Goal: Task Accomplishment & Management: Use online tool/utility

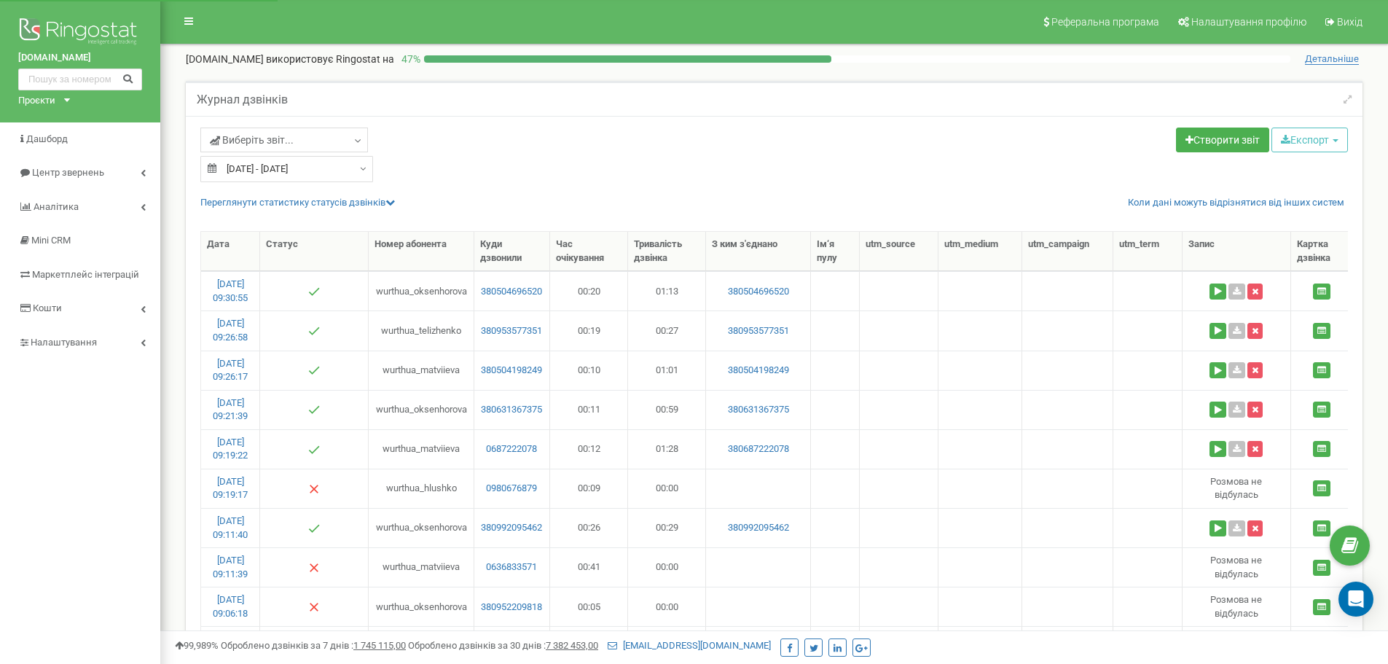
select select "50"
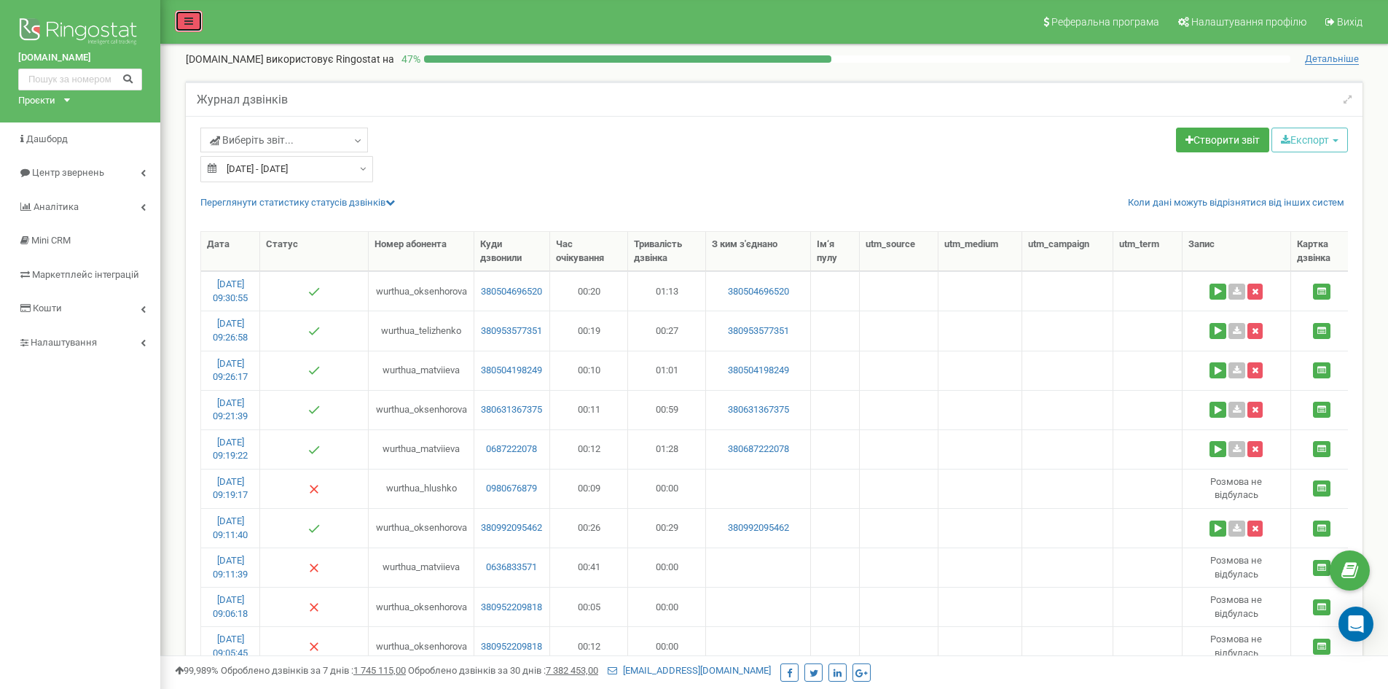
click at [194, 17] on link at bounding box center [189, 21] width 28 height 22
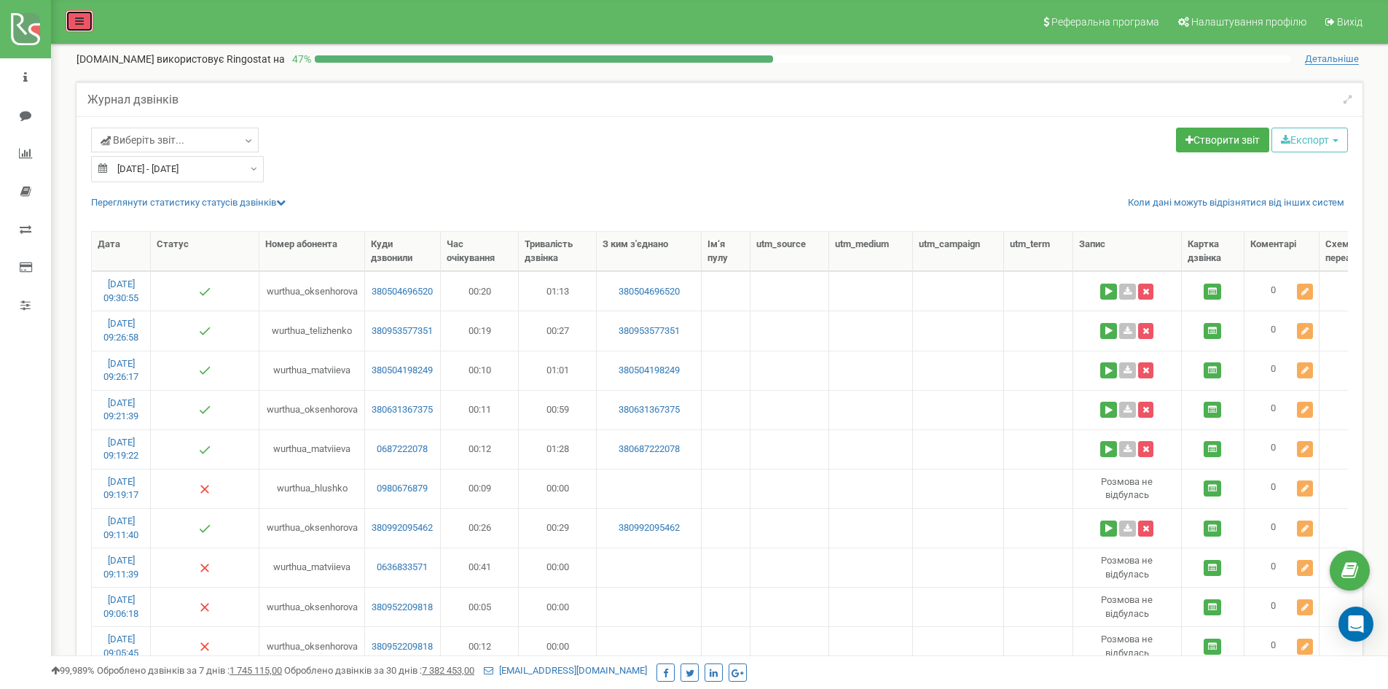
click at [72, 13] on link at bounding box center [80, 21] width 28 height 22
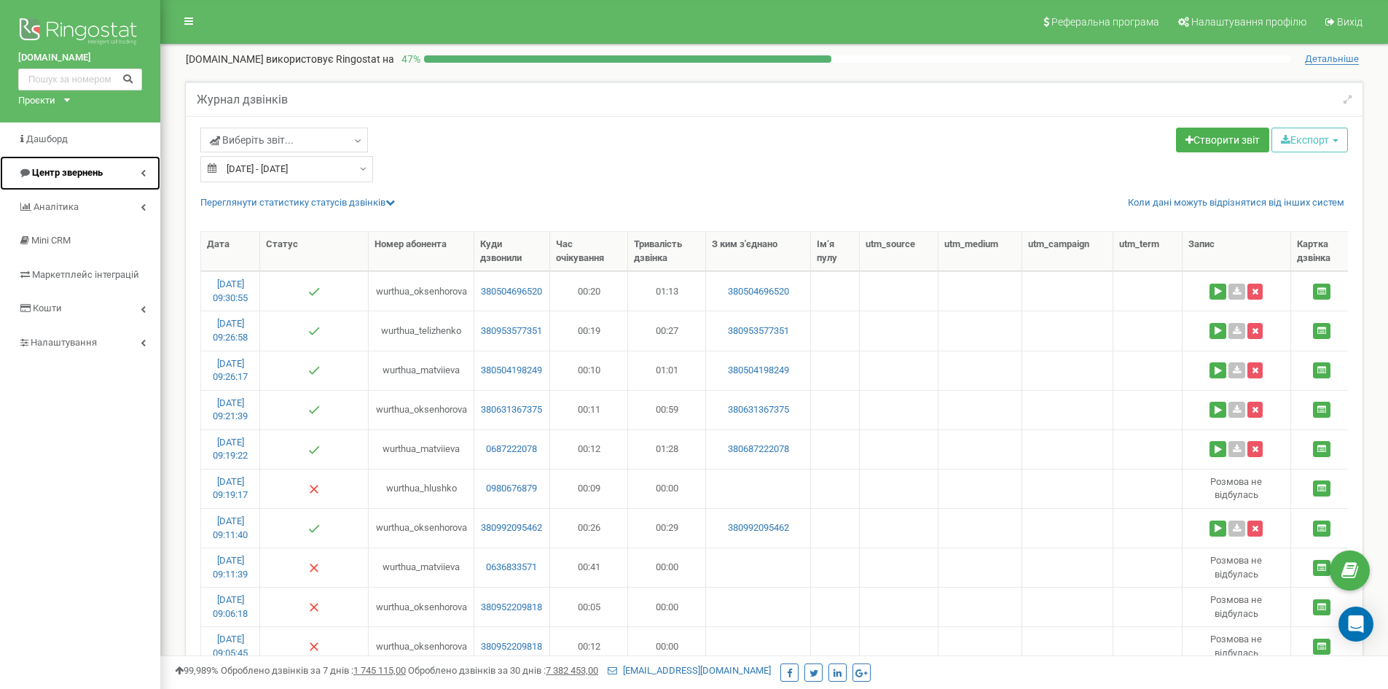
click at [143, 171] on icon at bounding box center [143, 172] width 5 height 7
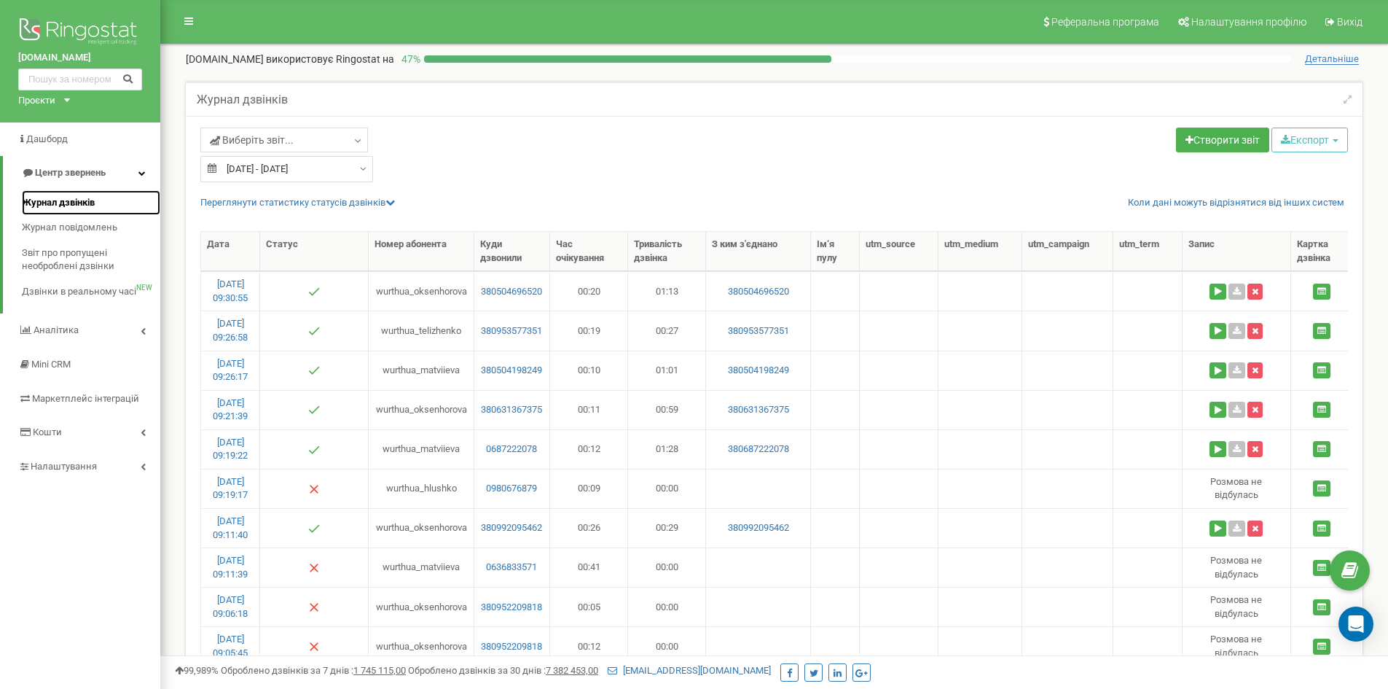
click at [79, 200] on span "Журнал дзвінків" at bounding box center [58, 203] width 73 height 14
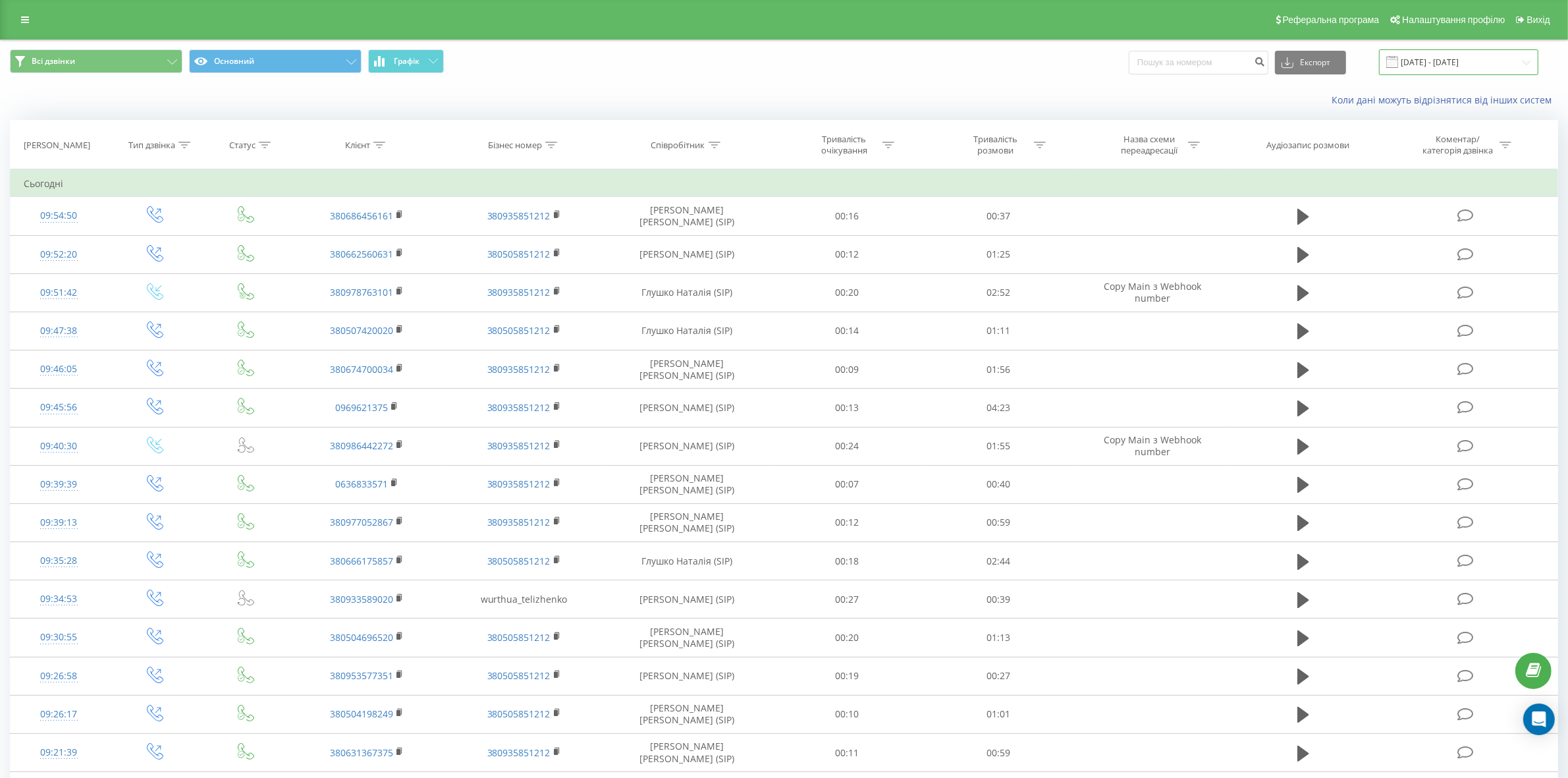
click at [1442, 57] on input "[DATE] - [DATE]" at bounding box center [1459, 62] width 159 height 25
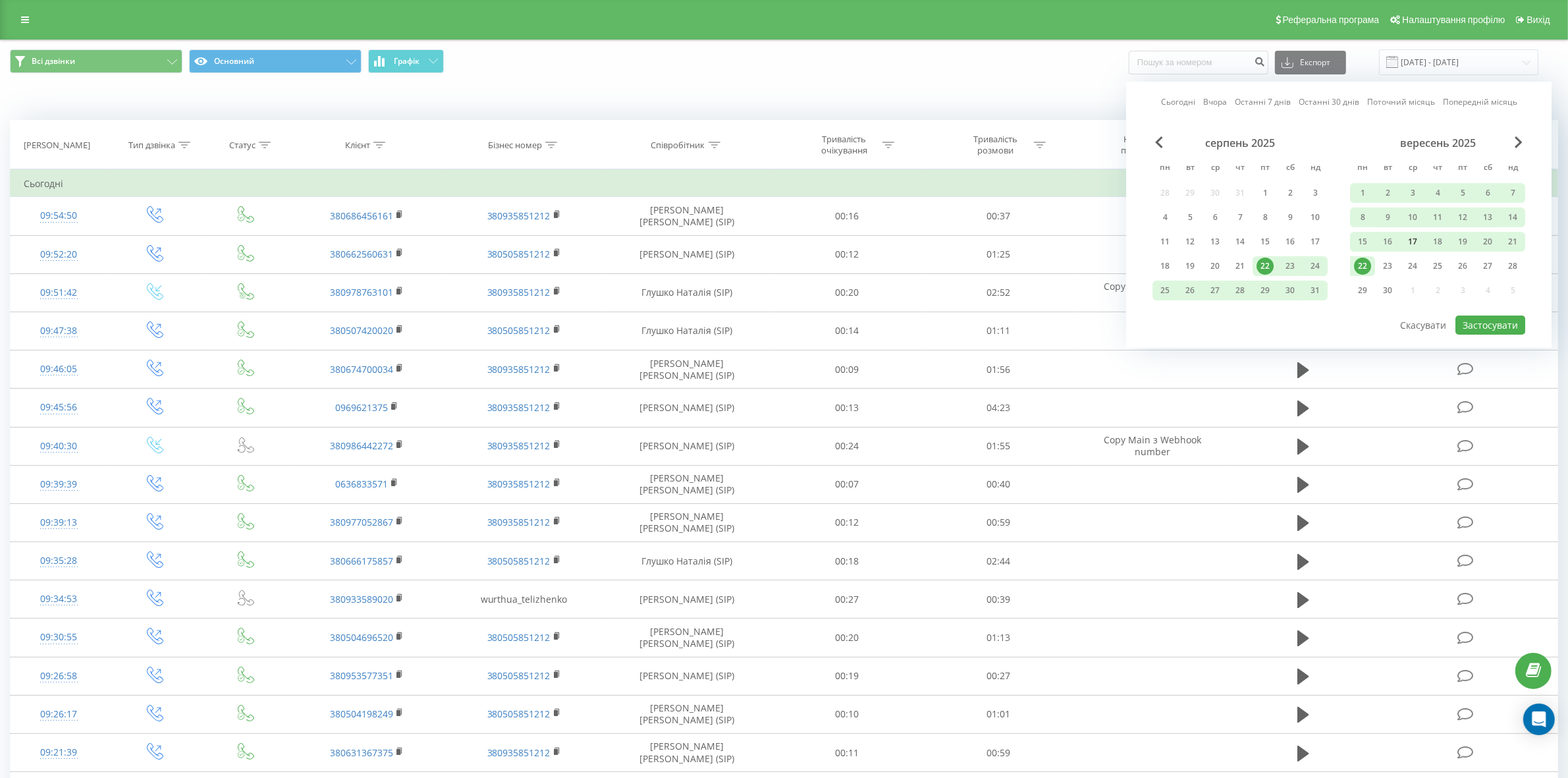
click at [1413, 237] on div "17" at bounding box center [1413, 241] width 17 height 17
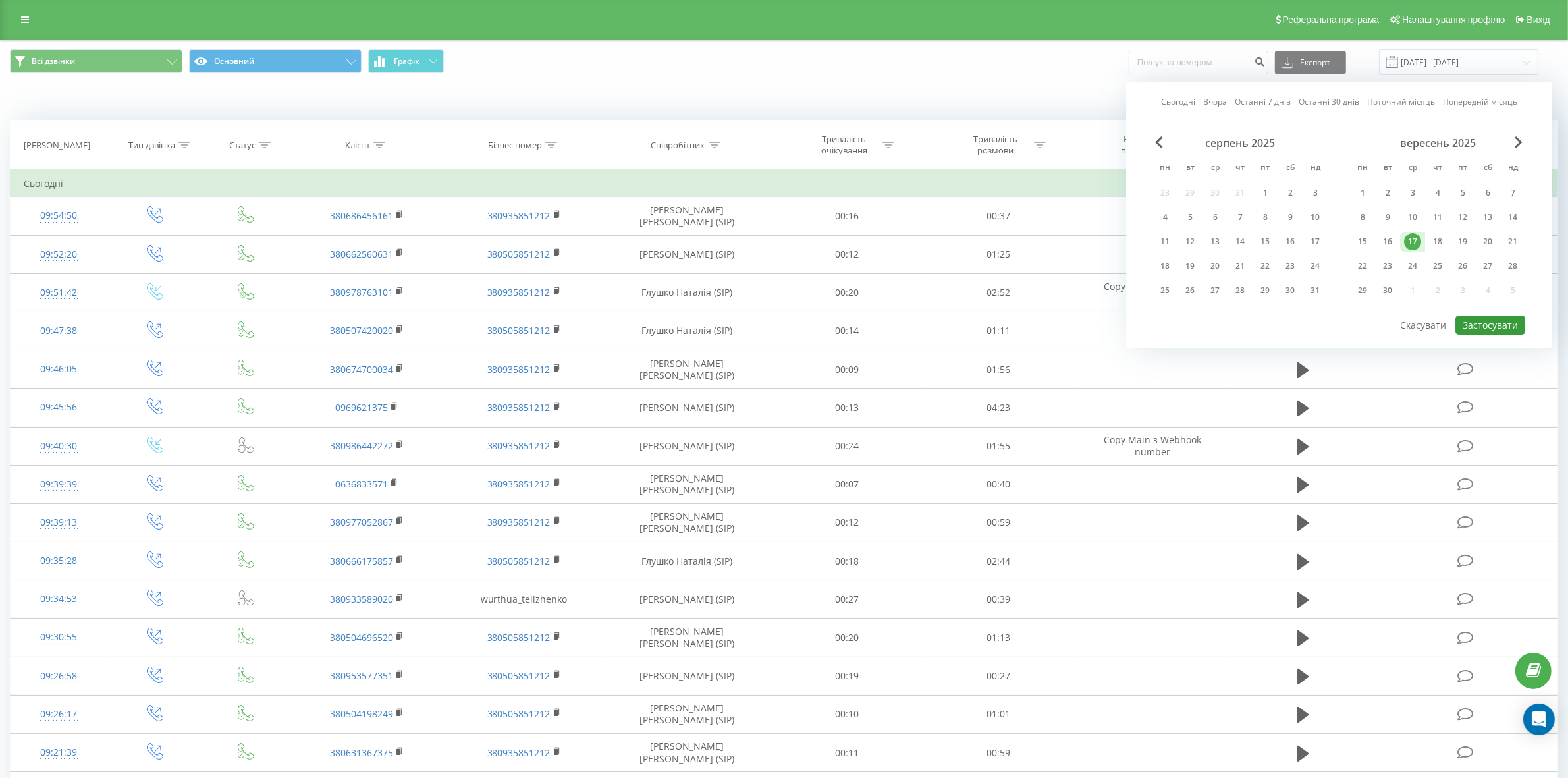
click at [1495, 318] on button "Застосувати" at bounding box center [1490, 324] width 70 height 19
type input "17.09.2025 - 17.09.2025"
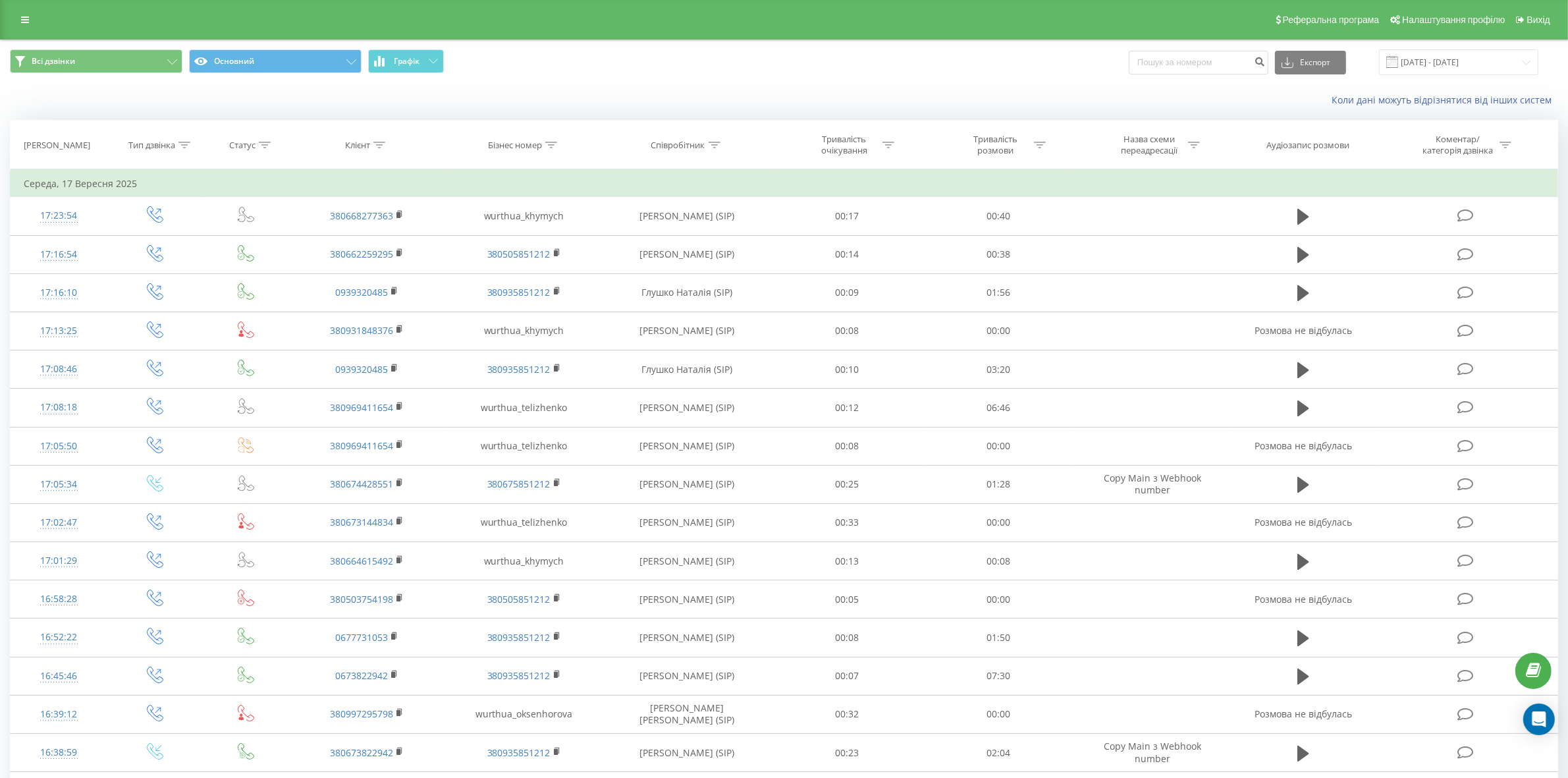
click at [180, 147] on icon at bounding box center [183, 145] width 12 height 6
click at [169, 234] on div "Введіть значення" at bounding box center [148, 240] width 96 height 20
click at [147, 271] on div "Вхідний" at bounding box center [155, 266] width 115 height 21
click at [164, 262] on span "OK" at bounding box center [183, 267] width 37 height 21
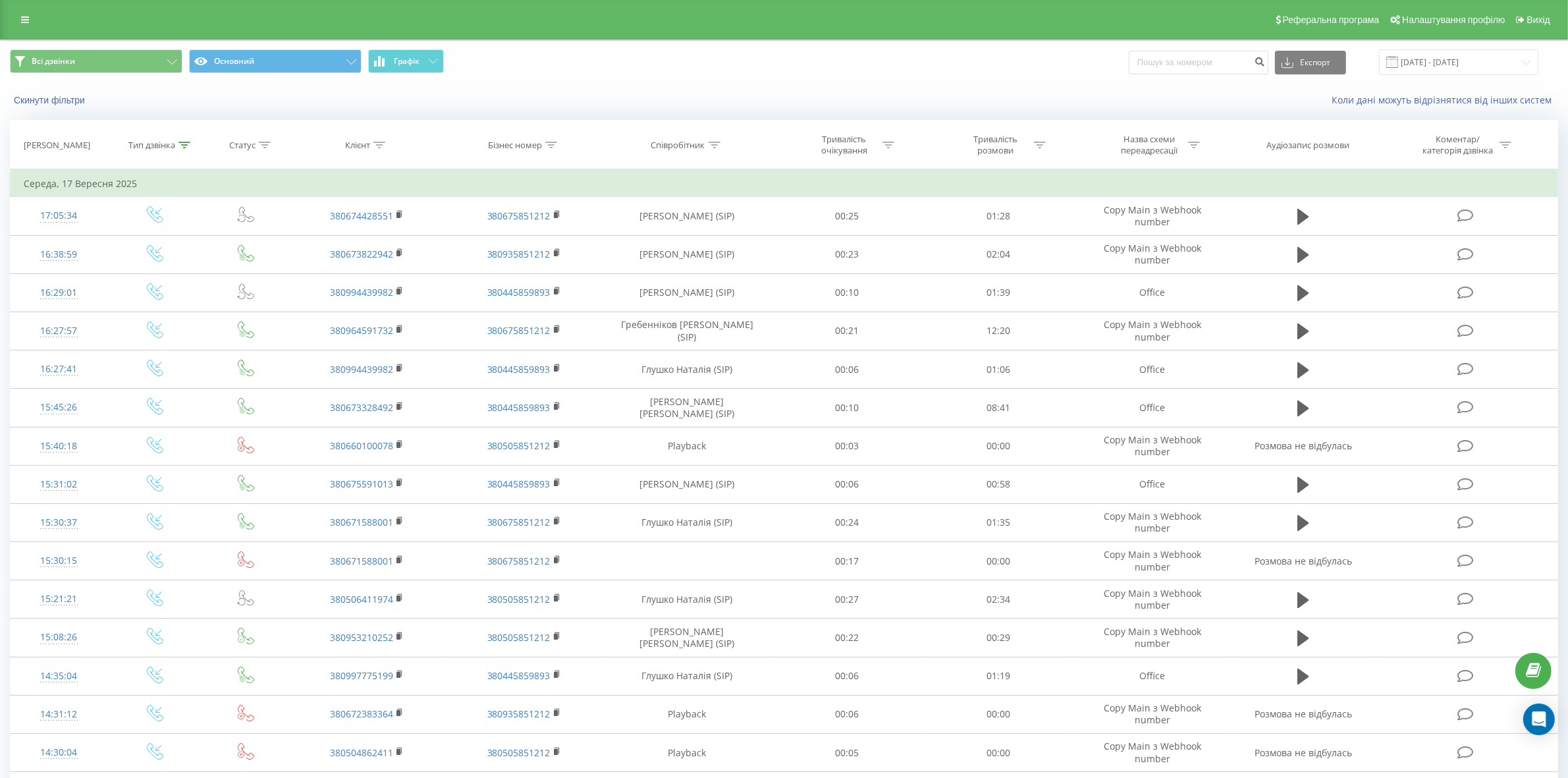
click at [1200, 138] on div "Назва схеми переадресації" at bounding box center [1153, 145] width 157 height 23
click at [1157, 238] on input "text" at bounding box center [1152, 239] width 116 height 23
type input "mai"
click at [1173, 267] on span "OK" at bounding box center [1180, 265] width 37 height 21
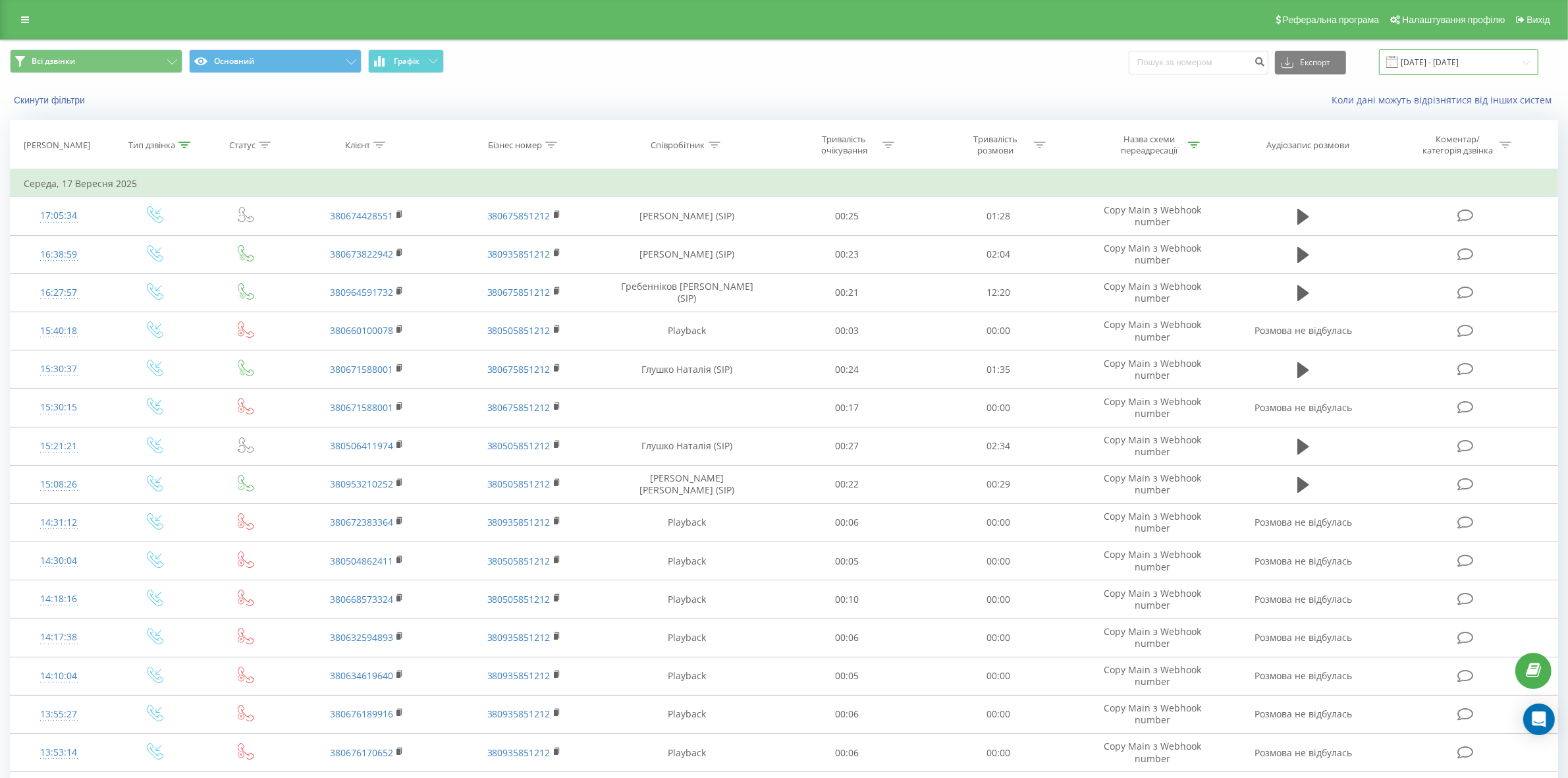
click at [1433, 66] on input "17.09.2025 - 17.09.2025" at bounding box center [1459, 62] width 159 height 25
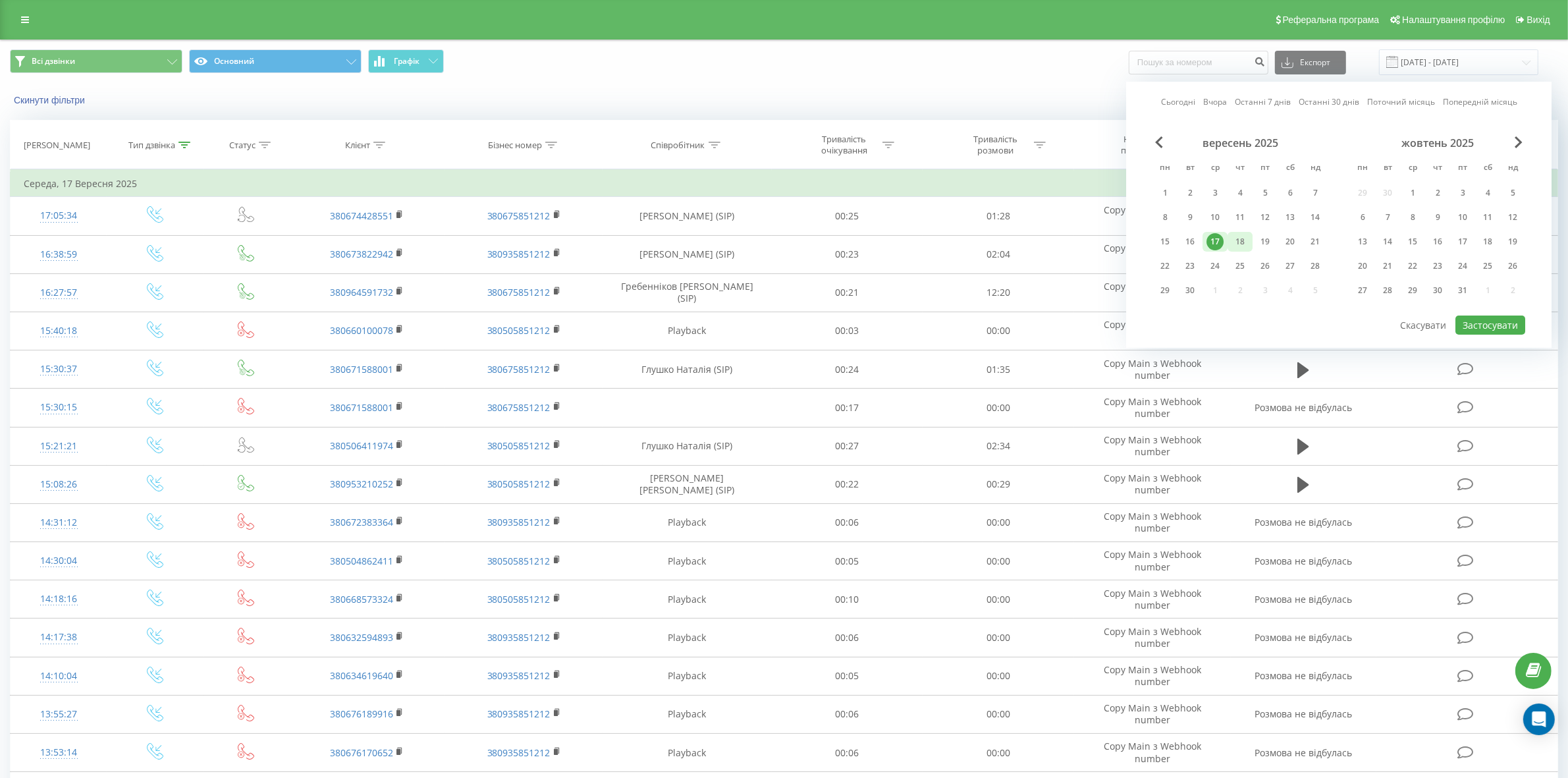
click at [1242, 234] on div "18" at bounding box center [1240, 241] width 17 height 17
click at [1473, 317] on button "Застосувати" at bounding box center [1490, 324] width 70 height 19
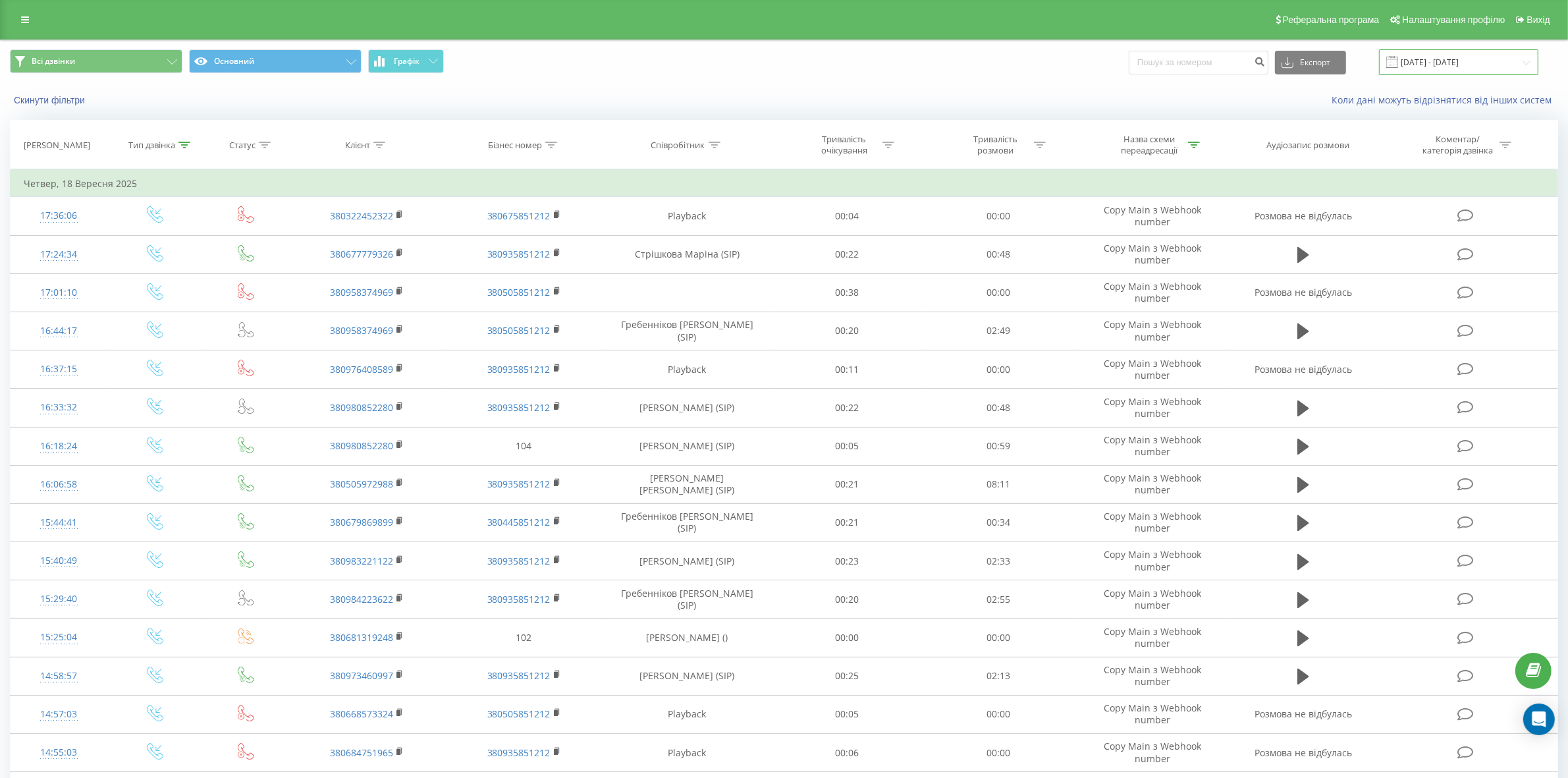
click at [1498, 58] on input "18.09.2025 - 18.09.2025" at bounding box center [1459, 62] width 159 height 25
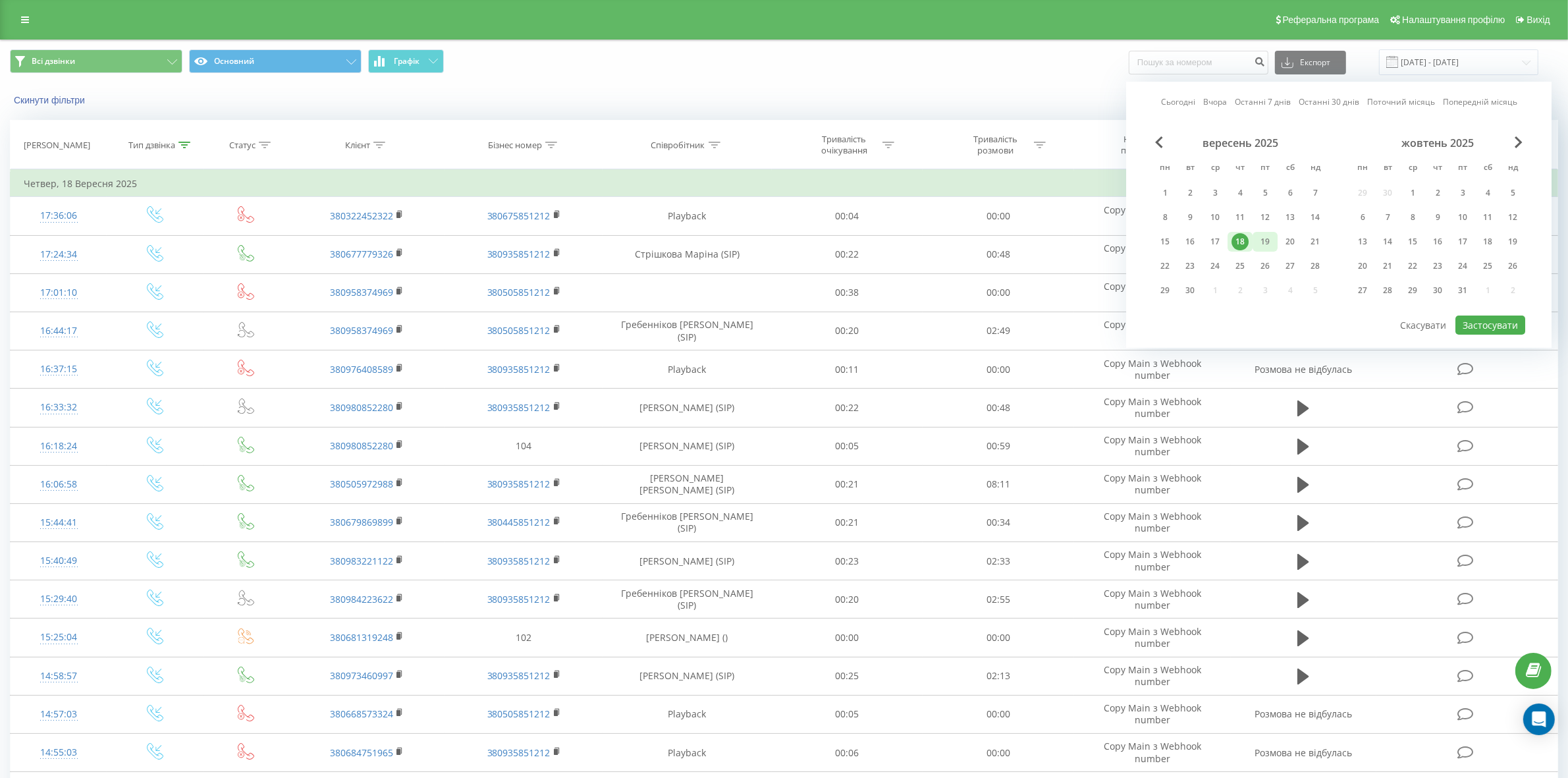
click at [1257, 240] on div "19" at bounding box center [1265, 241] width 17 height 17
click at [1506, 323] on button "Застосувати" at bounding box center [1490, 324] width 70 height 19
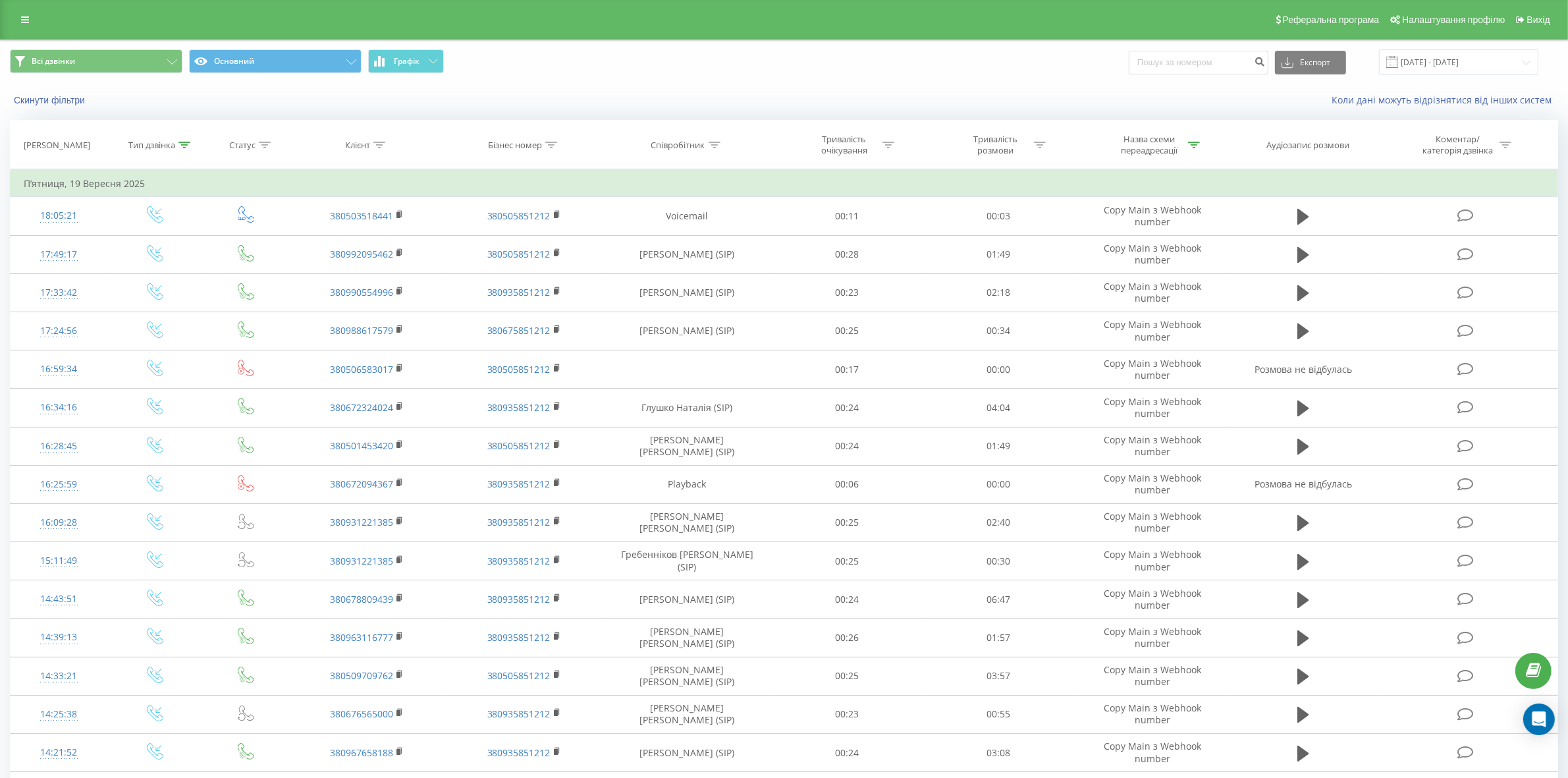
click at [266, 145] on icon at bounding box center [264, 145] width 12 height 6
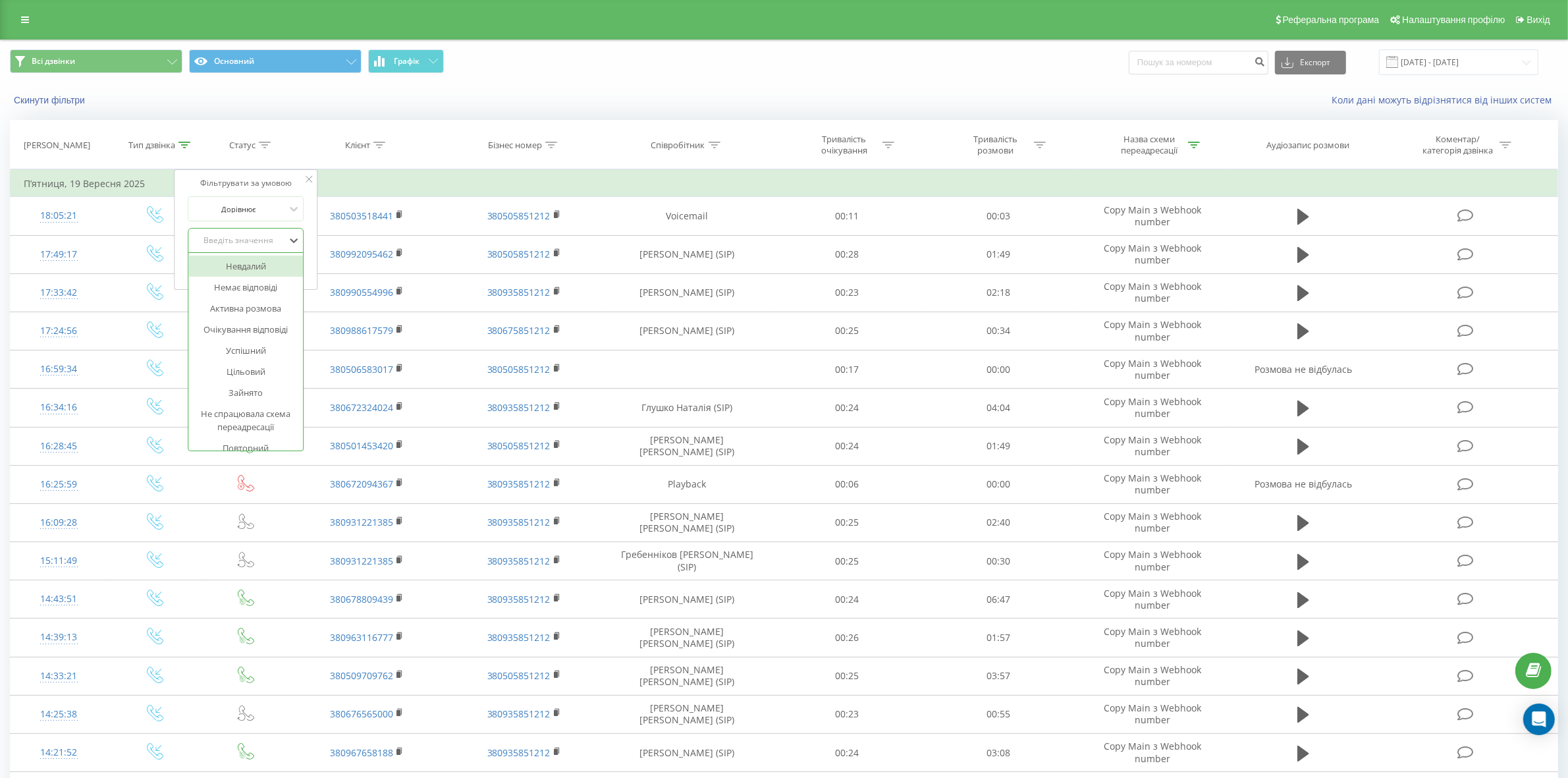
click at [250, 247] on div "Введіть значення" at bounding box center [239, 240] width 96 height 20
click at [249, 290] on div "Немає відповіді" at bounding box center [246, 286] width 115 height 21
click at [268, 271] on span "OK" at bounding box center [274, 267] width 37 height 21
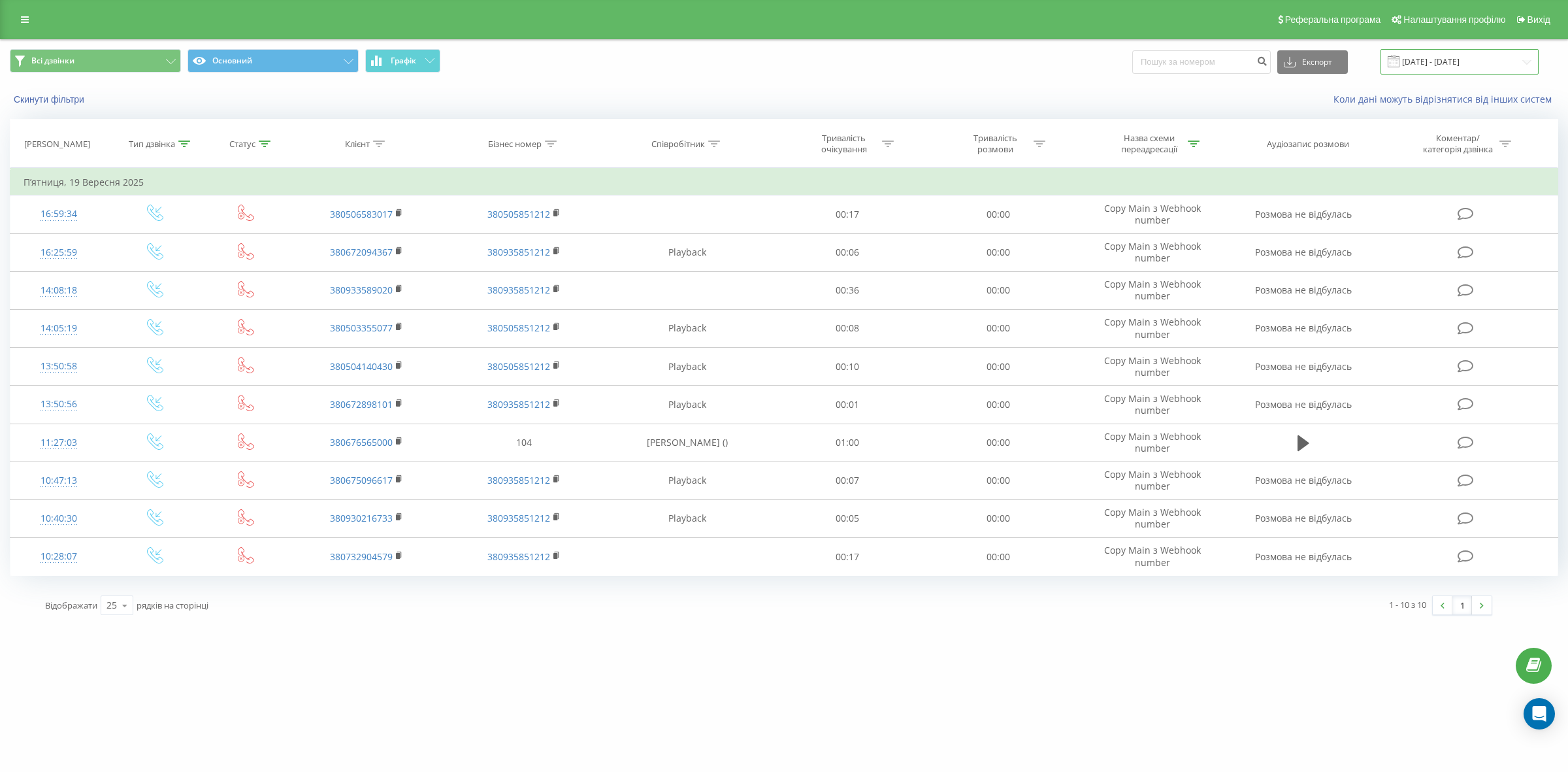
click at [1432, 63] on input "19.09.2025 - 19.09.2025" at bounding box center [1460, 62] width 158 height 25
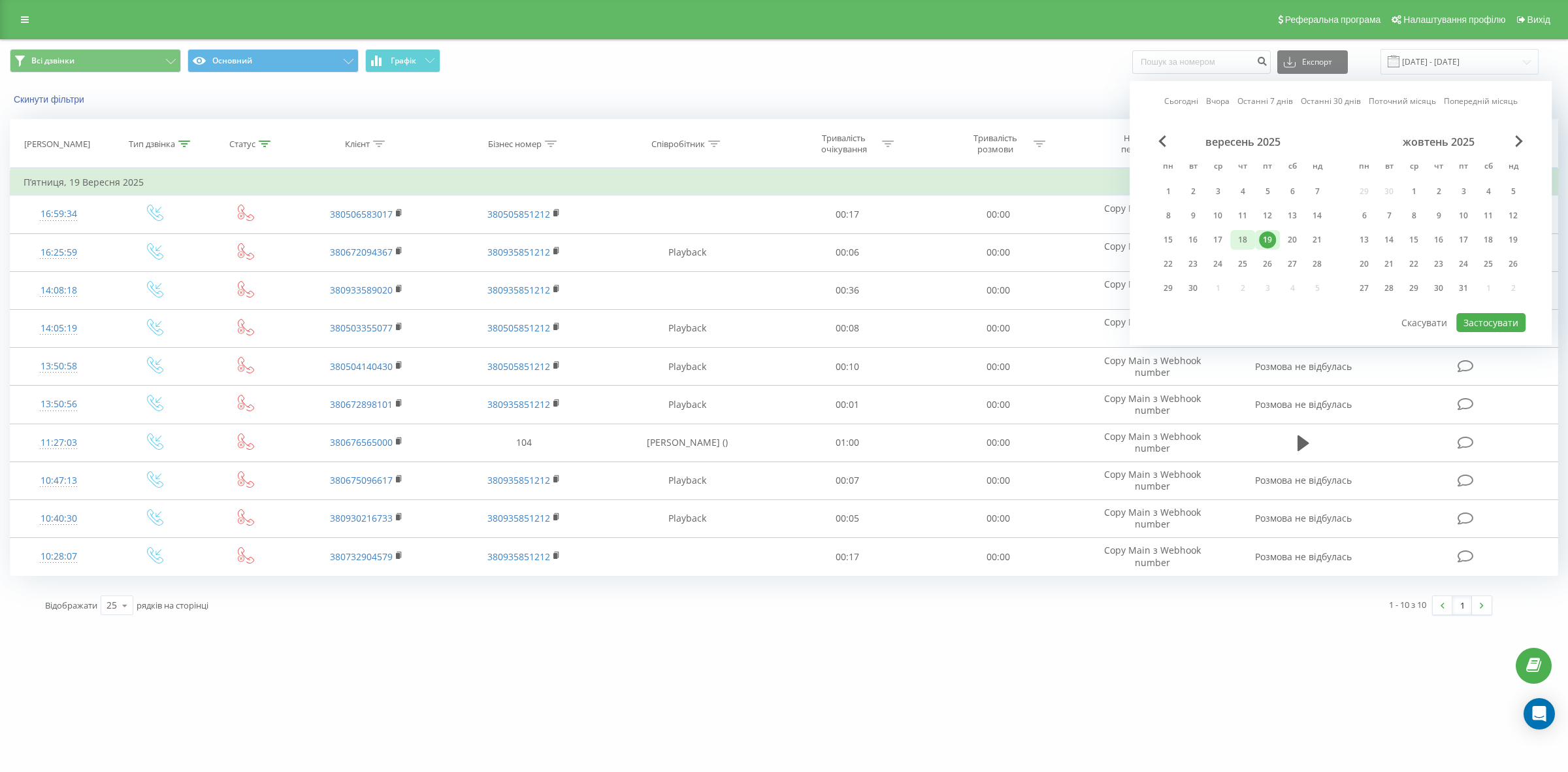
click at [1240, 235] on div "18" at bounding box center [1243, 239] width 17 height 17
click at [1514, 322] on button "Застосувати" at bounding box center [1490, 322] width 69 height 19
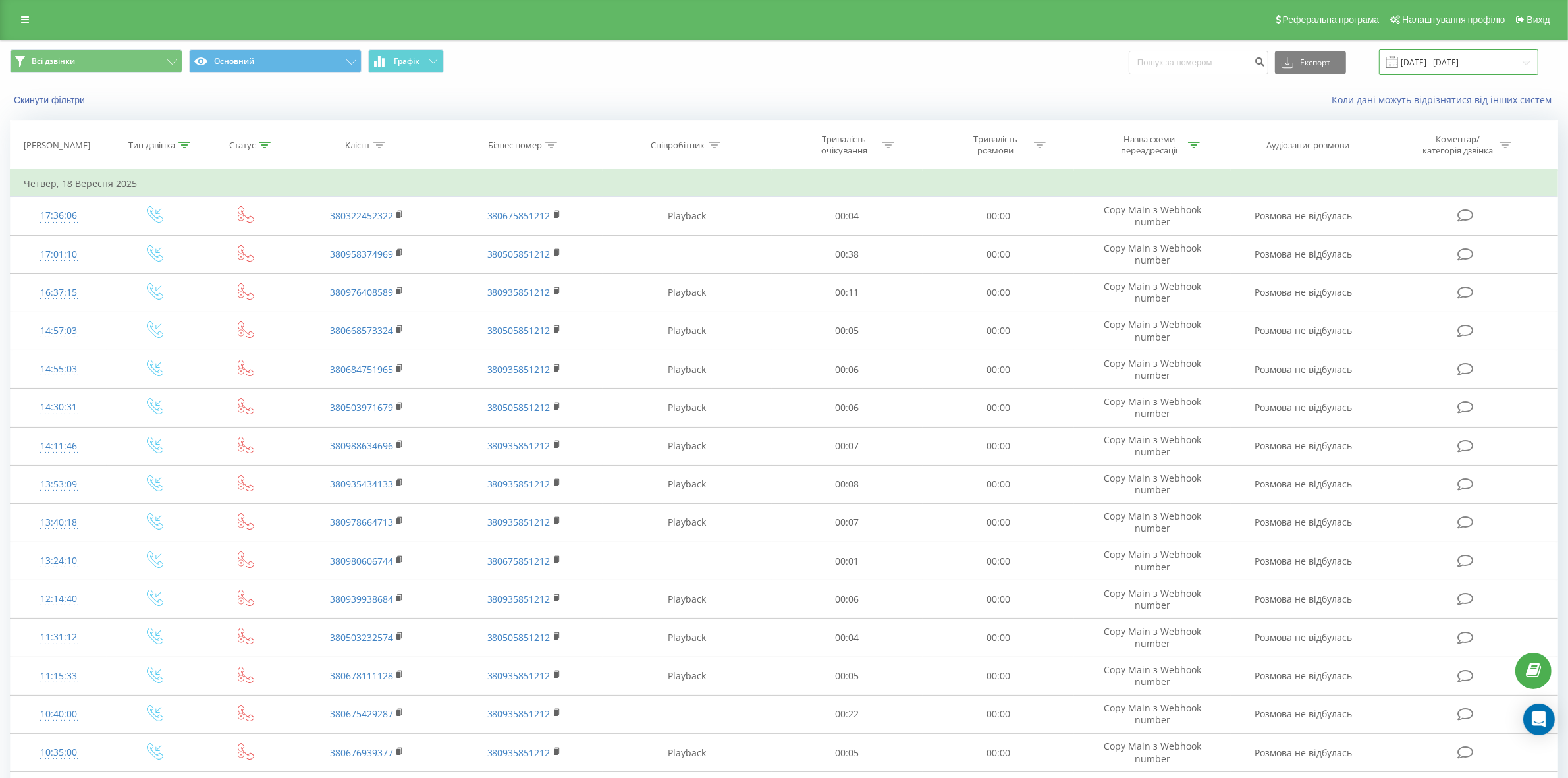
click at [1460, 63] on input "18.09.2025 - 18.09.2025" at bounding box center [1459, 62] width 159 height 25
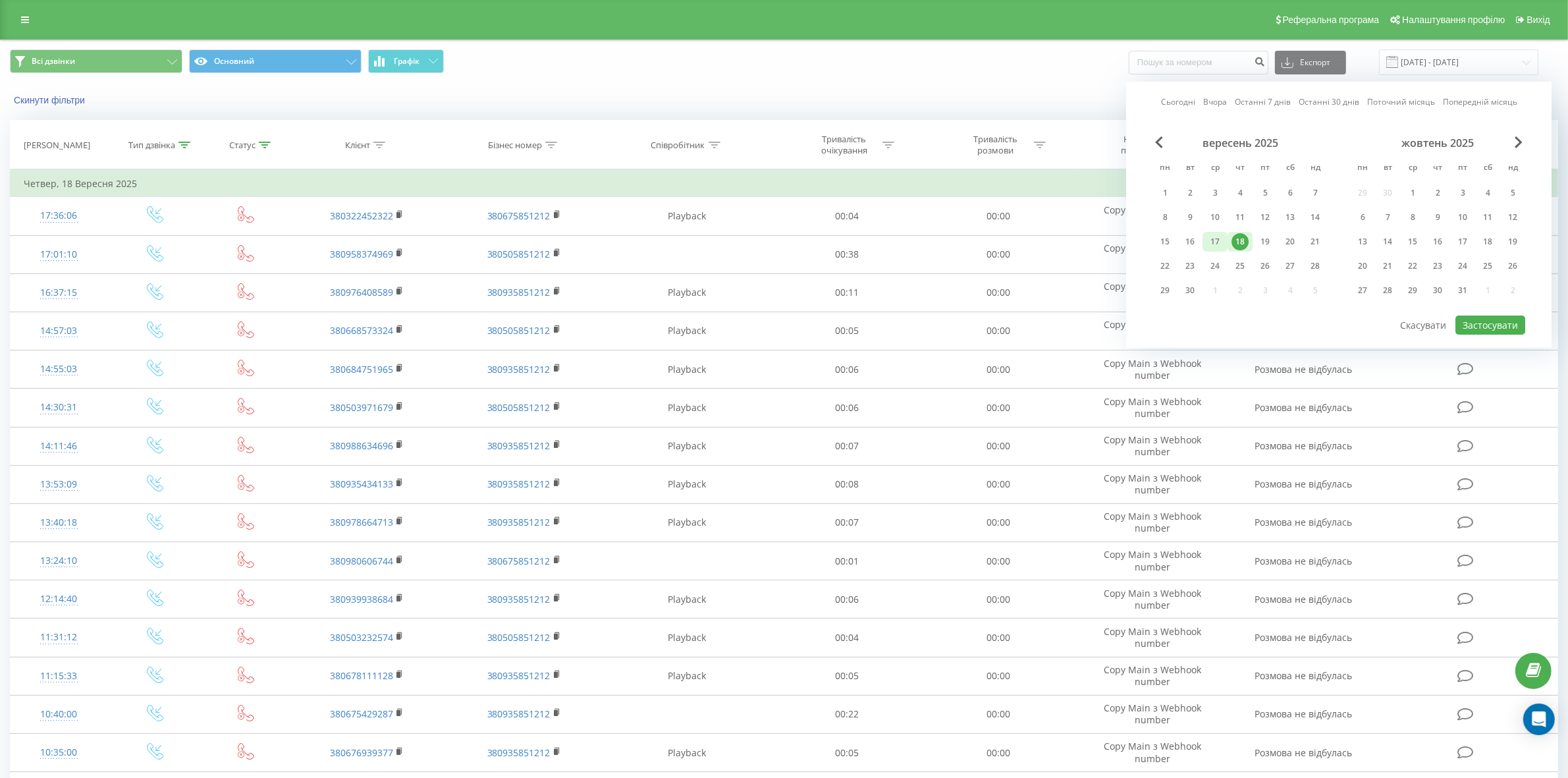
click at [1216, 236] on div "17" at bounding box center [1215, 241] width 17 height 17
click at [1513, 326] on button "Застосувати" at bounding box center [1490, 324] width 70 height 19
type input "17.09.2025 - 17.09.2025"
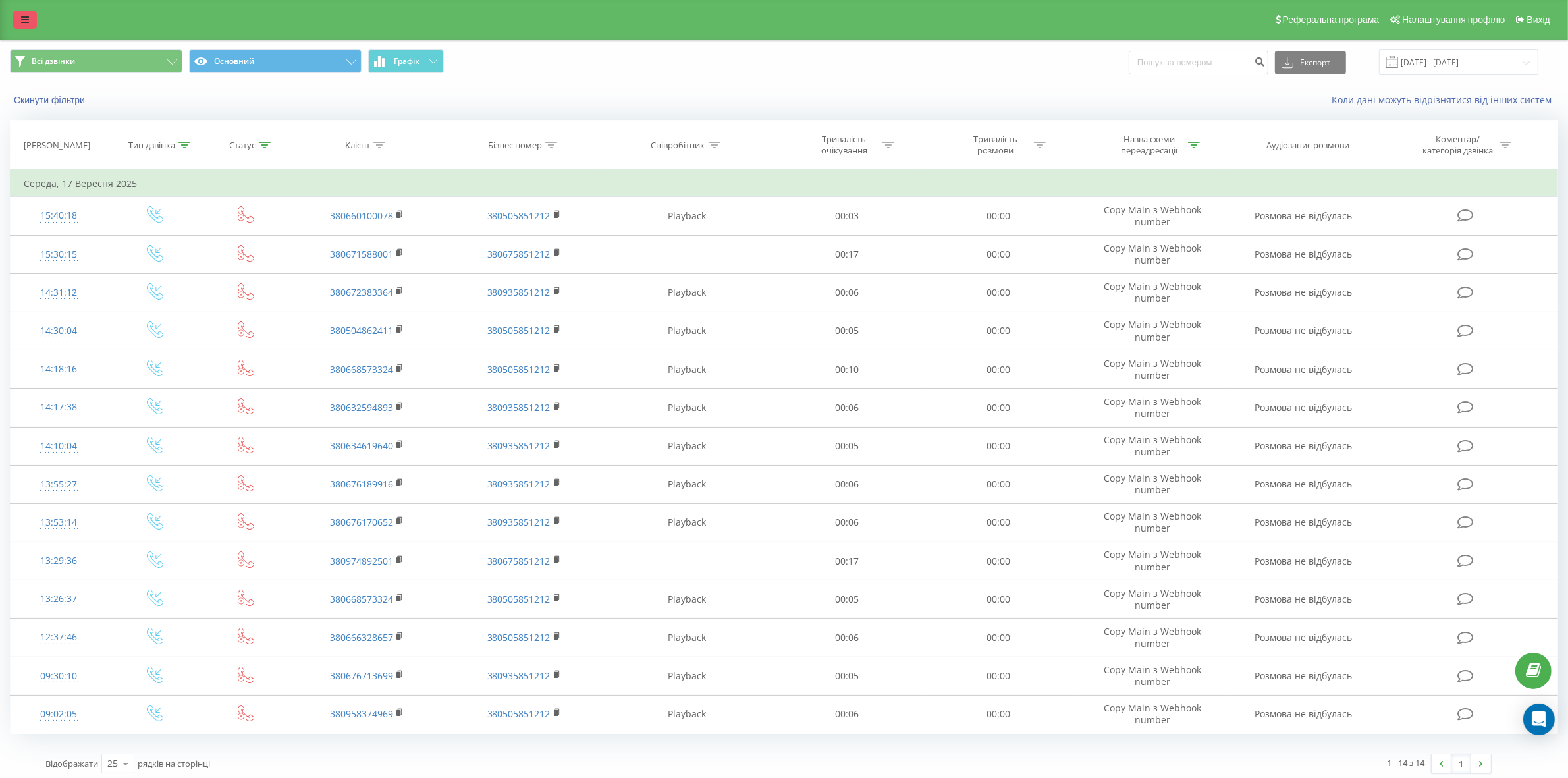
click at [28, 23] on icon at bounding box center [24, 20] width 8 height 9
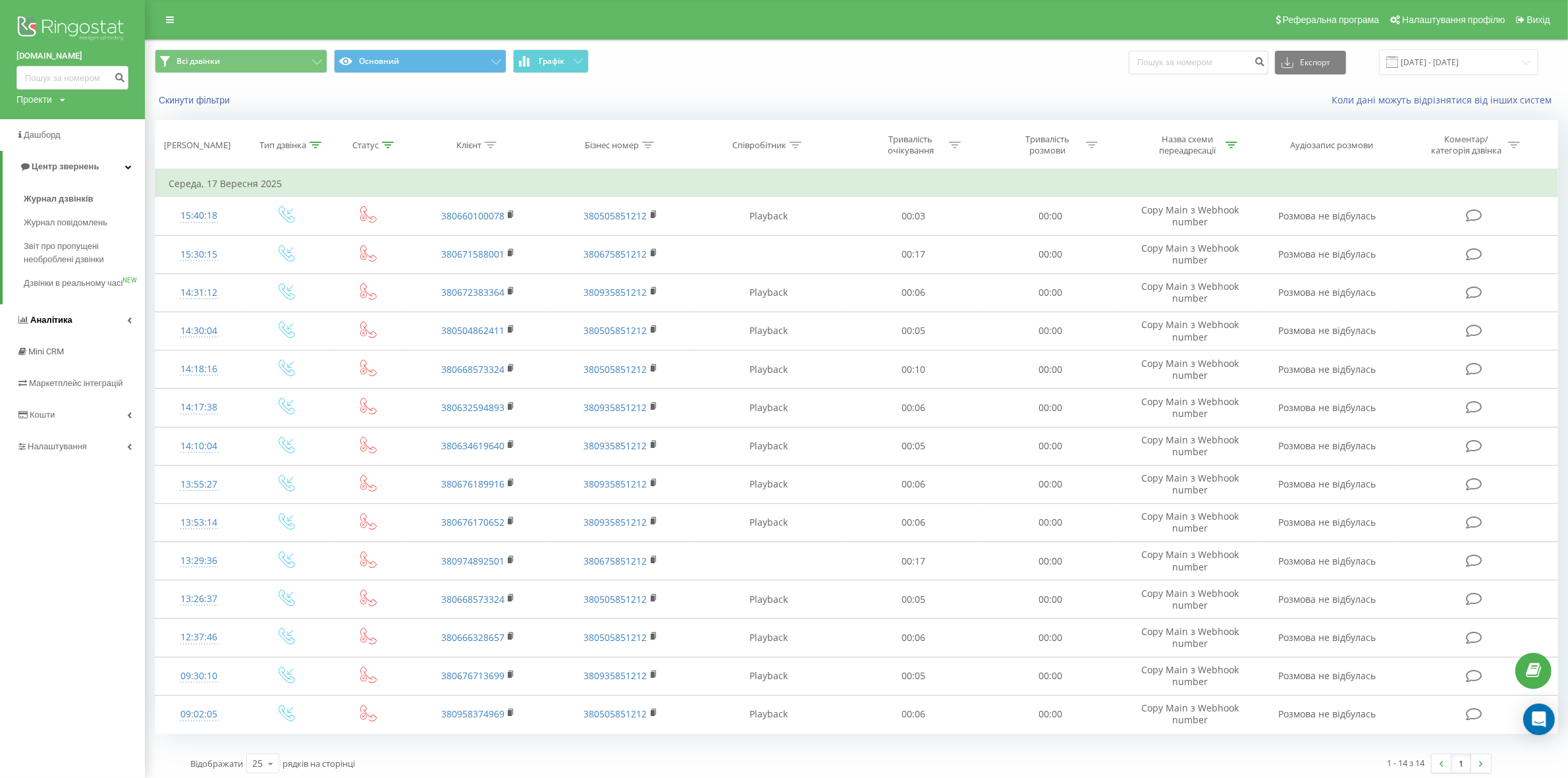
click at [130, 323] on icon at bounding box center [129, 320] width 5 height 6
click at [93, 402] on span "Звіт про ефективність роботи співробітників" at bounding box center [80, 405] width 115 height 26
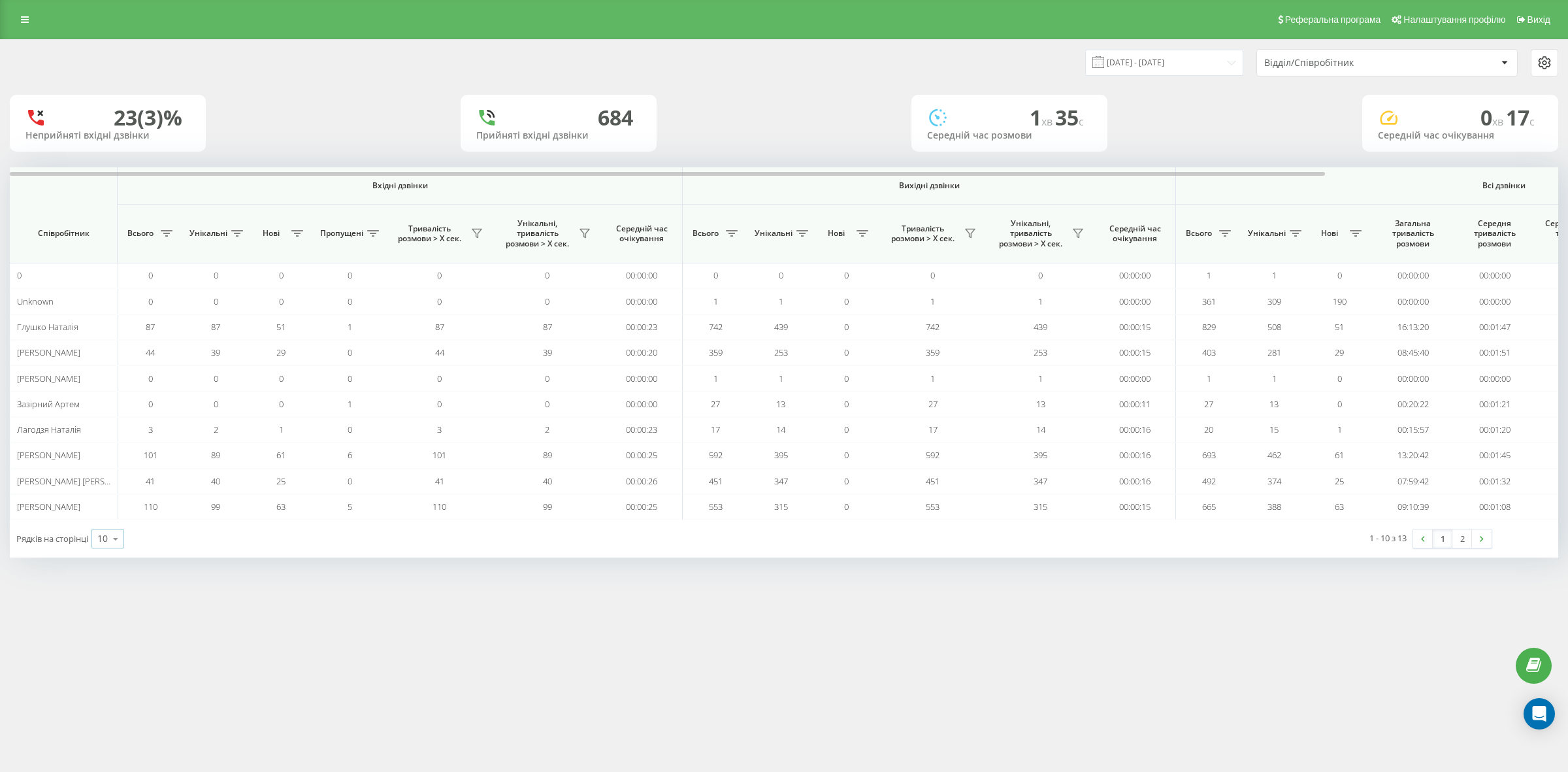
click at [107, 538] on div "10" at bounding box center [103, 538] width 11 height 13
click at [109, 510] on div "50" at bounding box center [108, 500] width 31 height 19
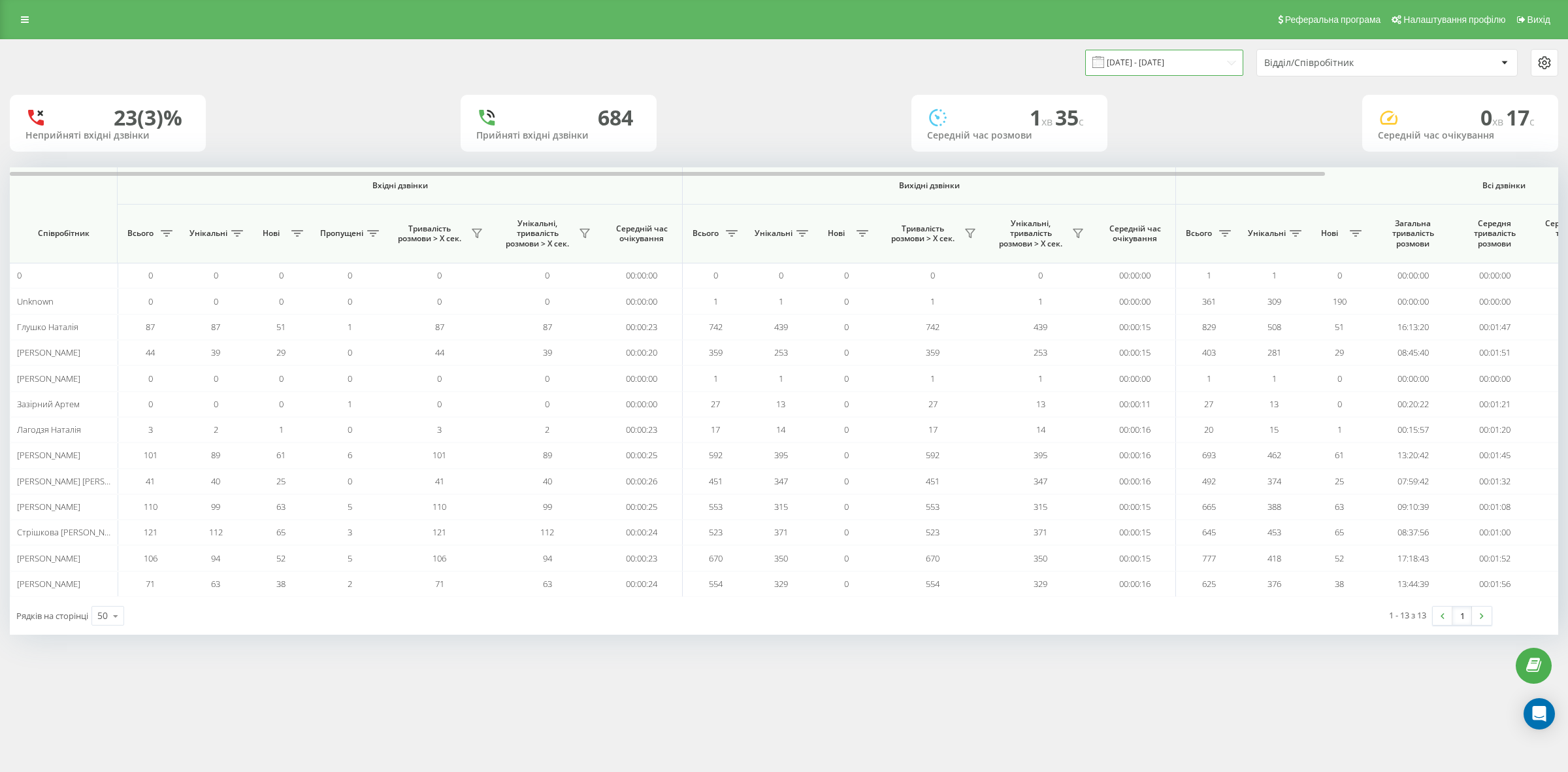
click at [1204, 59] on input "[DATE] - [DATE]" at bounding box center [1165, 62] width 158 height 25
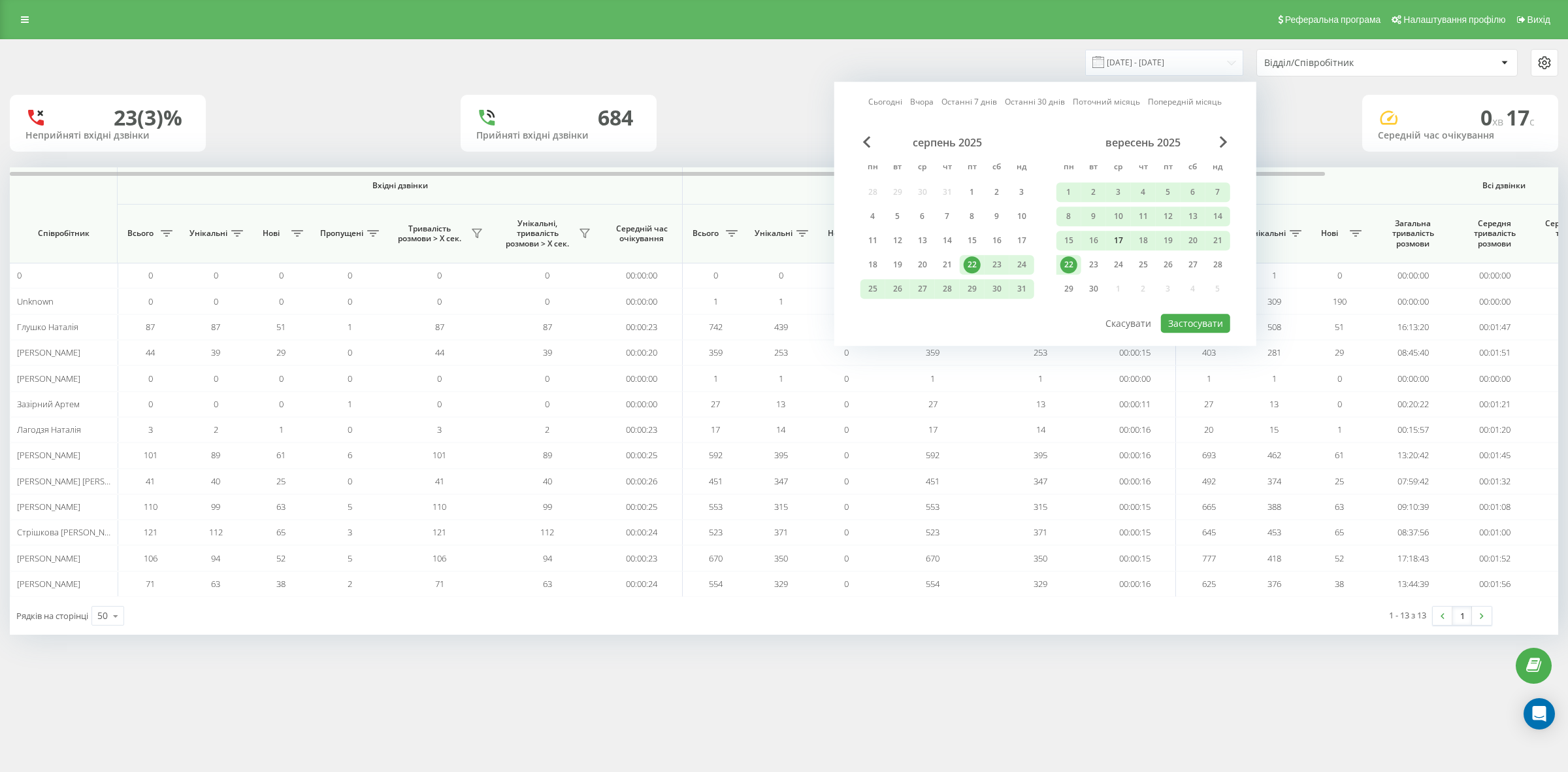
click at [1124, 237] on div "17" at bounding box center [1118, 240] width 17 height 17
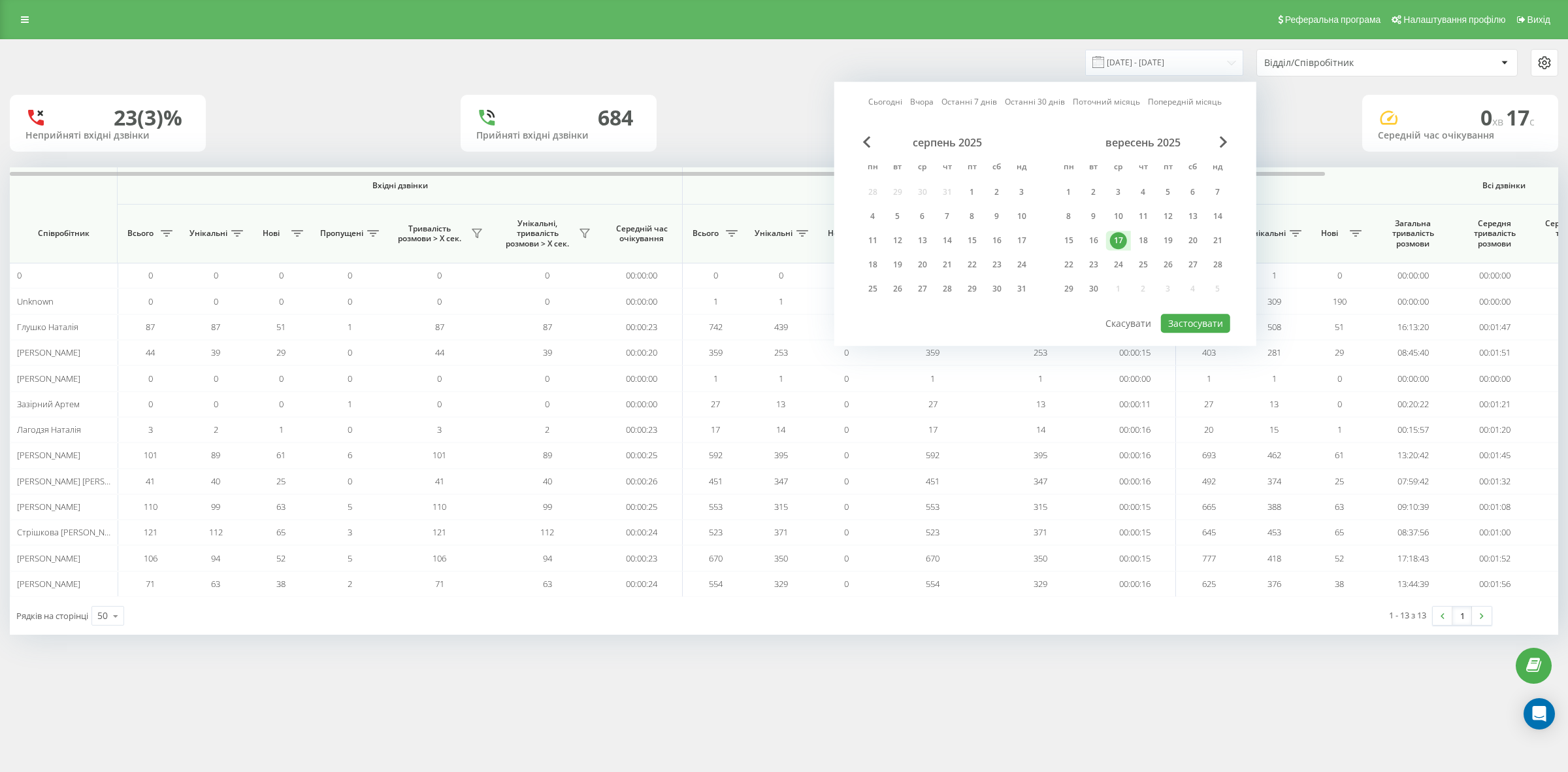
click at [1123, 237] on div "17" at bounding box center [1118, 240] width 17 height 17
click at [1202, 322] on button "Застосувати" at bounding box center [1195, 323] width 69 height 19
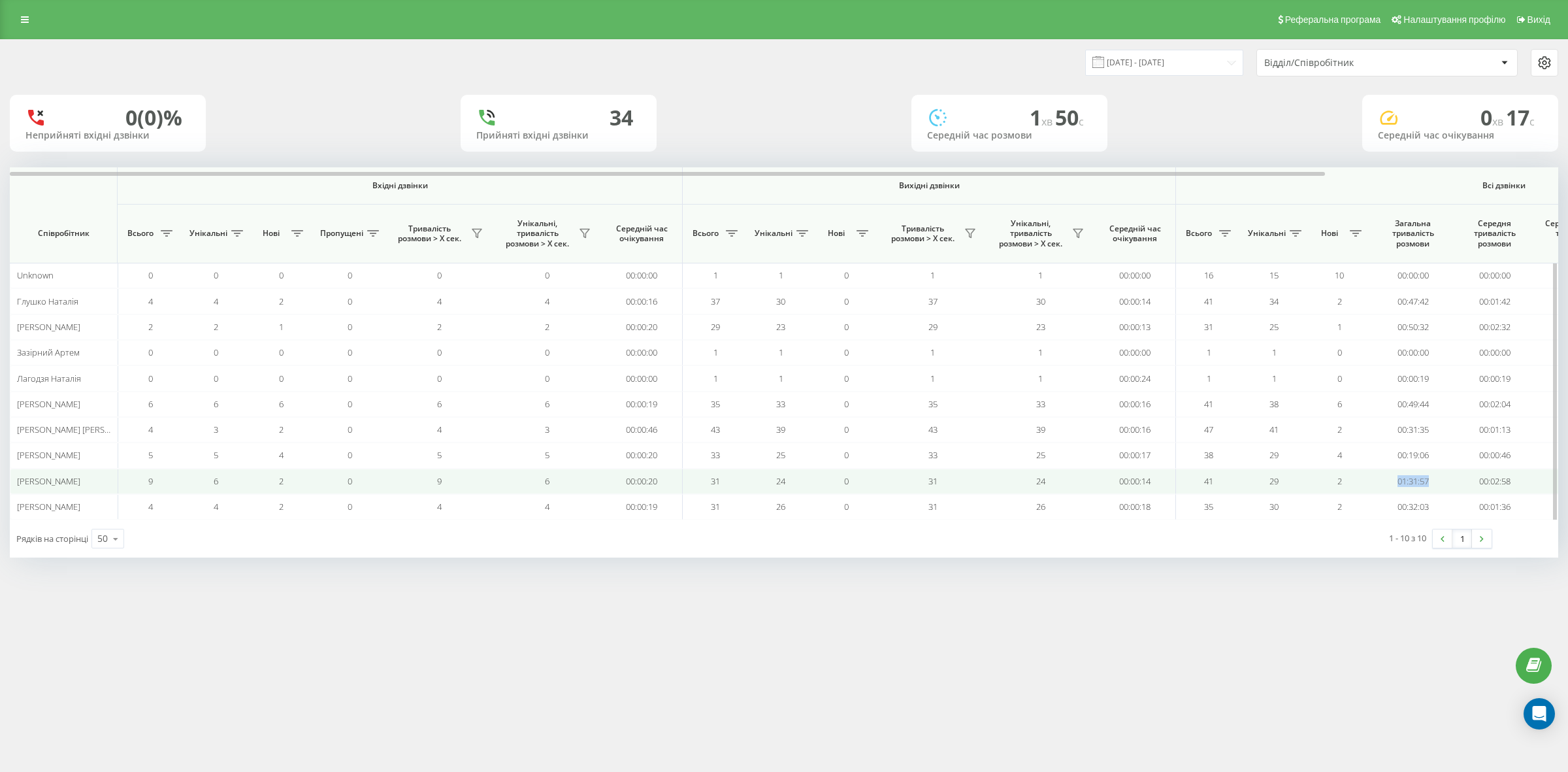
drag, startPoint x: 1434, startPoint y: 488, endPoint x: 1478, endPoint y: 495, distance: 44.6
click at [1391, 485] on td "01:31:57" at bounding box center [1412, 481] width 82 height 25
drag, startPoint x: 1518, startPoint y: 485, endPoint x: 1463, endPoint y: 487, distance: 55.0
click at [1463, 487] on td "00:02:58" at bounding box center [1494, 481] width 82 height 25
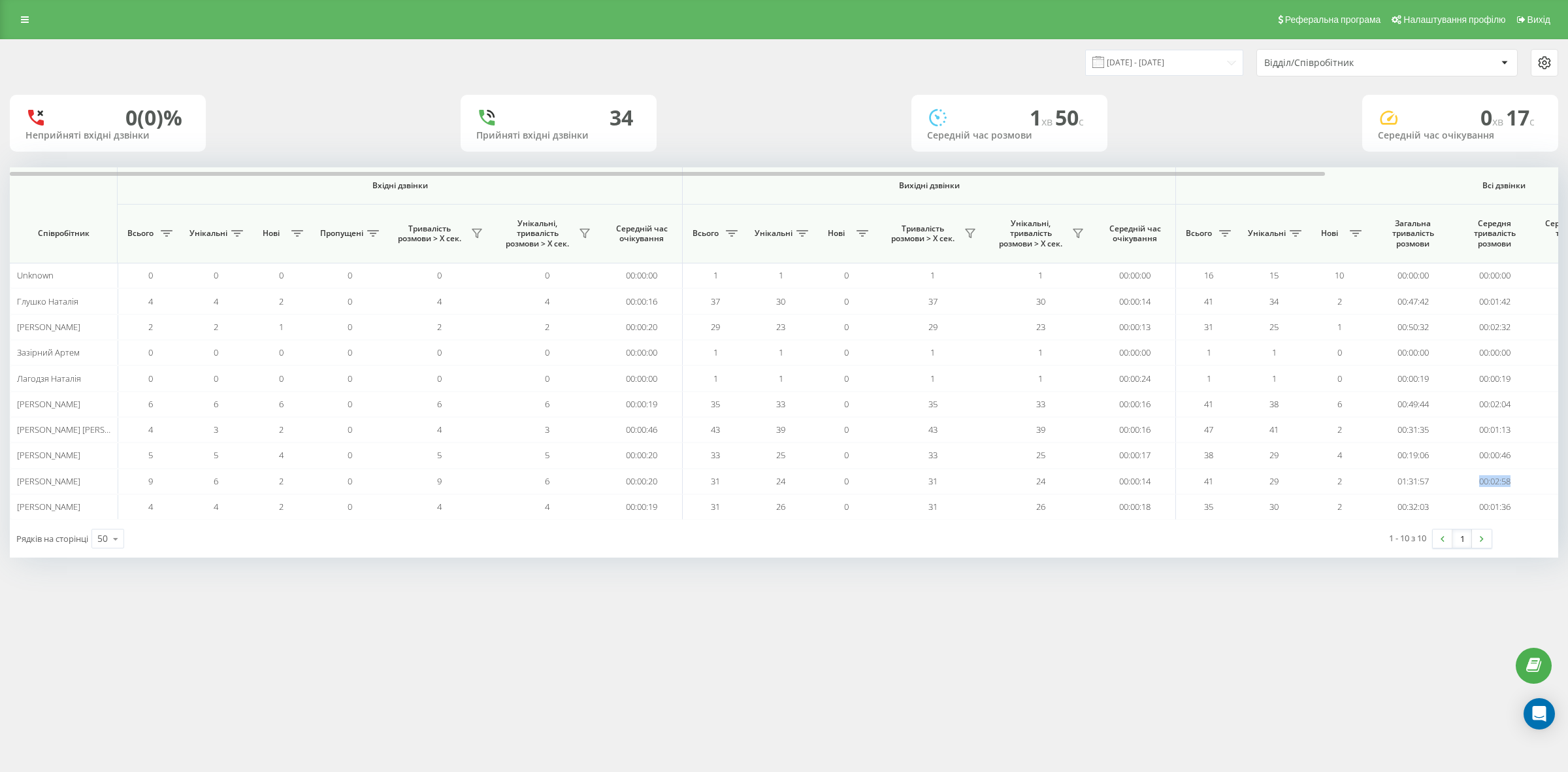
copy td "00:02:58"
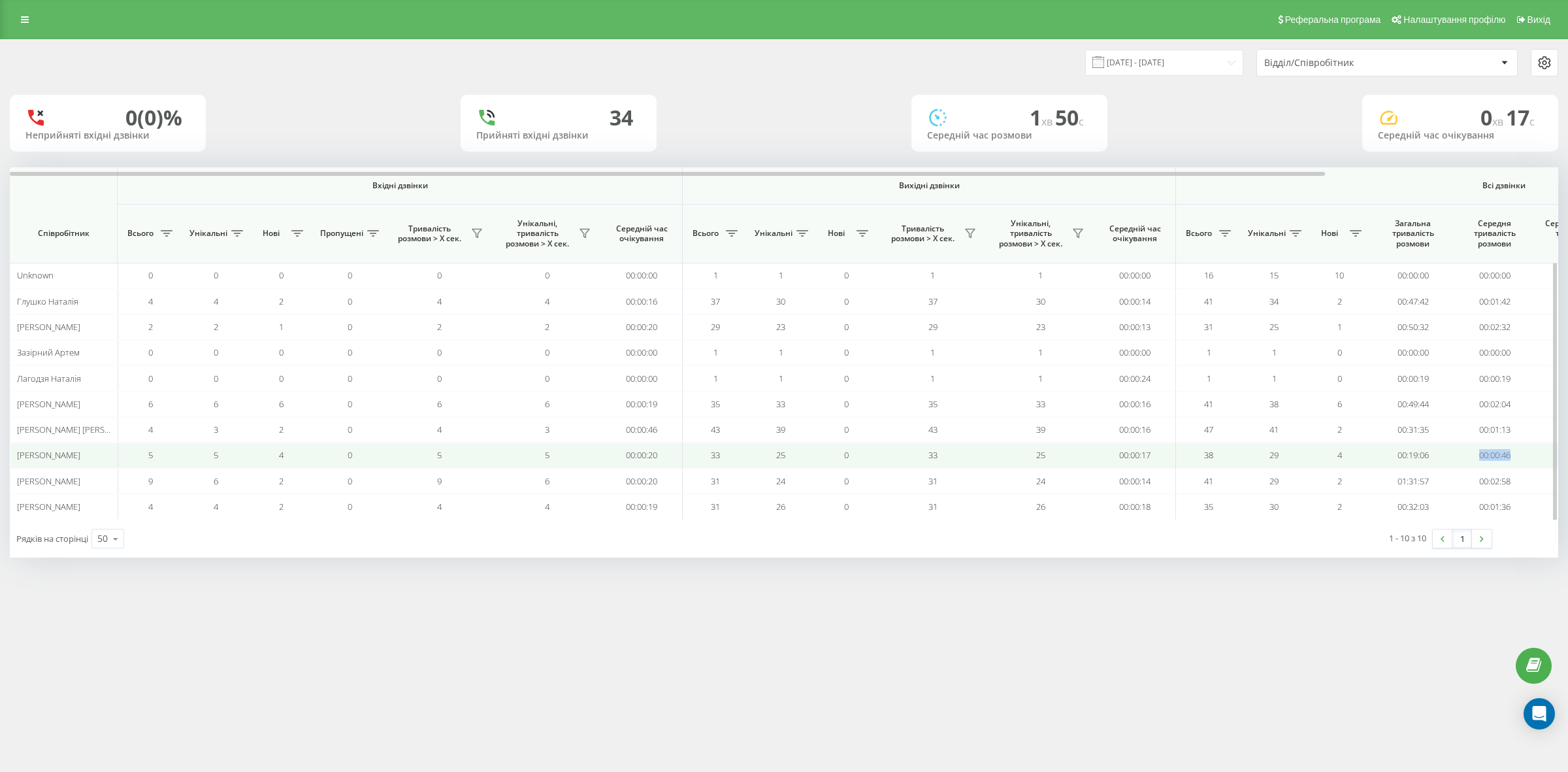
drag, startPoint x: 1519, startPoint y: 458, endPoint x: 1468, endPoint y: 455, distance: 51.1
click at [1468, 455] on td "00:00:46" at bounding box center [1494, 455] width 82 height 25
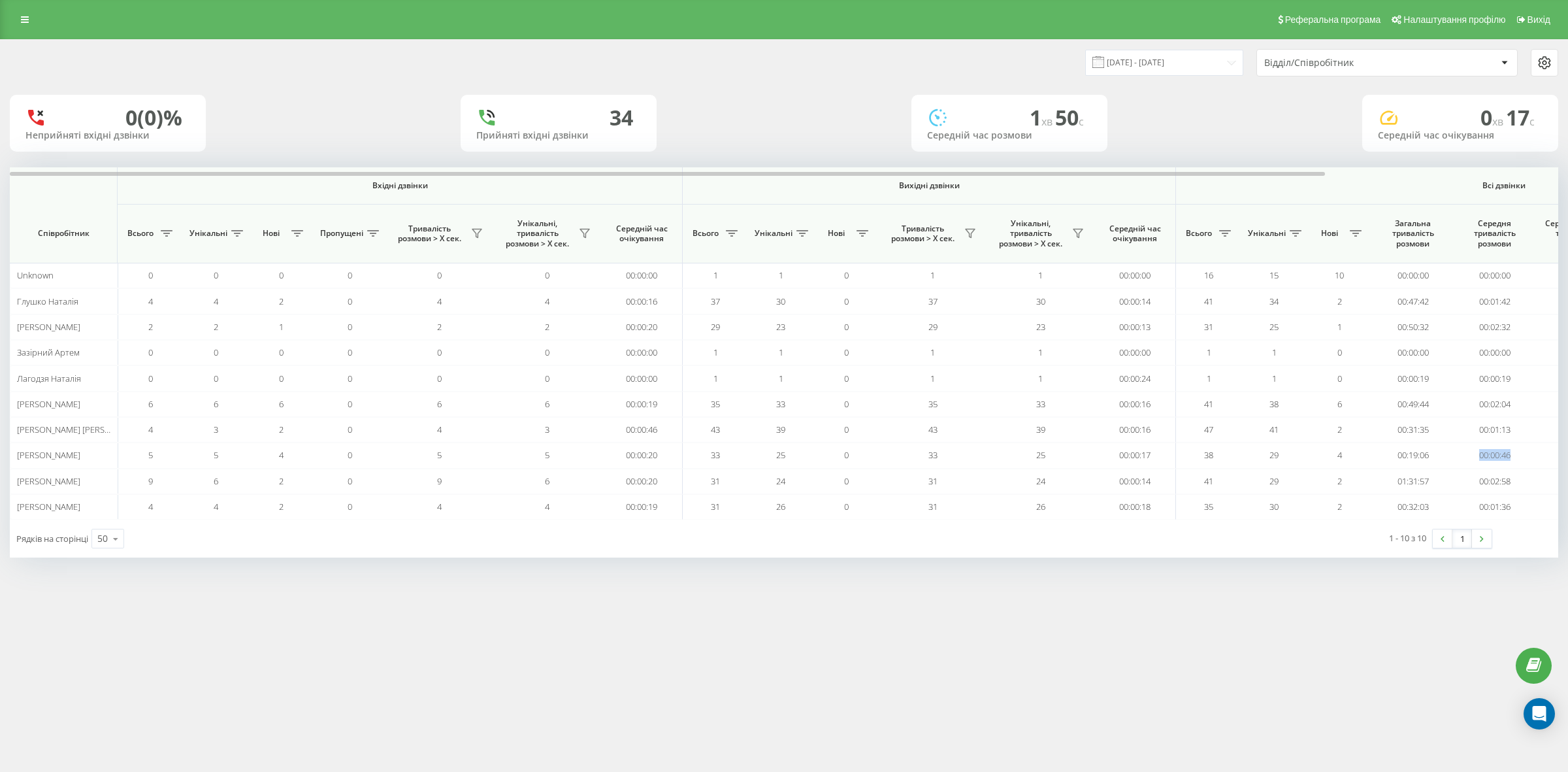
copy td "00:00:46"
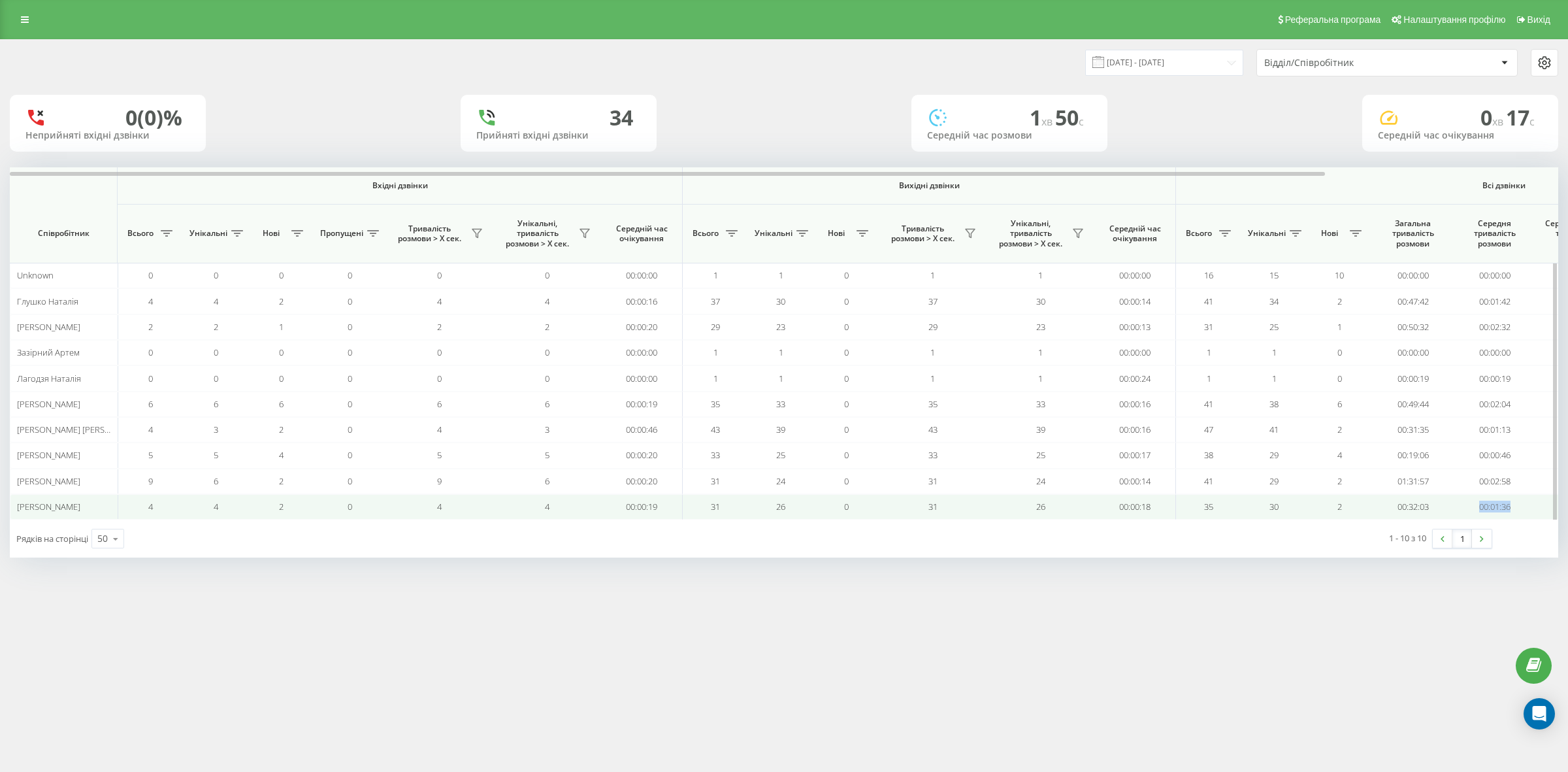
drag, startPoint x: 1507, startPoint y: 504, endPoint x: 1477, endPoint y: 504, distance: 30.0
click at [1477, 504] on td "00:01:36" at bounding box center [1494, 507] width 82 height 25
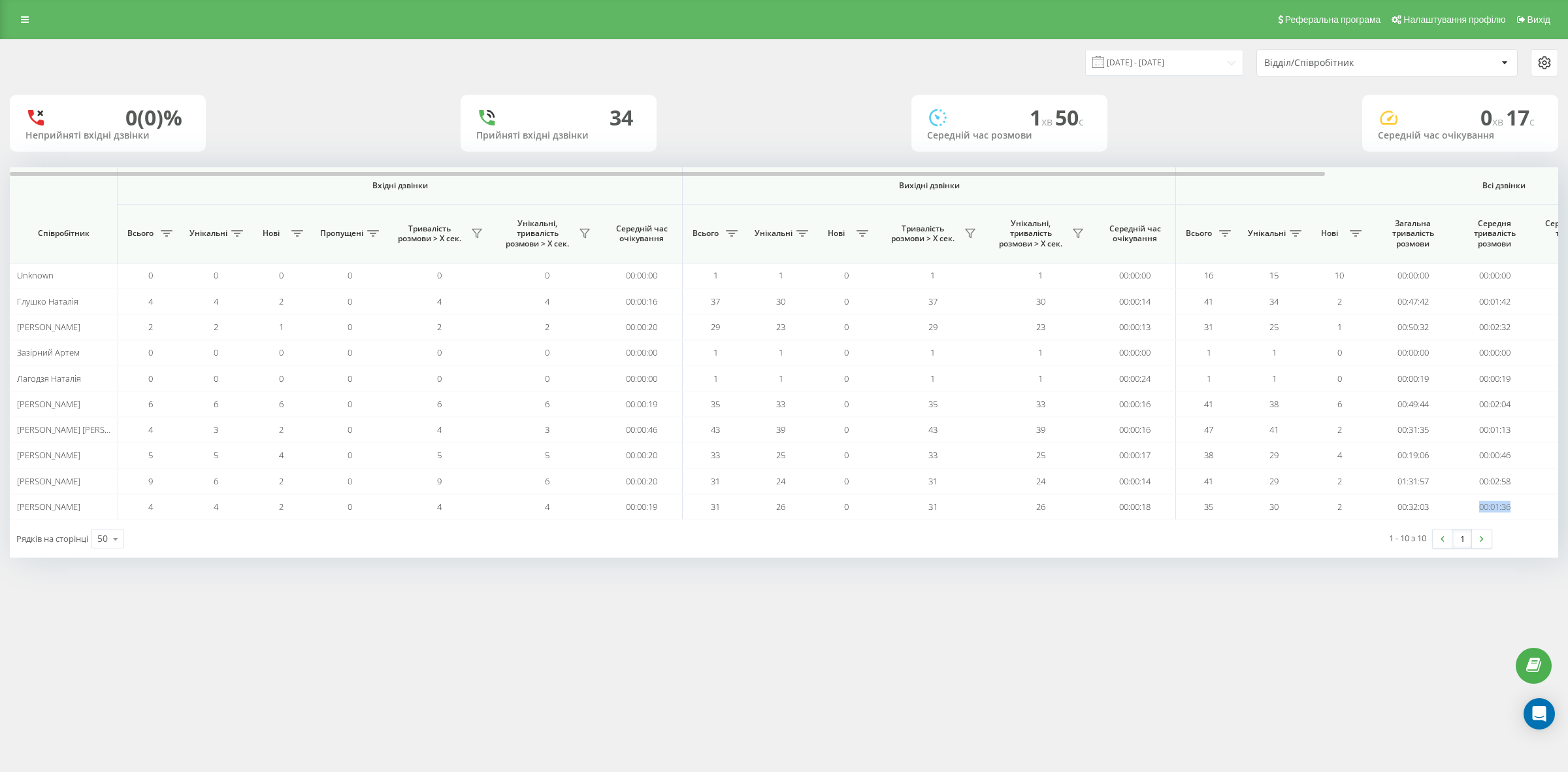
copy td "00:01:36"
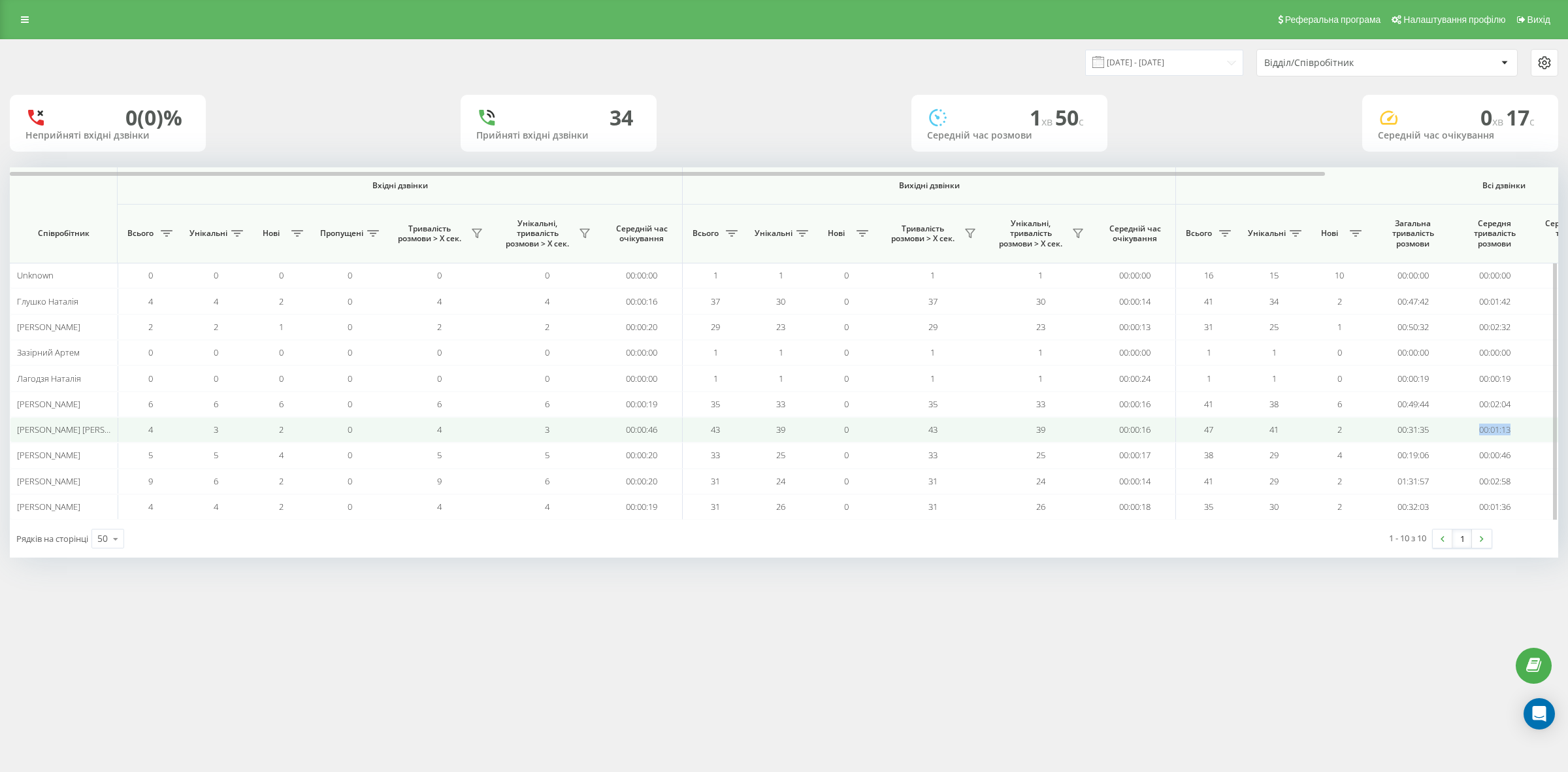
drag, startPoint x: 1514, startPoint y: 432, endPoint x: 1464, endPoint y: 429, distance: 50.1
click at [1464, 429] on td "00:01:13" at bounding box center [1494, 429] width 82 height 25
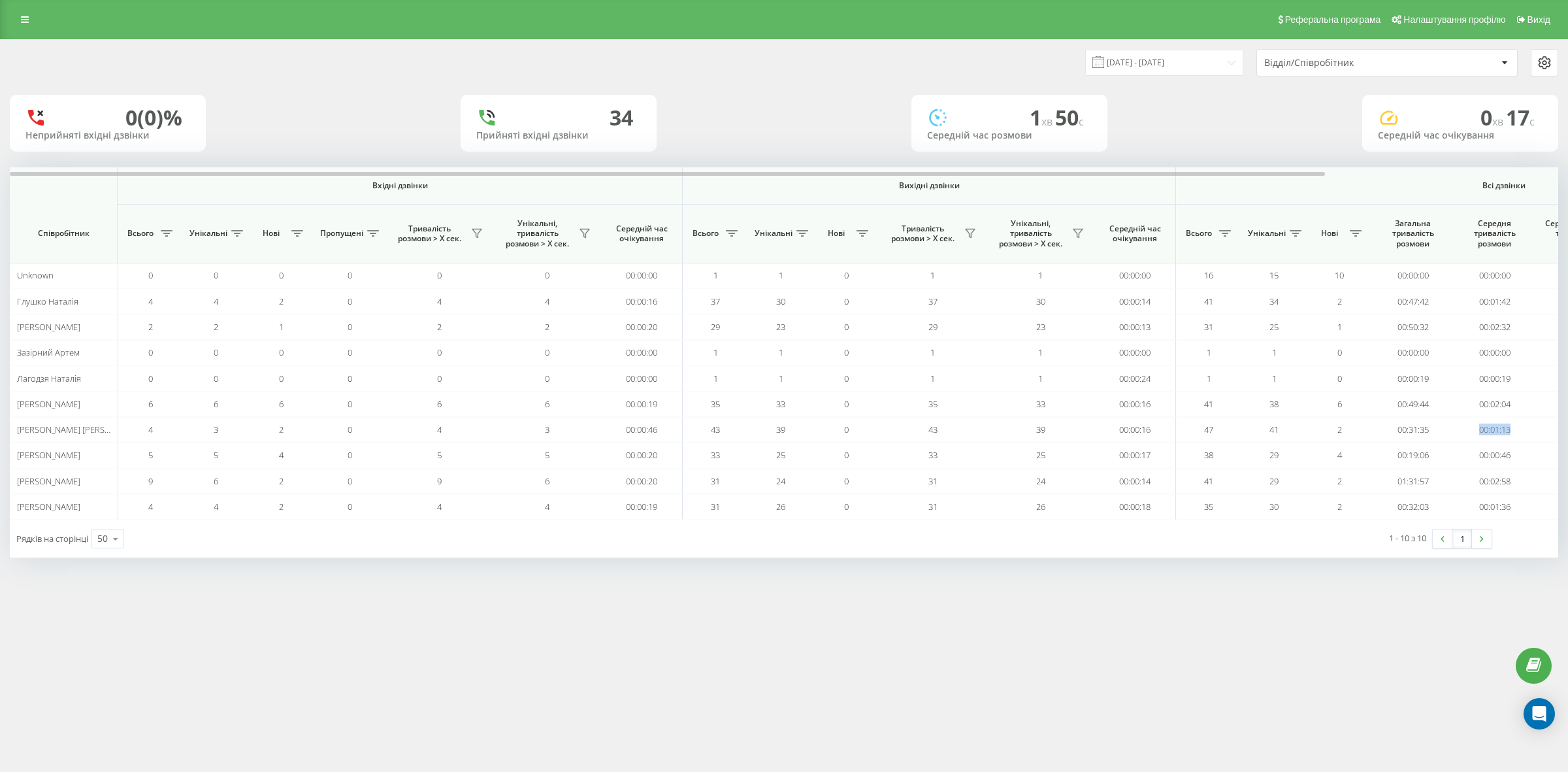
copy td "00:01:13"
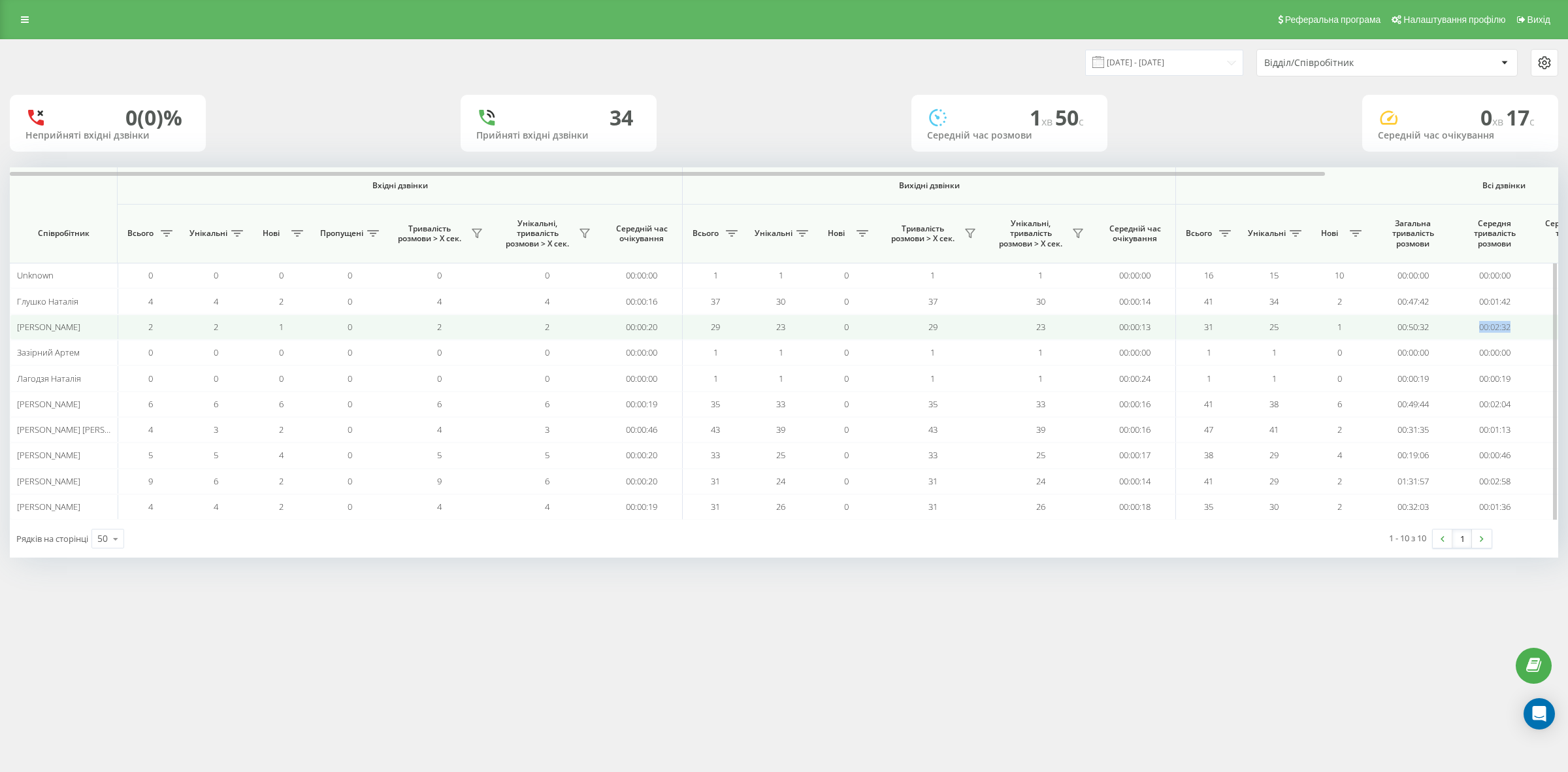
drag, startPoint x: 1522, startPoint y: 332, endPoint x: 1472, endPoint y: 335, distance: 50.1
click at [1472, 335] on td "00:02:32" at bounding box center [1494, 327] width 82 height 25
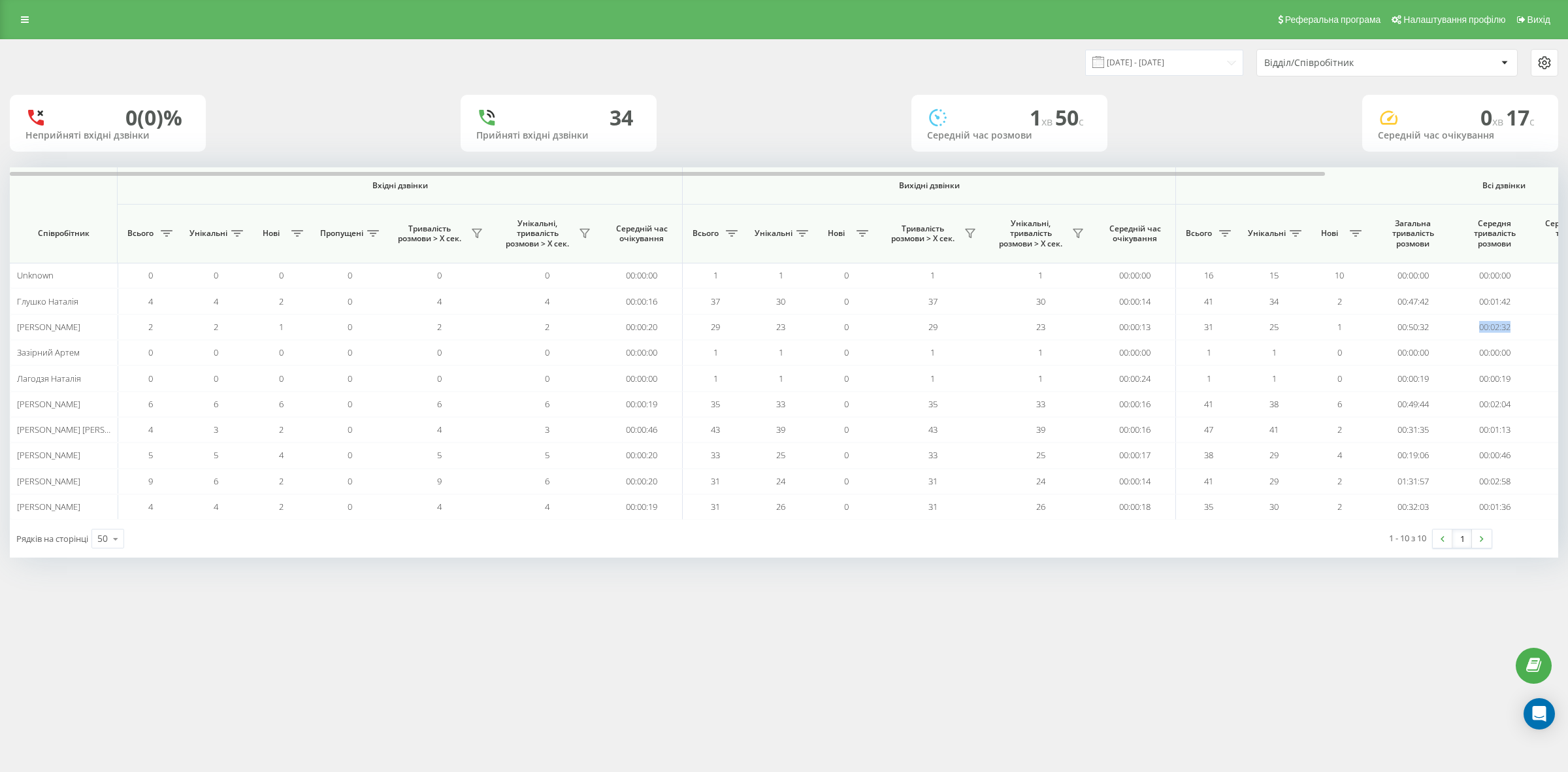
copy td "00:02:32"
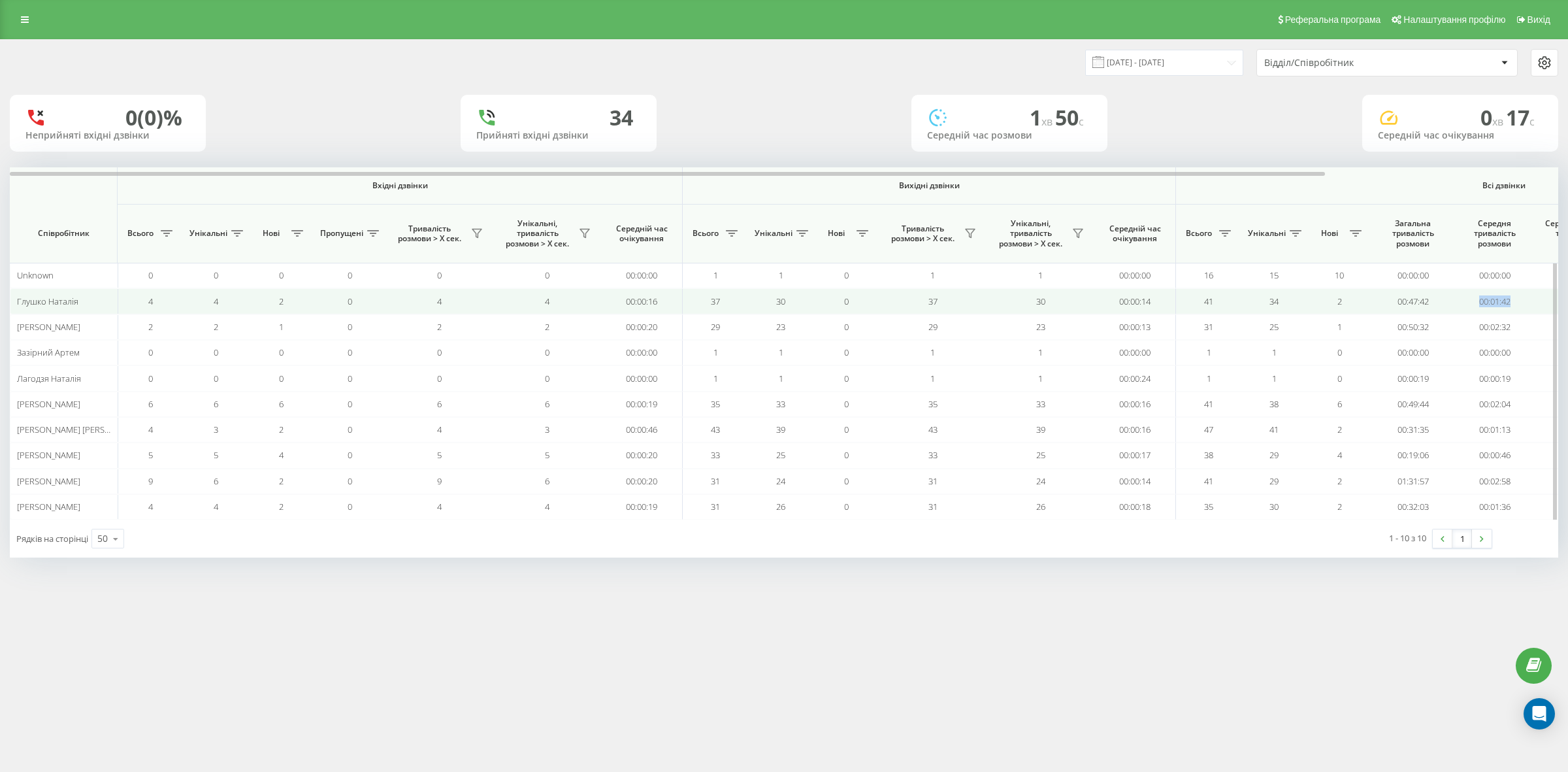
drag, startPoint x: 1514, startPoint y: 305, endPoint x: 1477, endPoint y: 302, distance: 37.1
click at [1477, 302] on td "00:01:42" at bounding box center [1494, 300] width 82 height 25
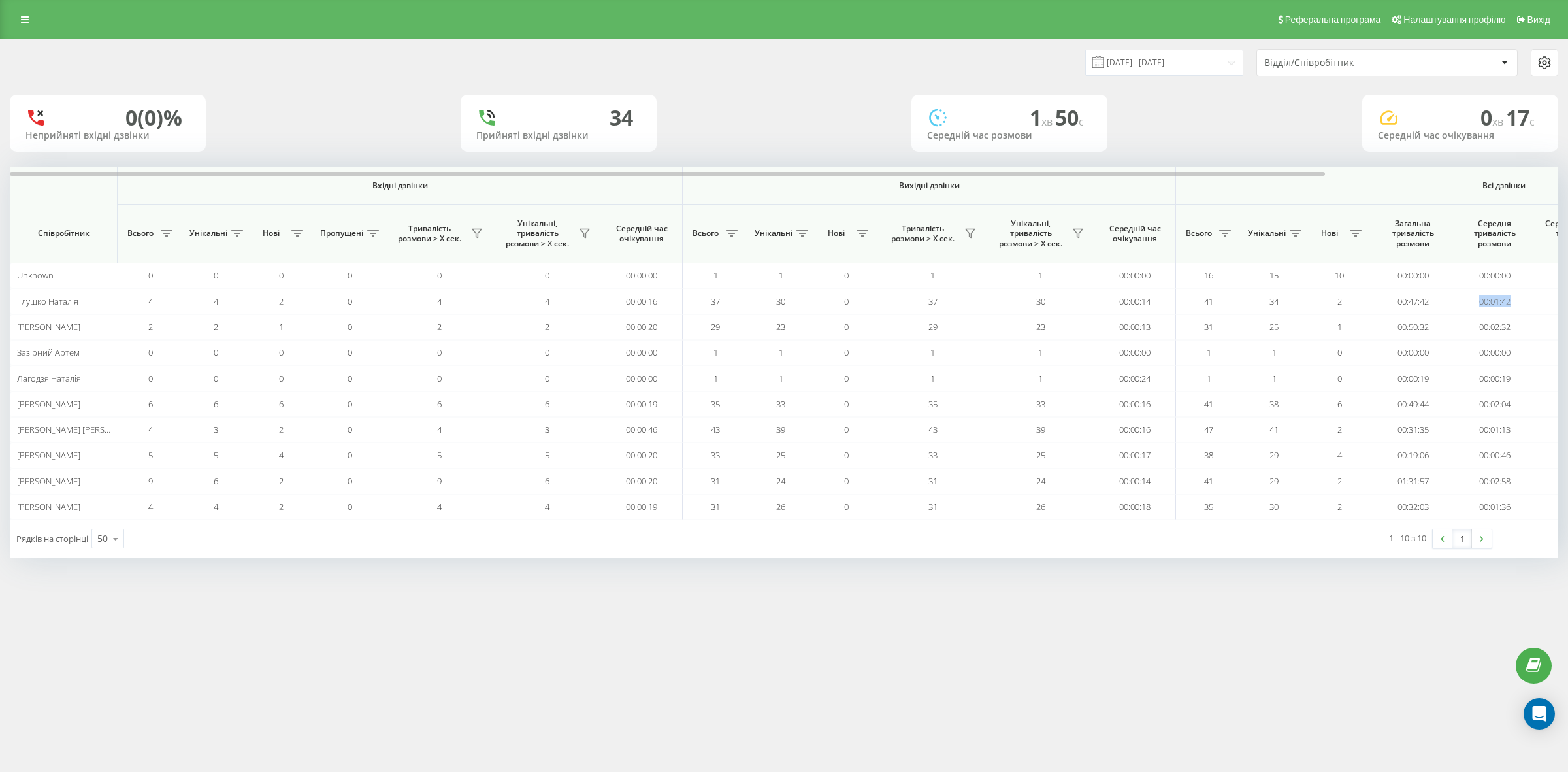
copy td "00:01:42"
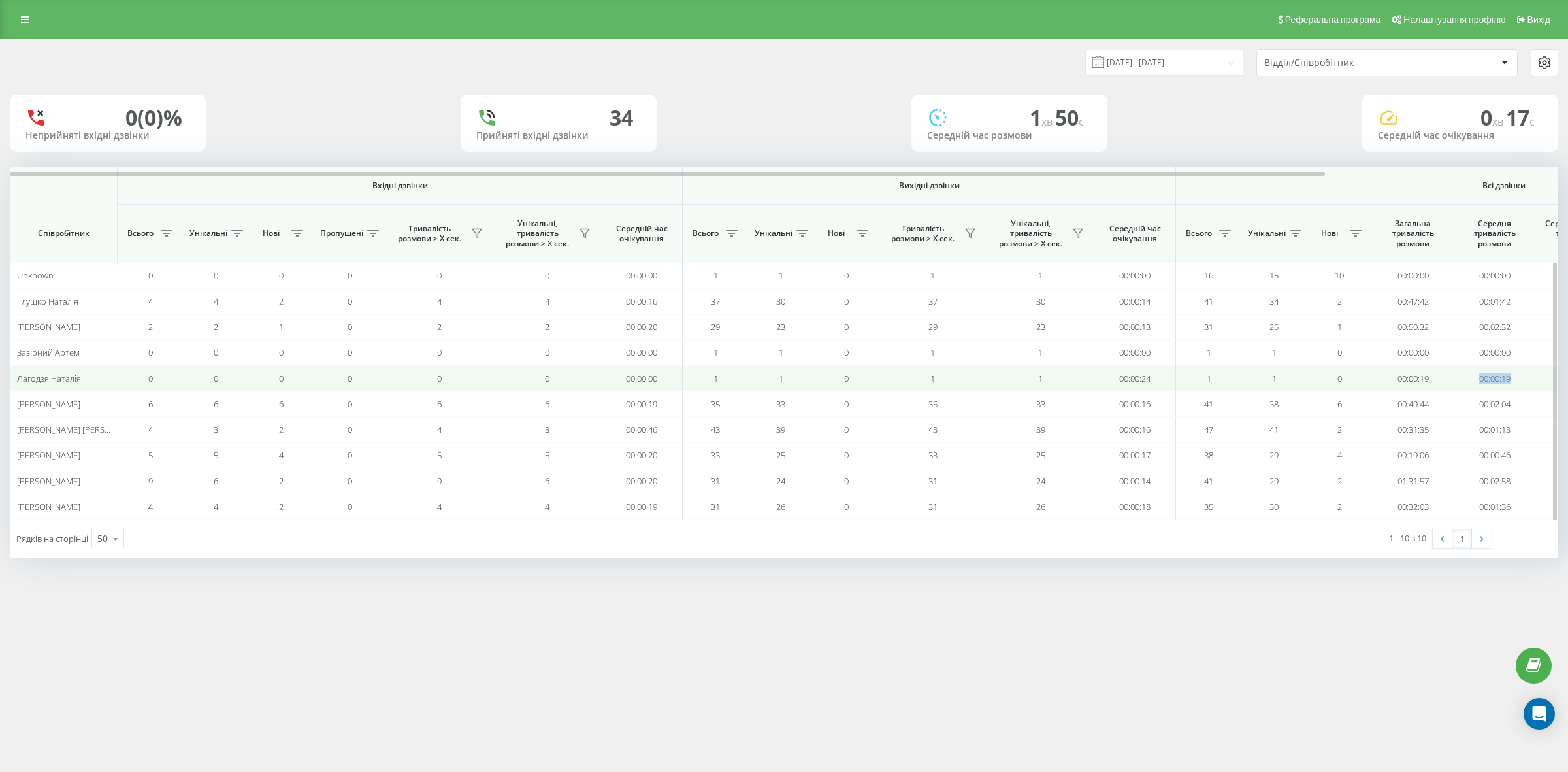
drag, startPoint x: 1526, startPoint y: 377, endPoint x: 1451, endPoint y: 375, distance: 75.0
click at [1451, 375] on tr "Лагодзя Наталія 0 0 0 0 0 0 00:00:00 1 1 0 1 1 00:00:24 1 1 0 00:00:19 00:00:19…" at bounding box center [921, 377] width 1823 height 25
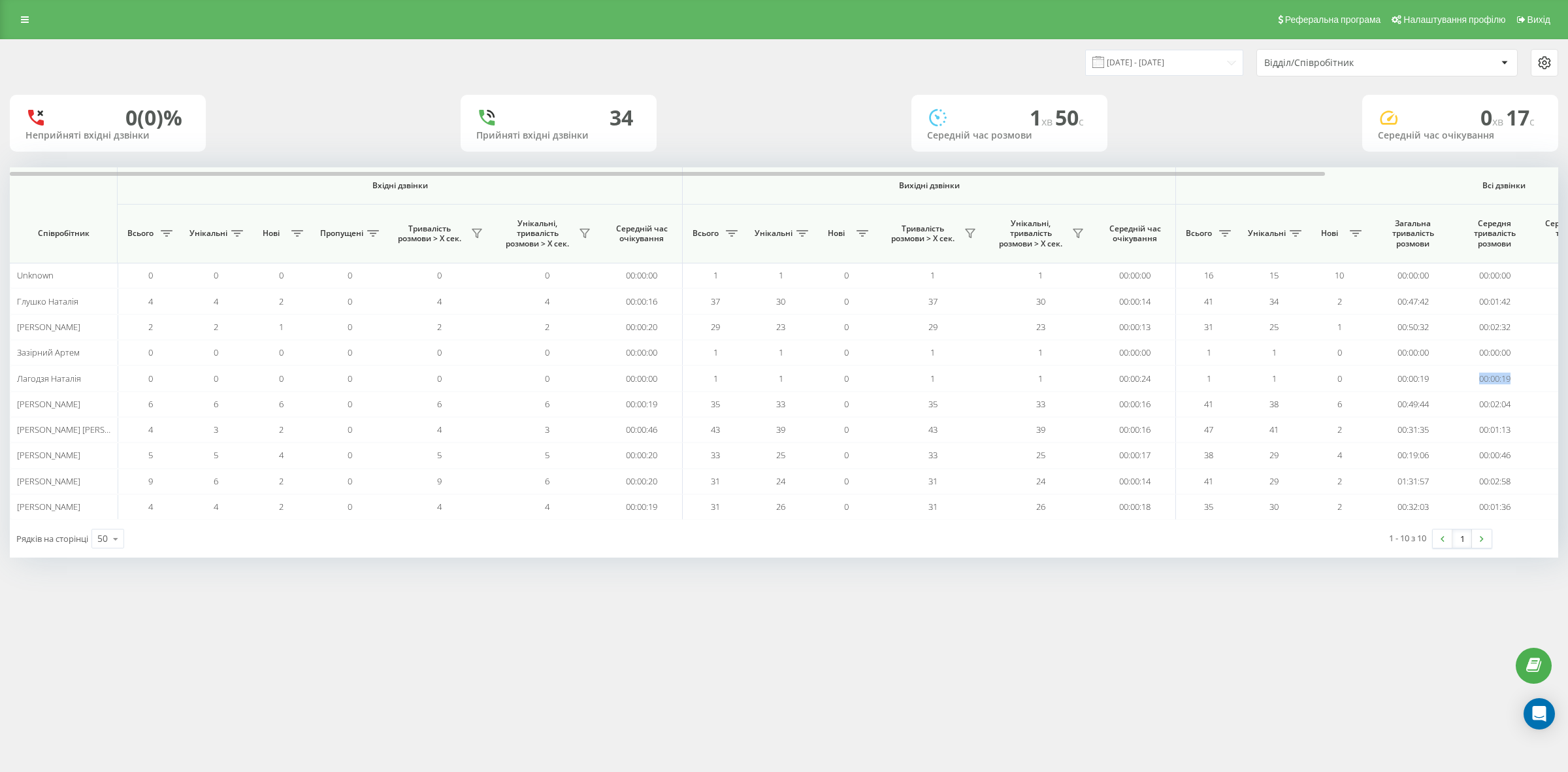
copy tr "00:00:19"
click at [1192, 59] on input "17.09.2025 - 17.09.2025" at bounding box center [1165, 62] width 158 height 25
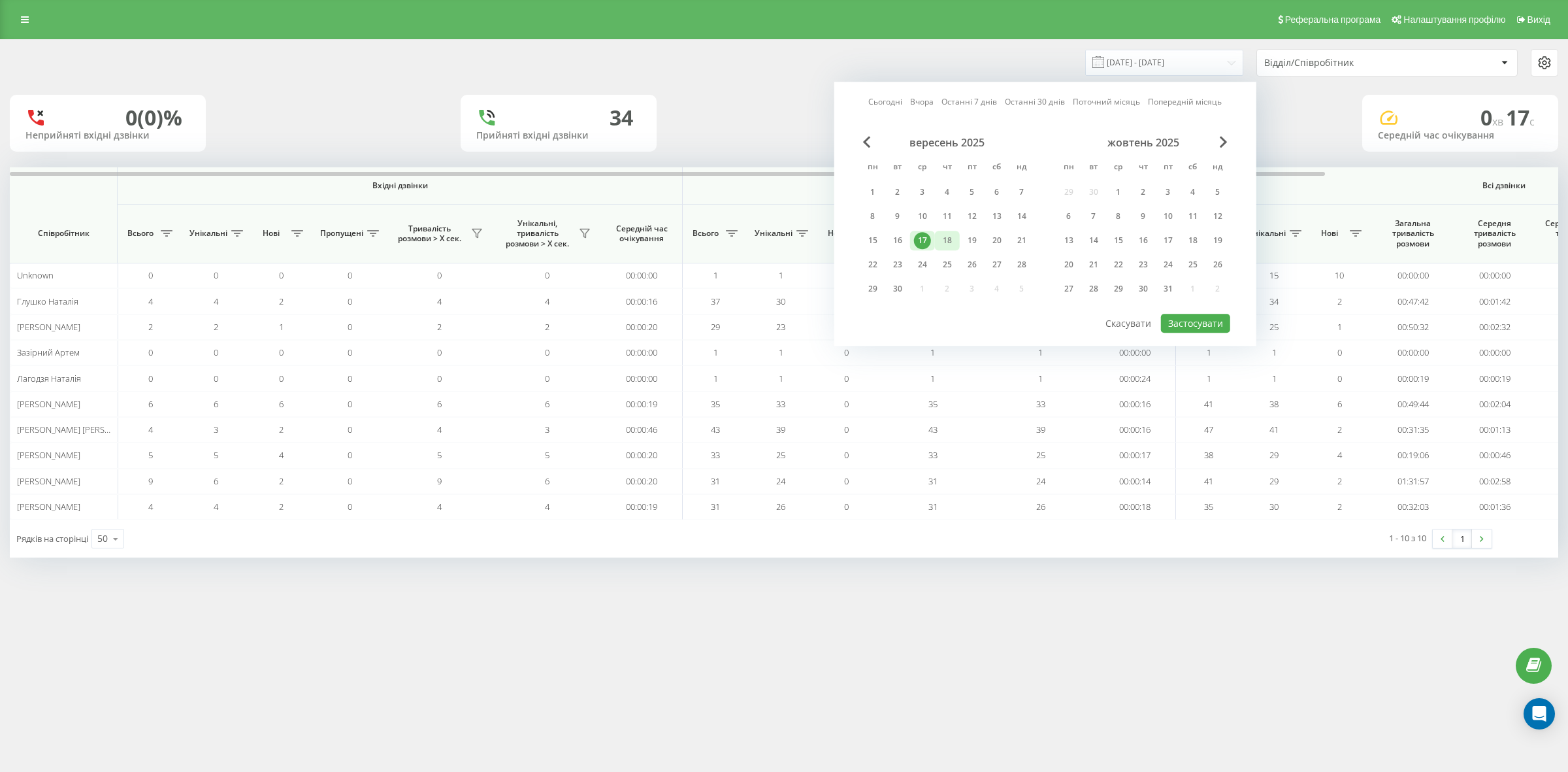
click at [950, 239] on div "18" at bounding box center [947, 240] width 17 height 17
click at [1174, 316] on button "Застосувати" at bounding box center [1195, 323] width 69 height 19
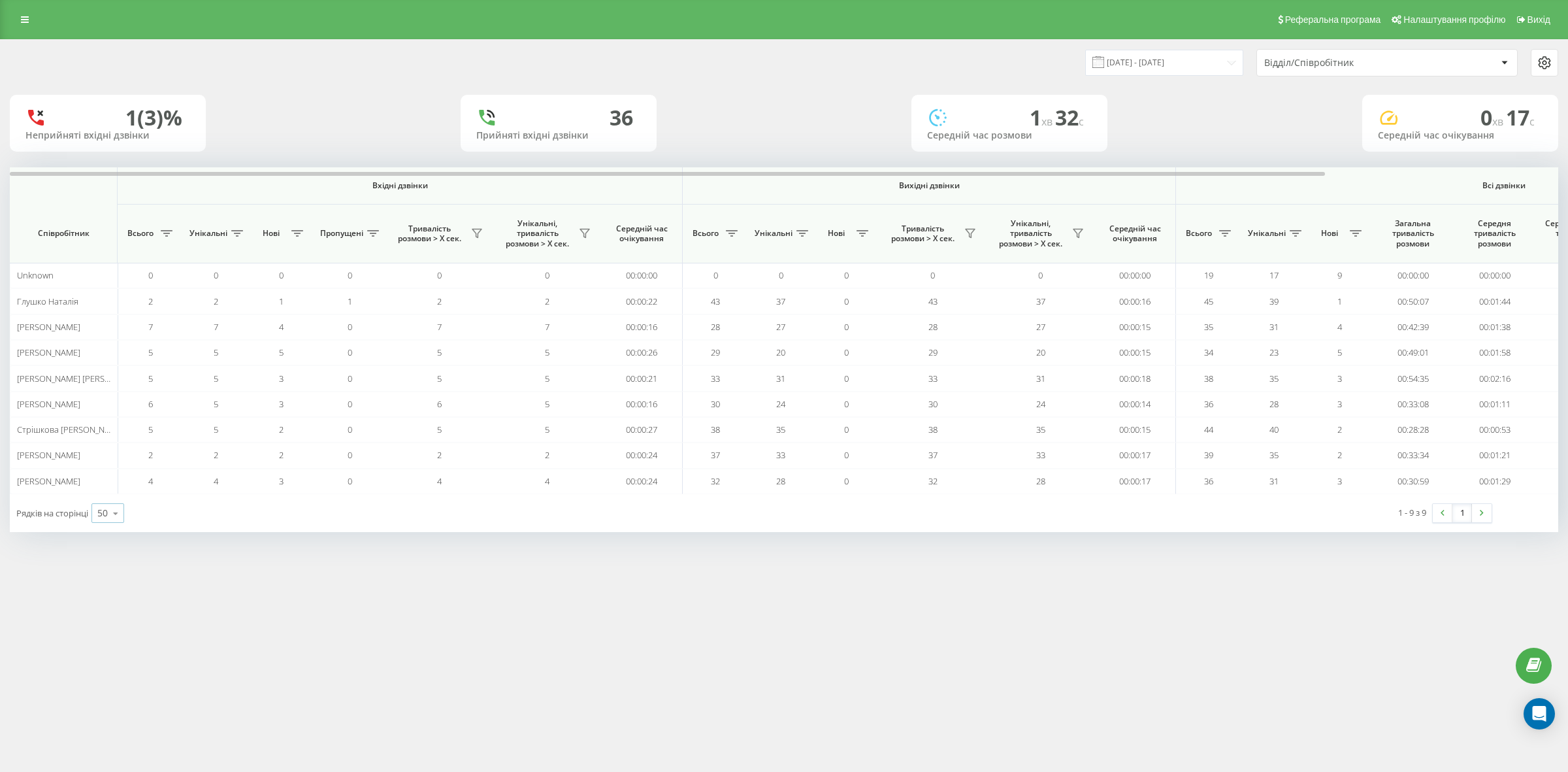
click at [118, 516] on icon at bounding box center [116, 513] width 20 height 25
click at [113, 478] on div "50" at bounding box center [108, 475] width 31 height 19
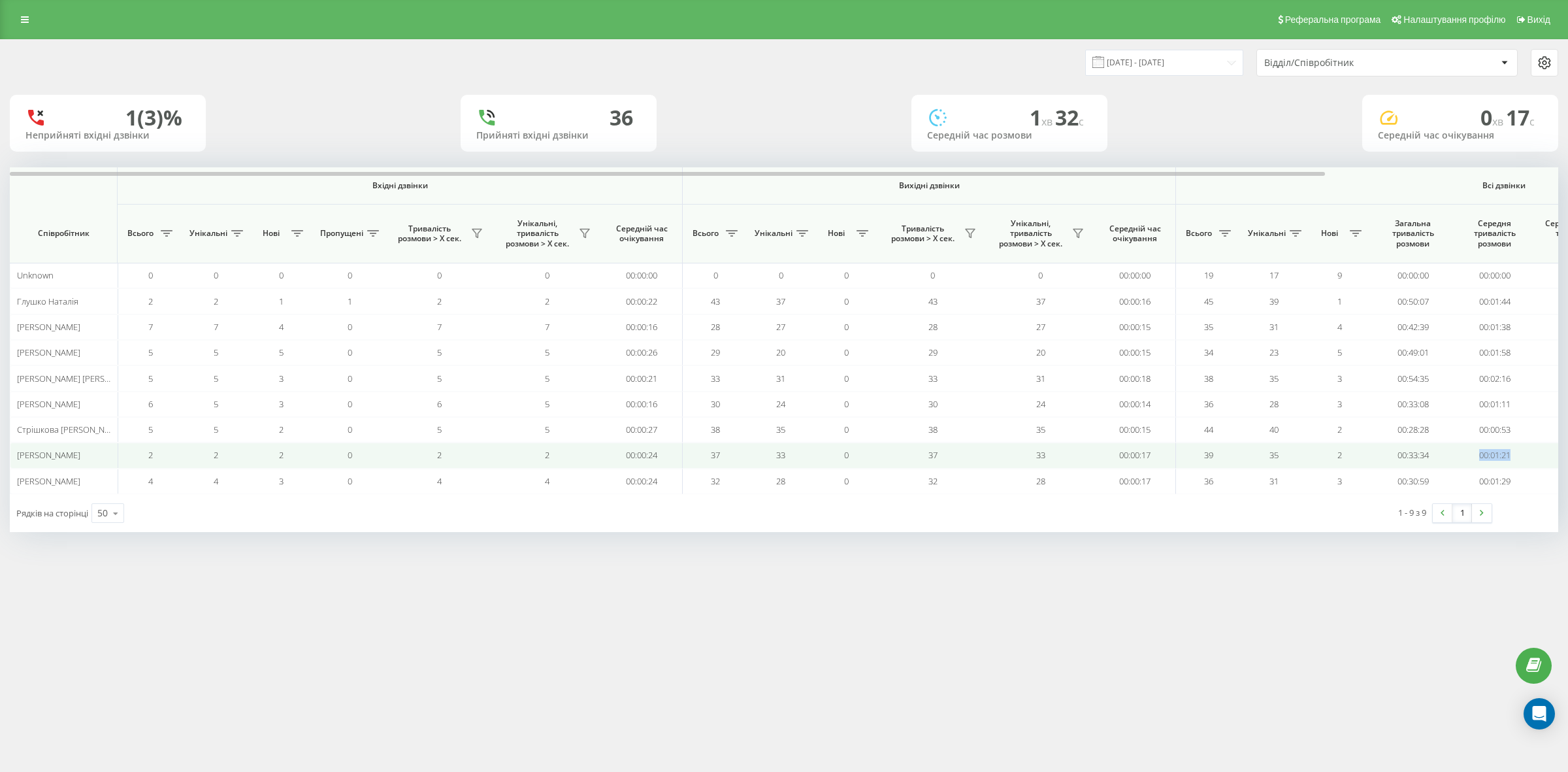
drag, startPoint x: 1521, startPoint y: 457, endPoint x: 1470, endPoint y: 455, distance: 51.0
click at [1470, 455] on td "00:01:21" at bounding box center [1494, 455] width 82 height 25
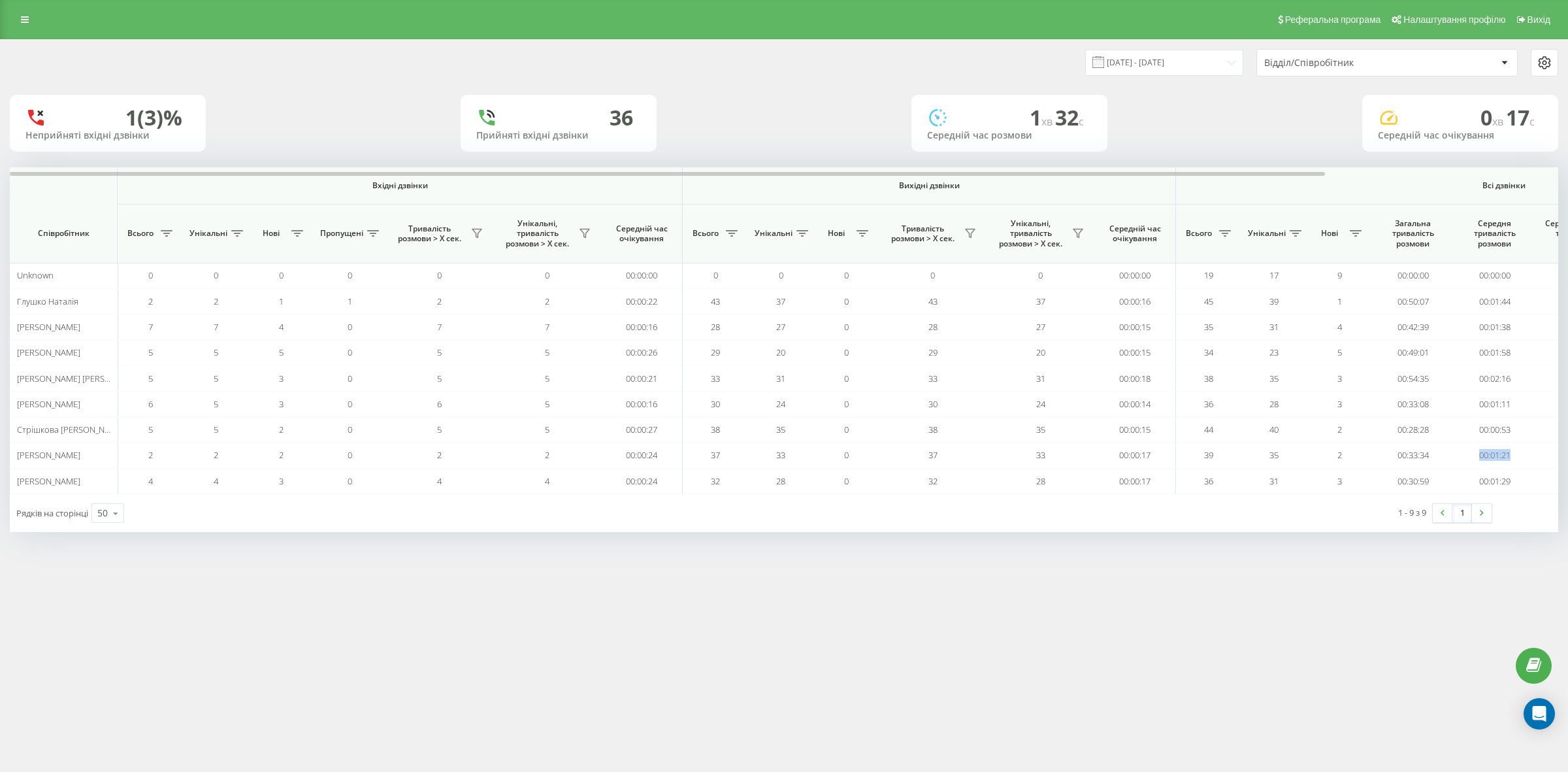
copy td "00:01:21"
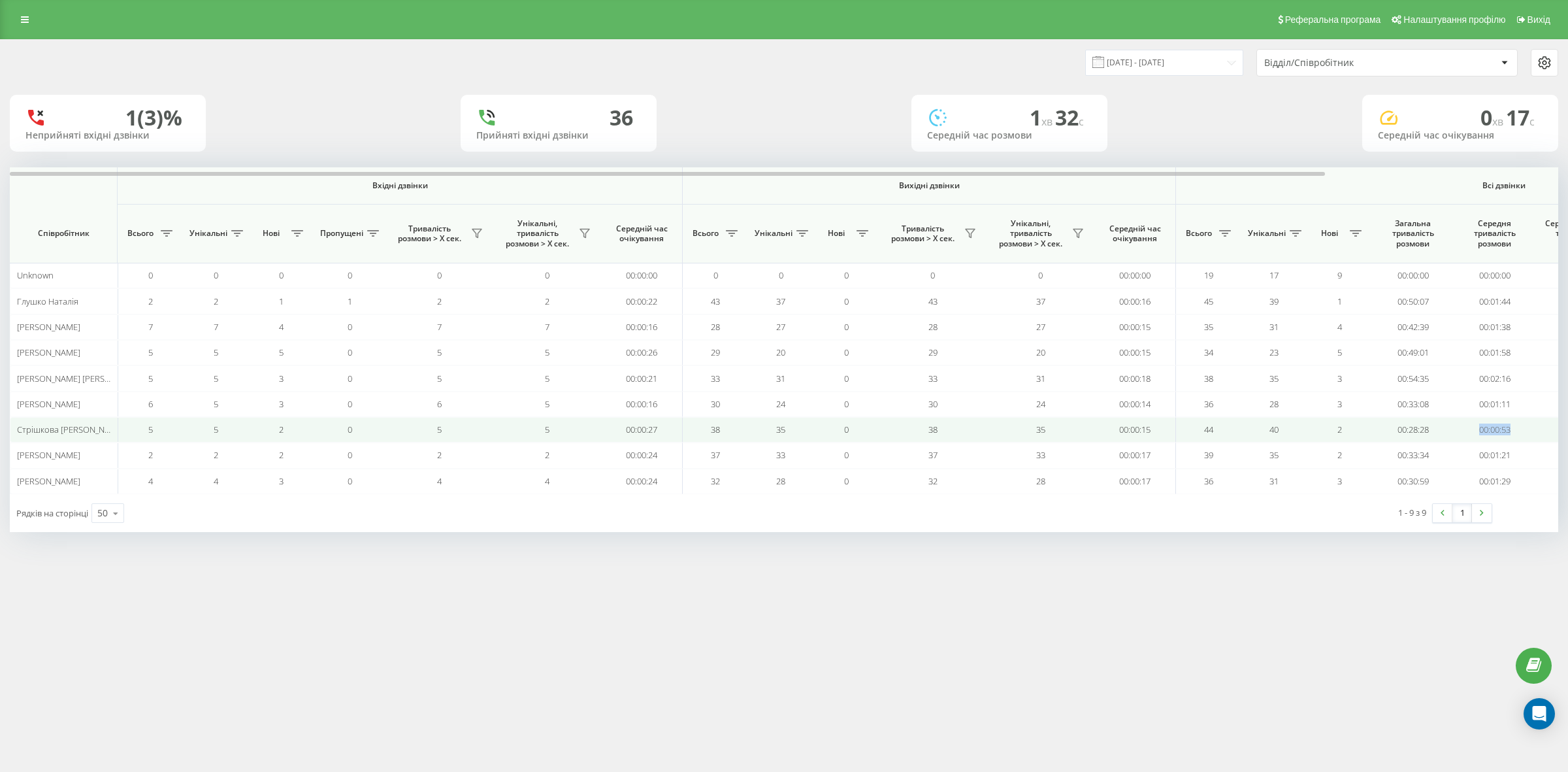
drag, startPoint x: 1521, startPoint y: 429, endPoint x: 1474, endPoint y: 432, distance: 47.1
click at [1474, 432] on td "00:00:53" at bounding box center [1494, 429] width 82 height 25
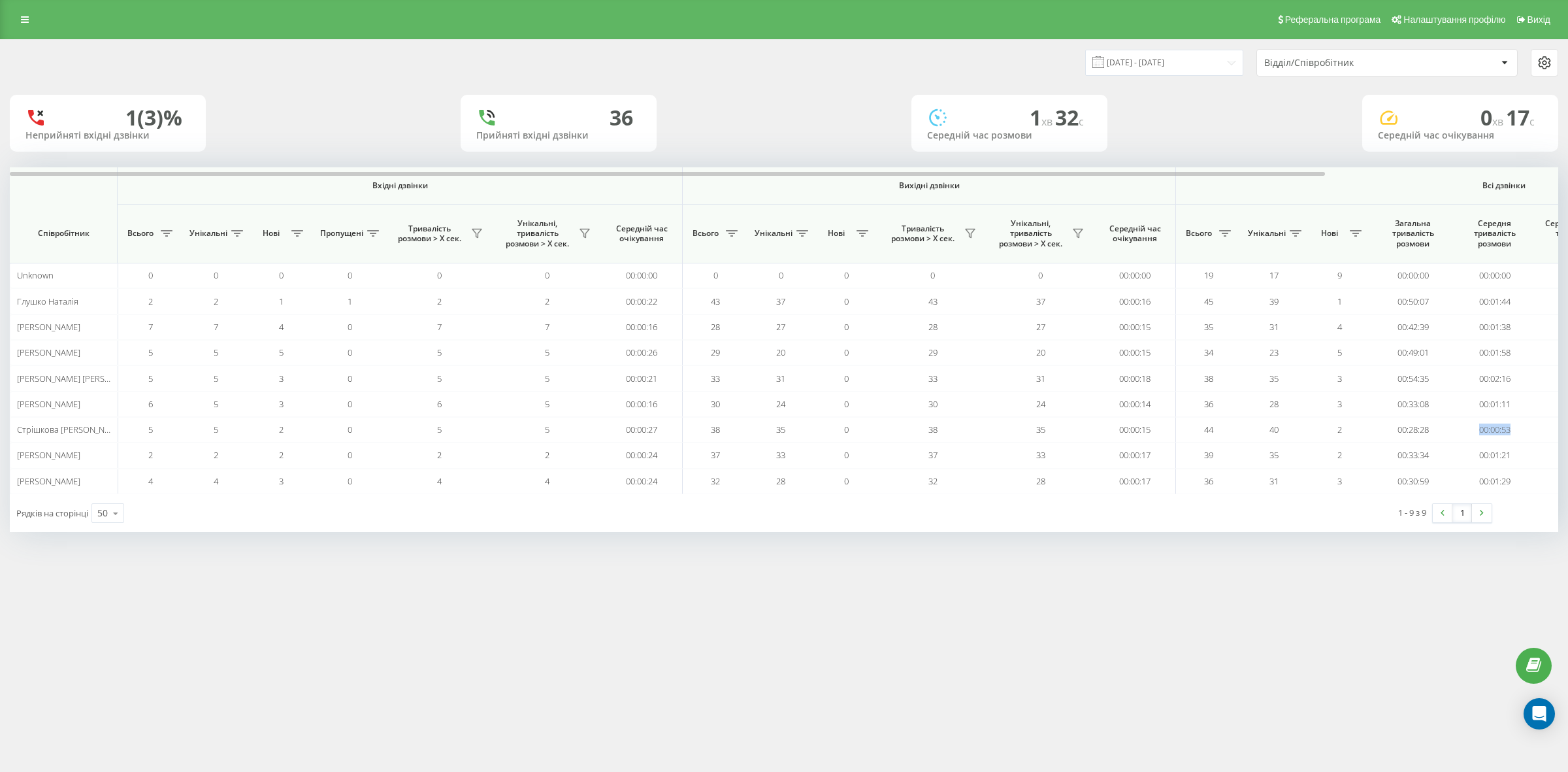
copy td "00:00:53"
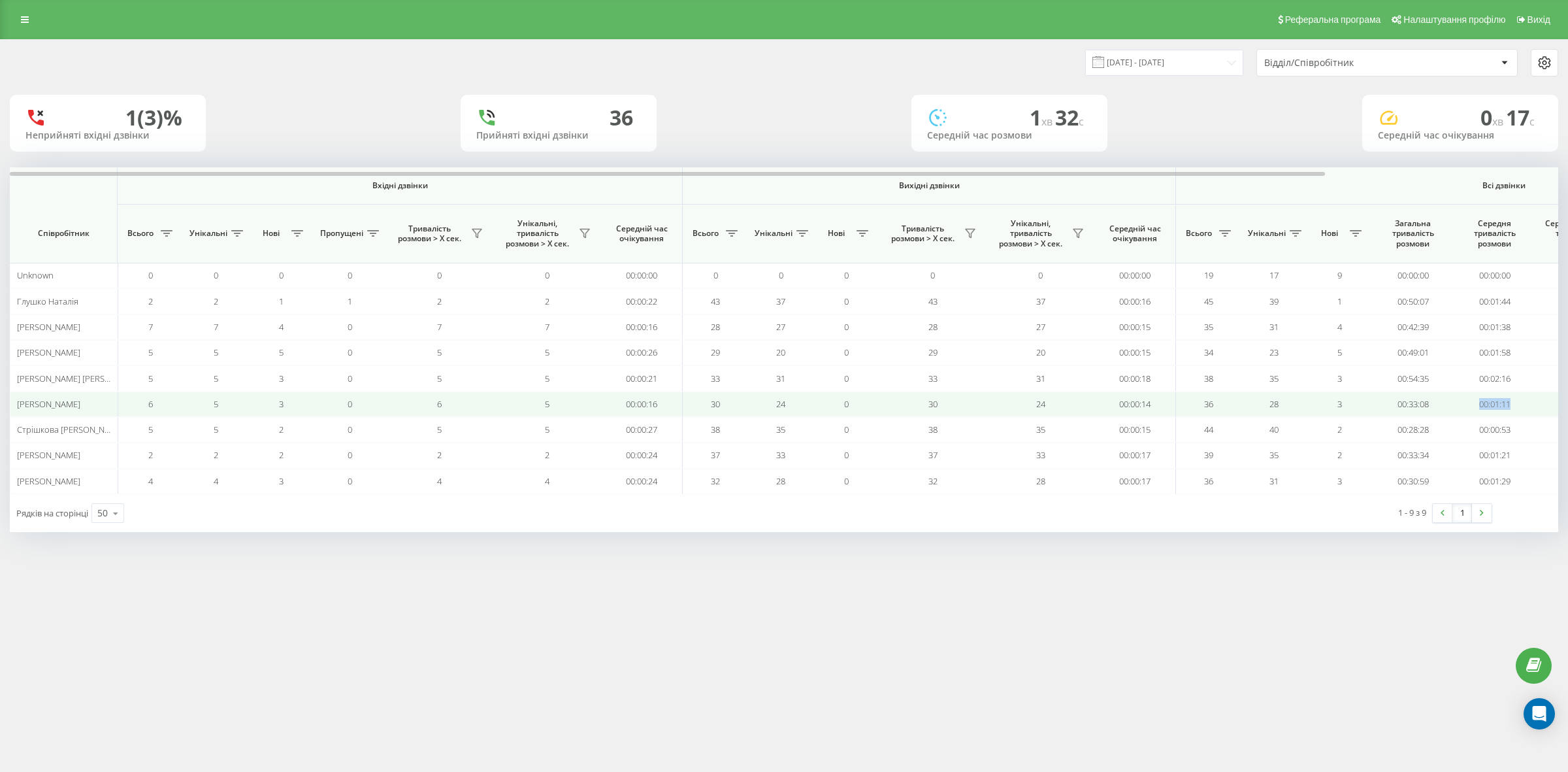
drag, startPoint x: 1516, startPoint y: 406, endPoint x: 1466, endPoint y: 410, distance: 50.2
click at [1466, 410] on td "00:01:11" at bounding box center [1494, 404] width 82 height 25
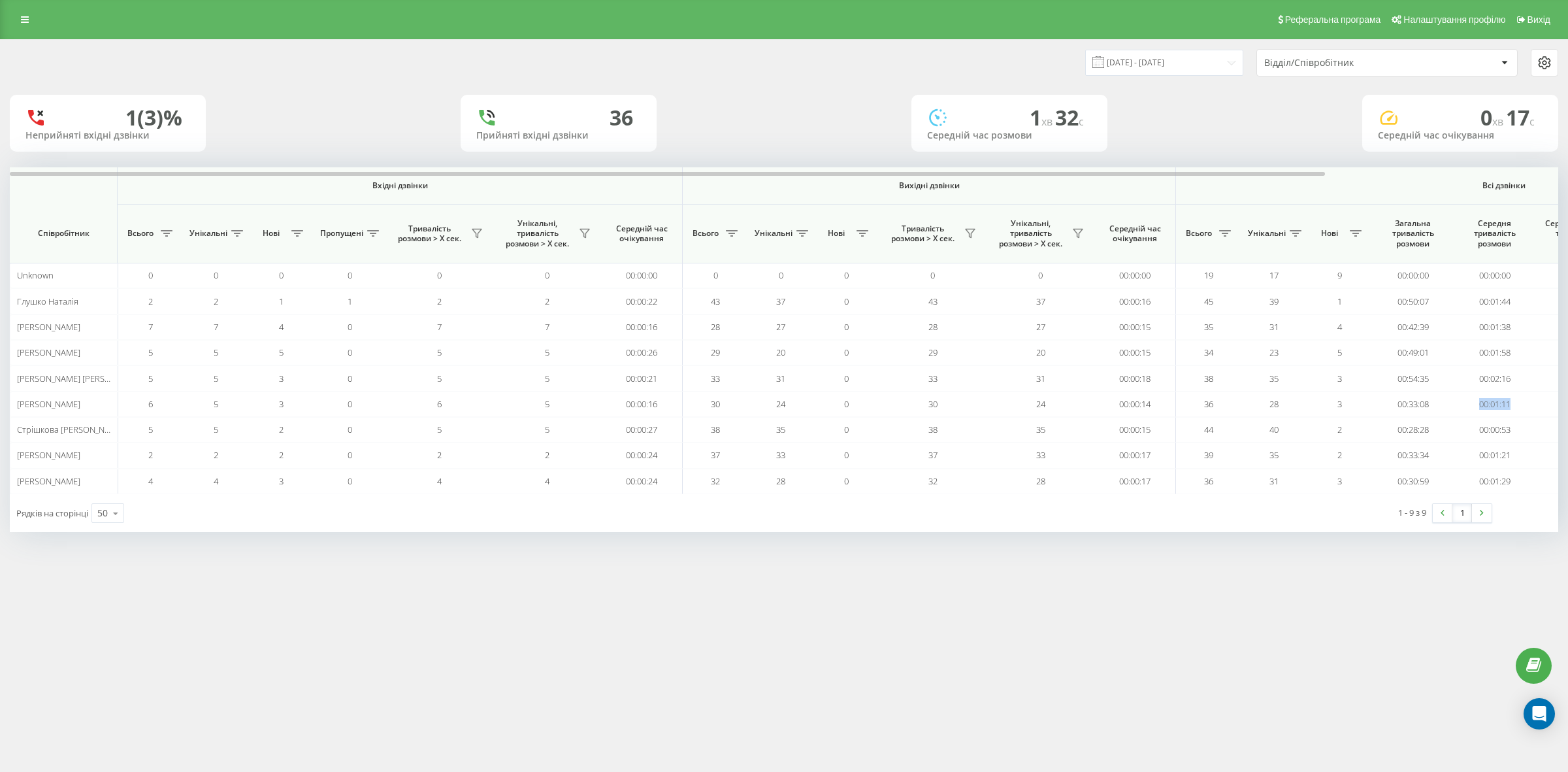
copy td "00:01:11"
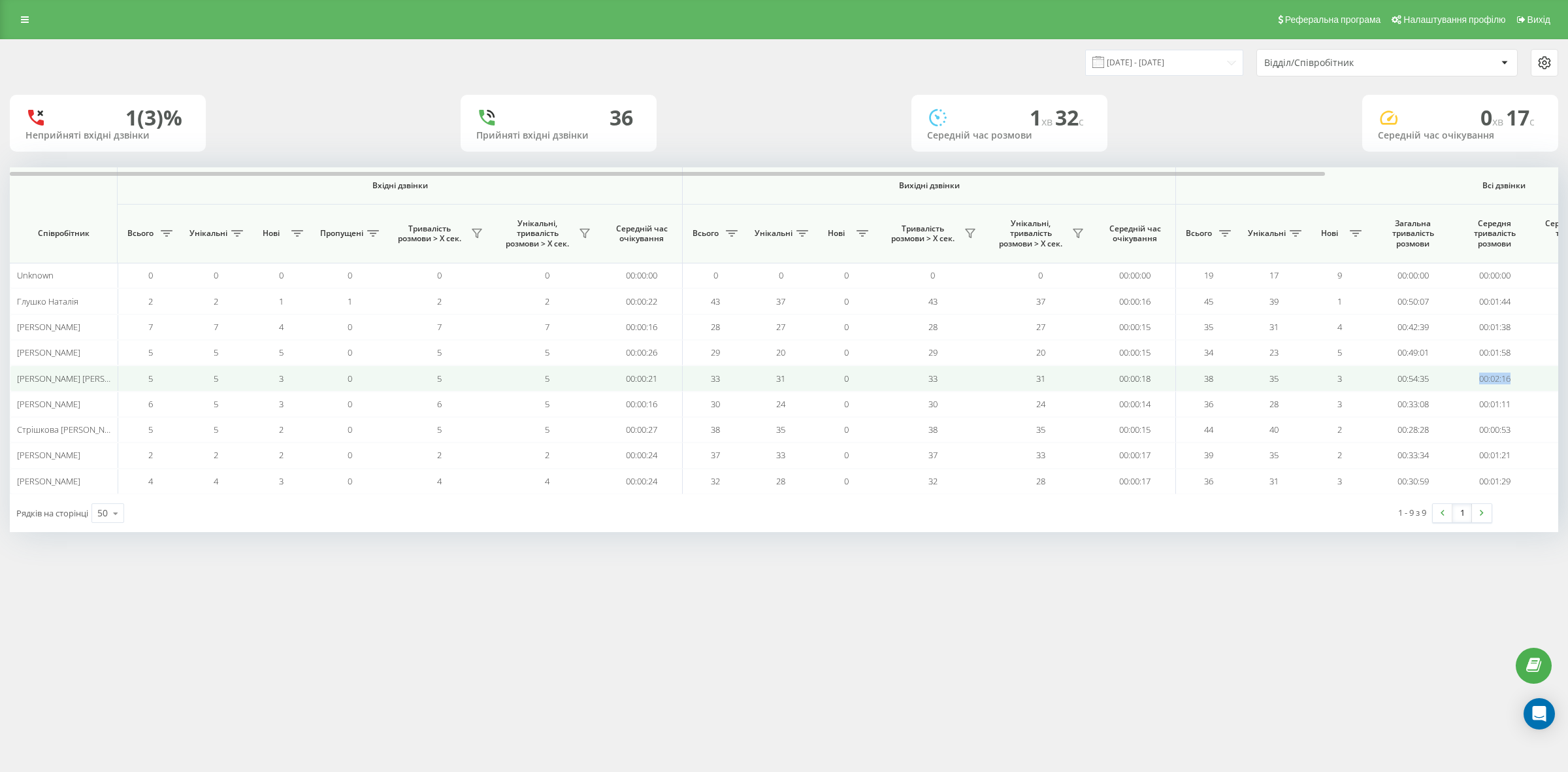
drag, startPoint x: 1520, startPoint y: 374, endPoint x: 1476, endPoint y: 369, distance: 44.3
click at [1476, 369] on td "00:02:16" at bounding box center [1494, 377] width 82 height 25
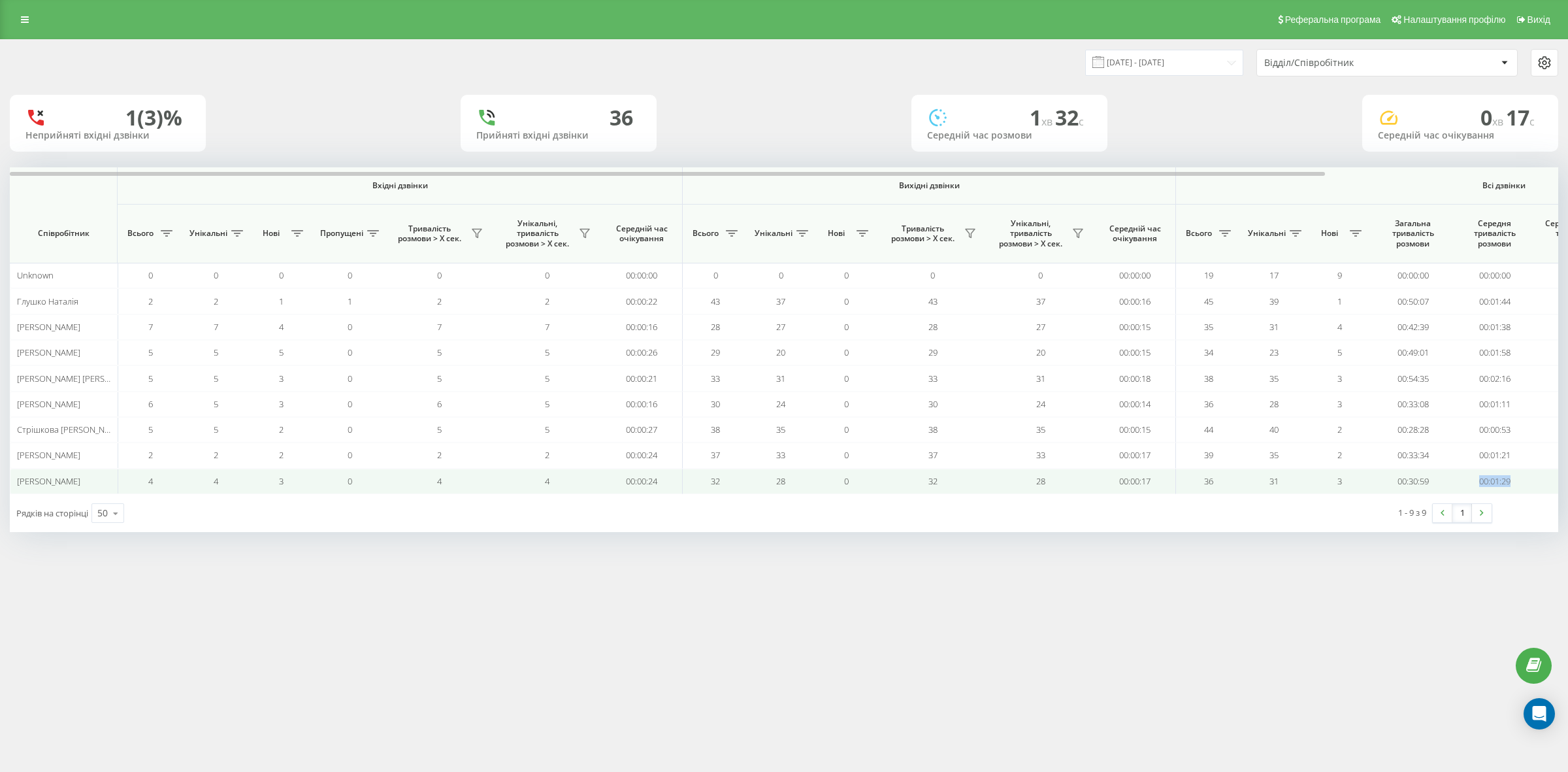
drag, startPoint x: 1529, startPoint y: 490, endPoint x: 1475, endPoint y: 485, distance: 54.2
click at [1475, 485] on td "00:01:29" at bounding box center [1494, 481] width 82 height 25
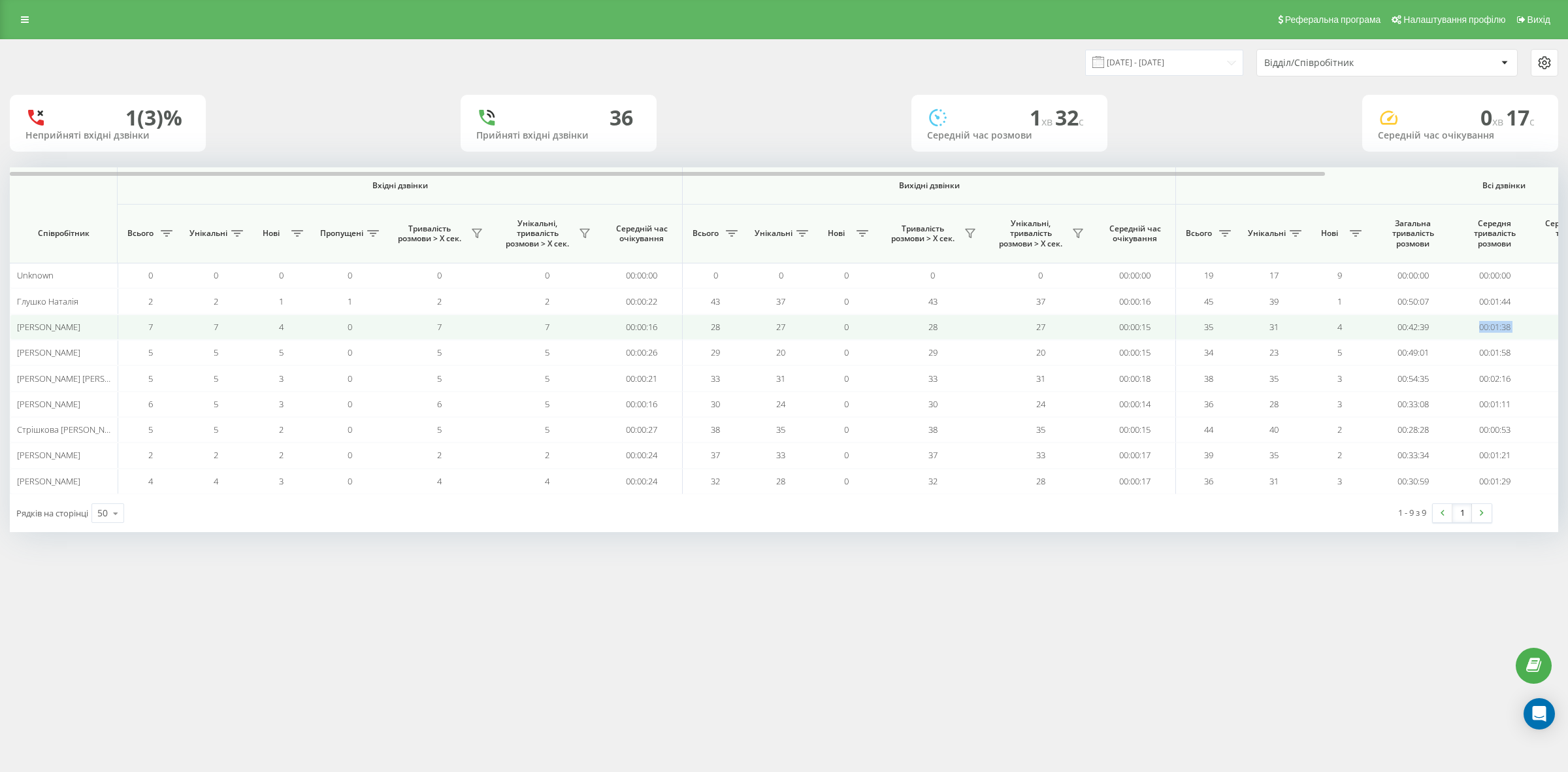
drag, startPoint x: 1534, startPoint y: 328, endPoint x: 1473, endPoint y: 325, distance: 61.1
click at [1473, 325] on tr "Гребенніков Назар 7 7 4 0 7 7 00:00:16 28 27 0 28 27 00:00:15 35 31 4 00:42:39 …" at bounding box center [921, 327] width 1823 height 25
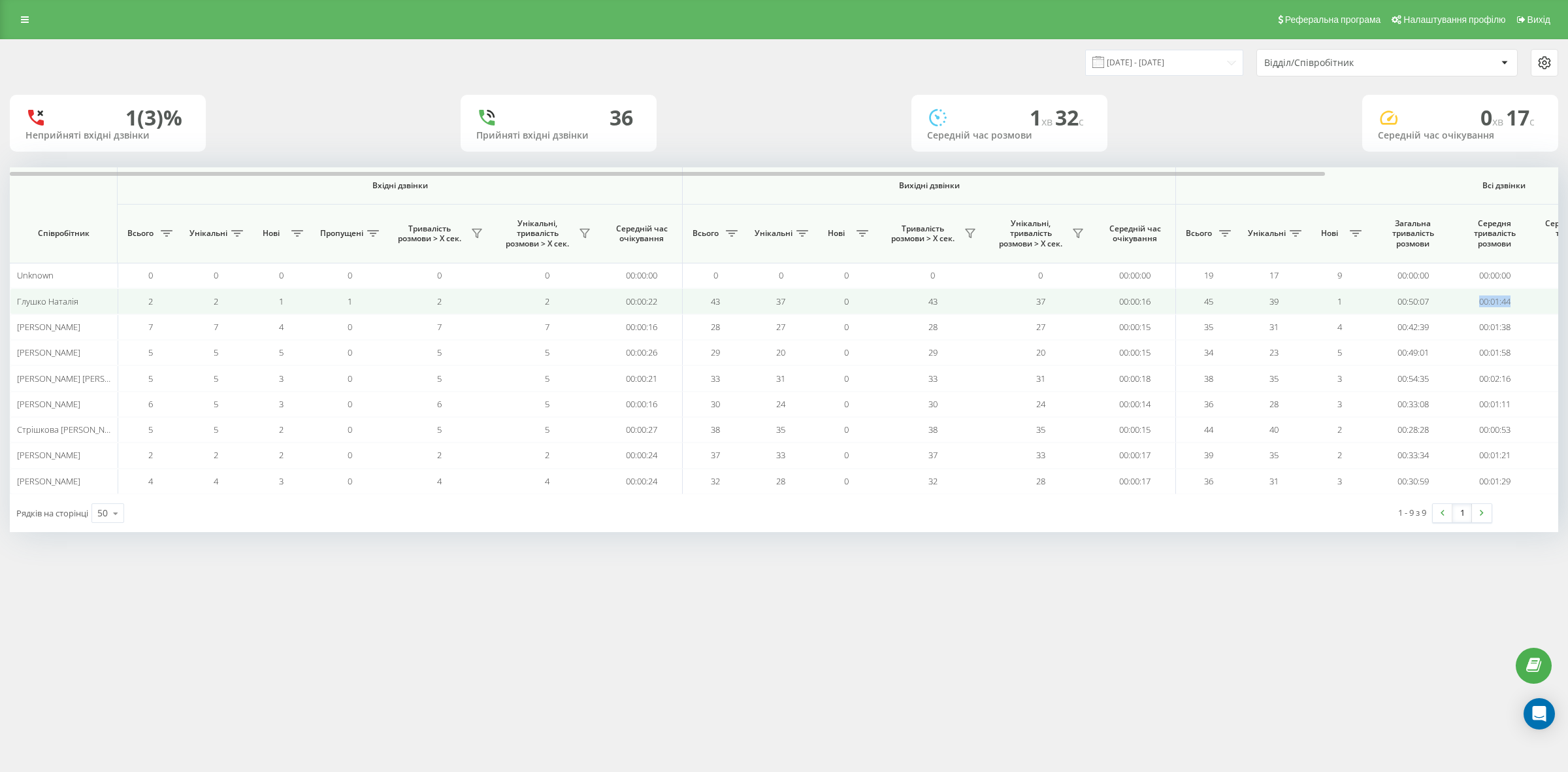
drag, startPoint x: 1511, startPoint y: 301, endPoint x: 1475, endPoint y: 296, distance: 36.3
click at [1475, 296] on td "00:01:44" at bounding box center [1494, 300] width 82 height 25
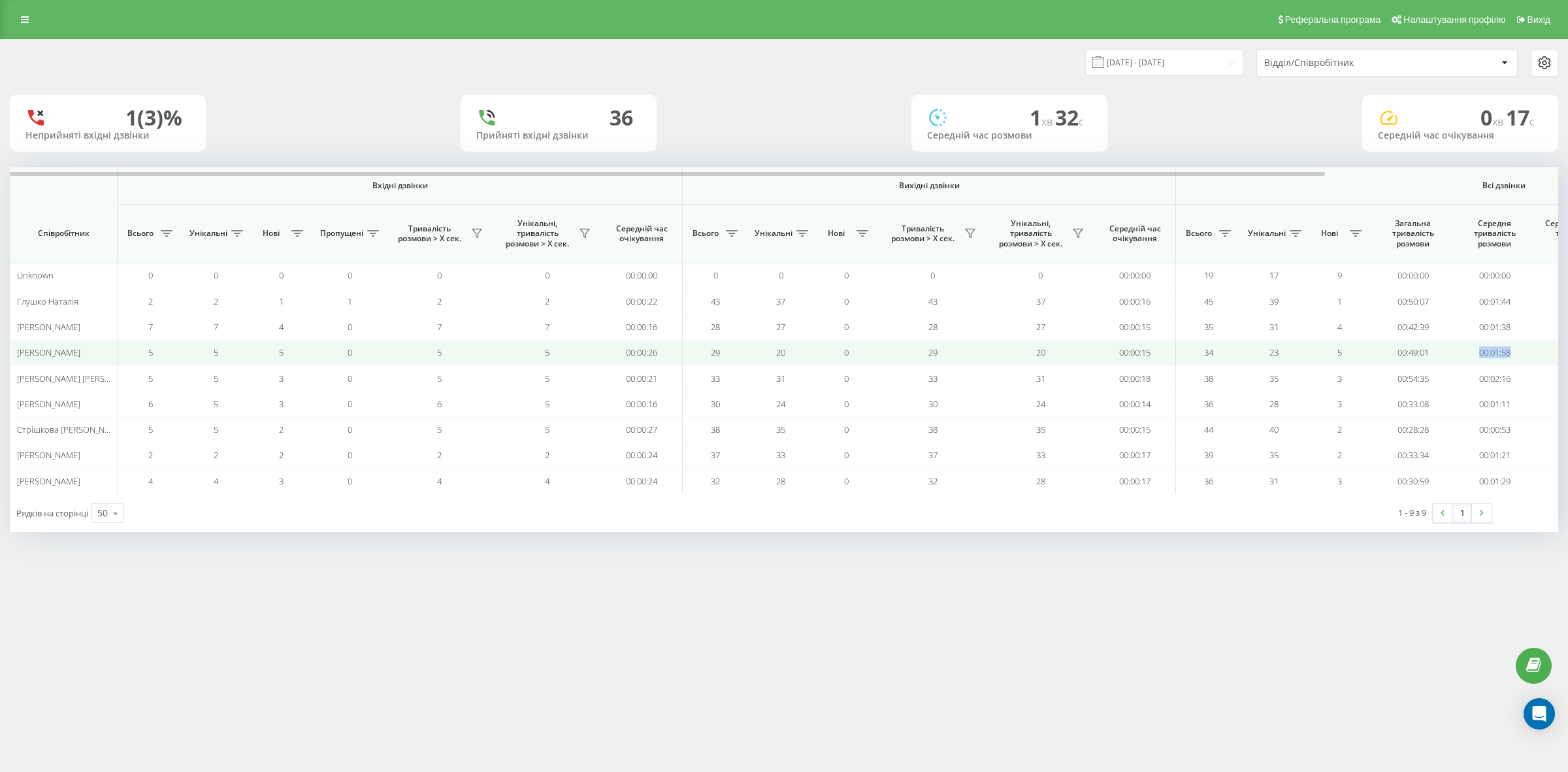
drag, startPoint x: 1522, startPoint y: 357, endPoint x: 1475, endPoint y: 353, distance: 47.2
click at [1475, 353] on td "00:01:58" at bounding box center [1494, 352] width 82 height 25
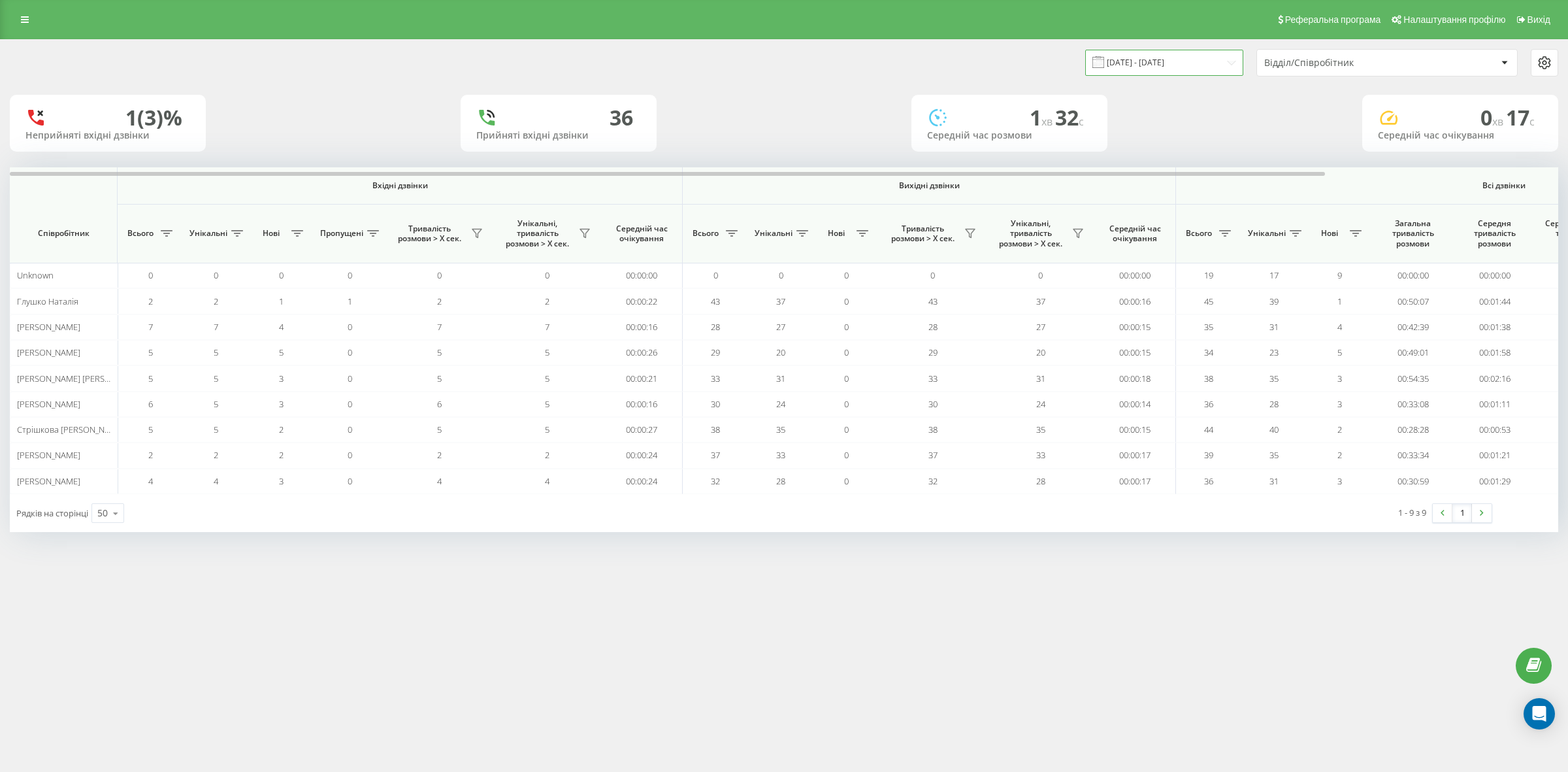
click at [1210, 57] on input "18.09.2025 - 18.09.2025" at bounding box center [1165, 62] width 158 height 25
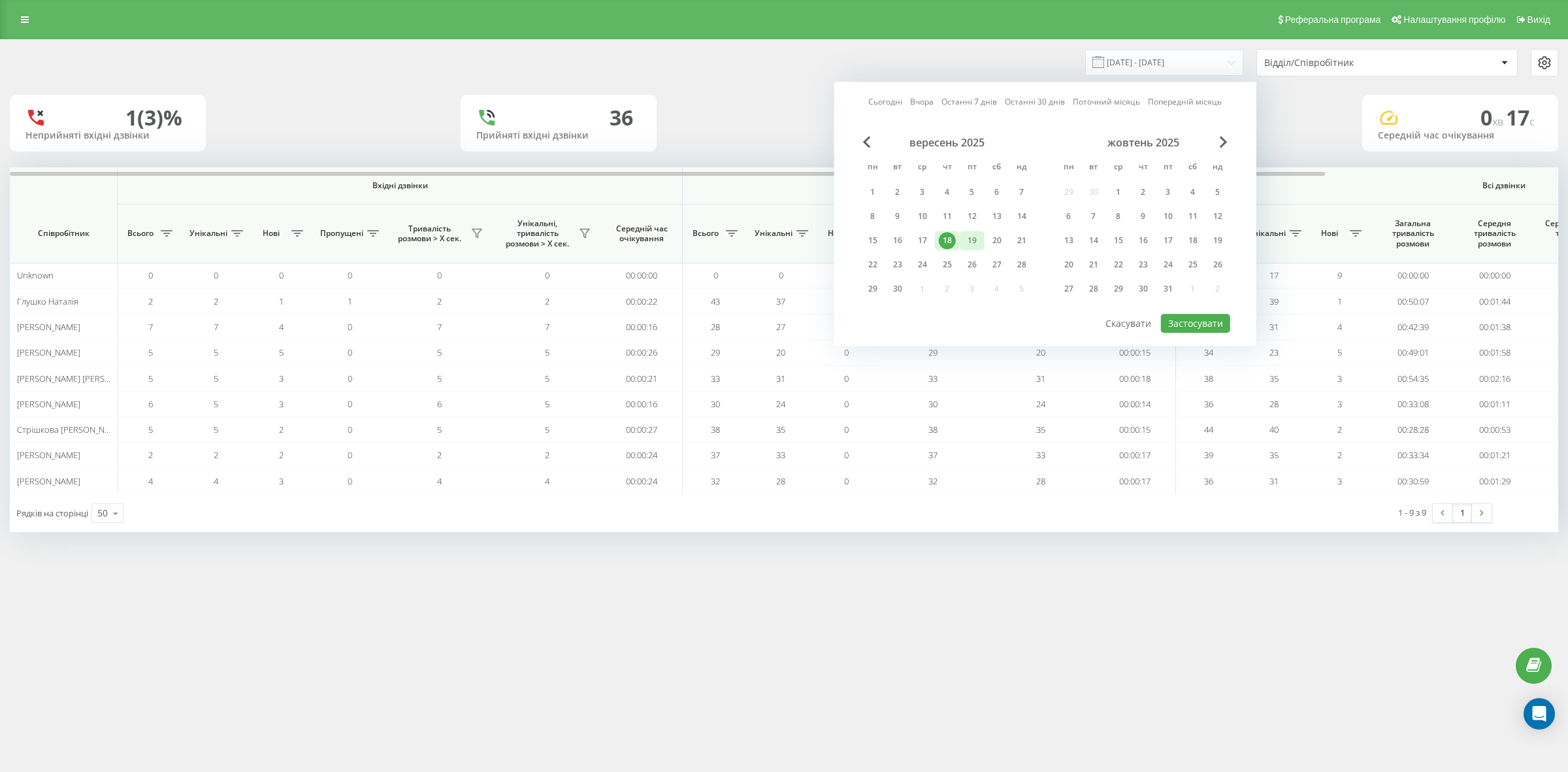
click at [975, 240] on div "19" at bounding box center [972, 240] width 17 height 17
click at [1197, 319] on button "Застосувати" at bounding box center [1195, 323] width 69 height 19
type input "19.09.2025 - 19.09.2025"
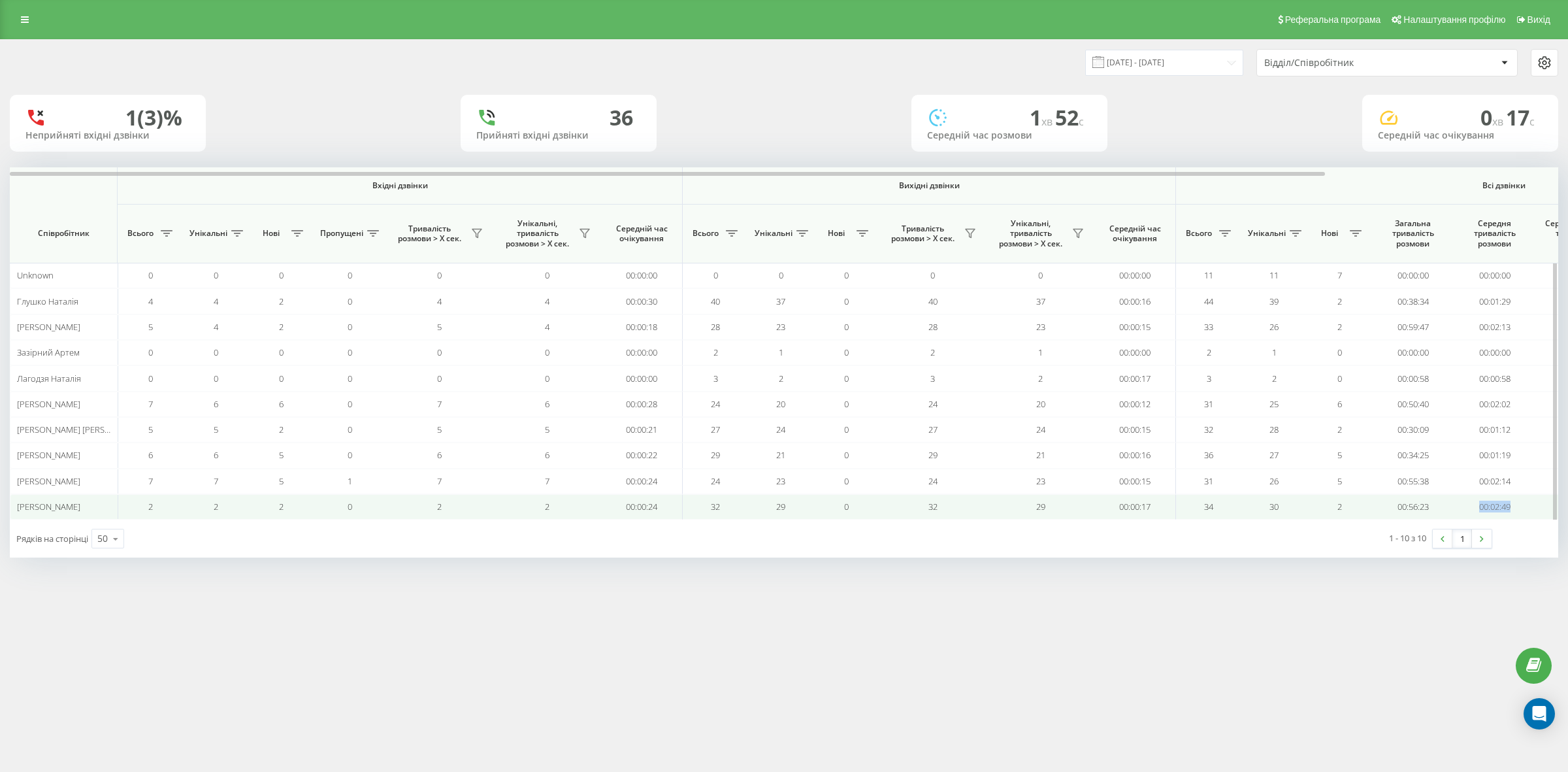
drag, startPoint x: 1524, startPoint y: 508, endPoint x: 1475, endPoint y: 509, distance: 49.0
click at [1475, 509] on td "00:02:49" at bounding box center [1494, 507] width 82 height 25
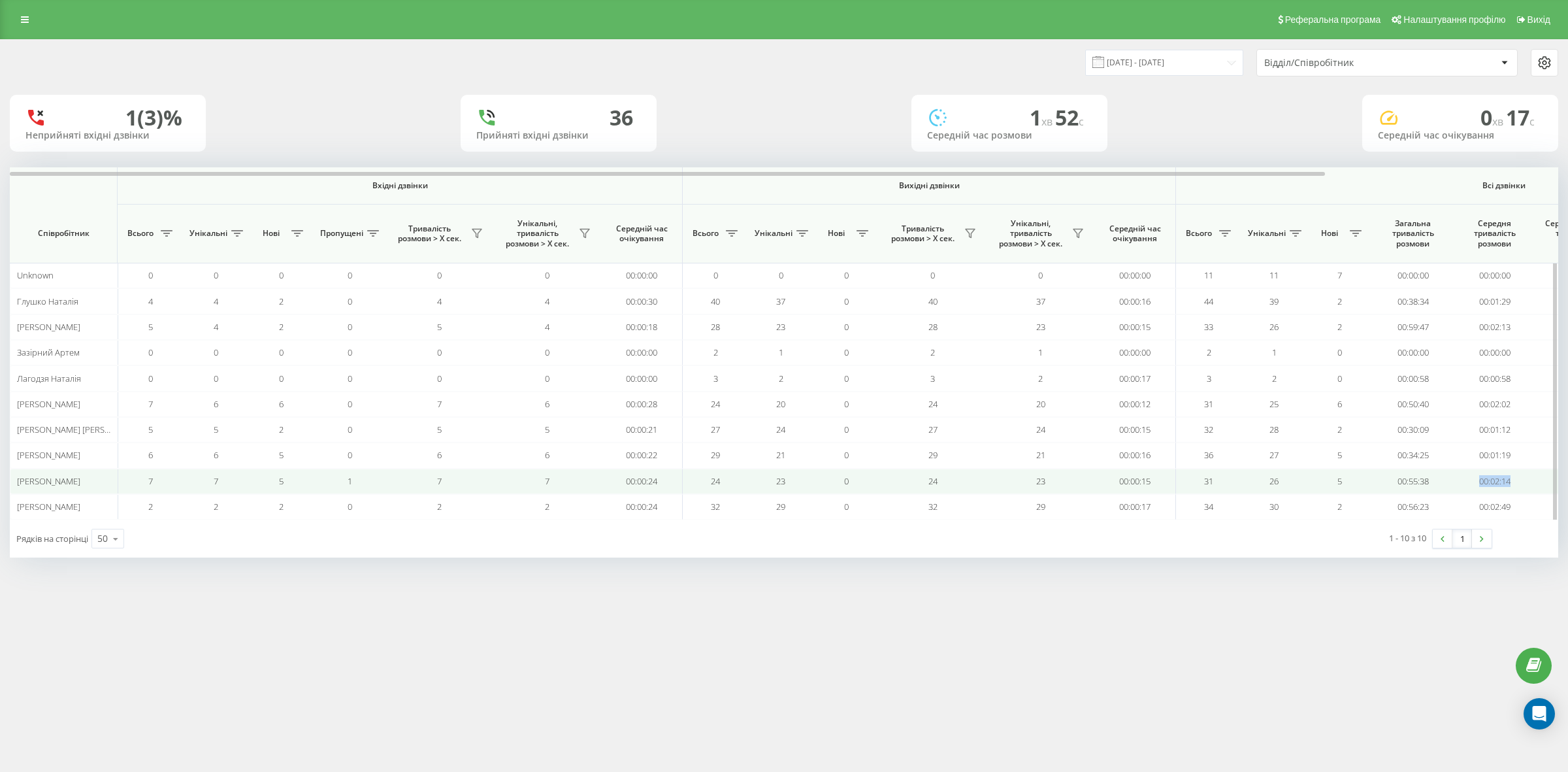
drag, startPoint x: 1516, startPoint y: 482, endPoint x: 1472, endPoint y: 484, distance: 44.0
click at [1472, 484] on td "00:02:14" at bounding box center [1494, 481] width 82 height 25
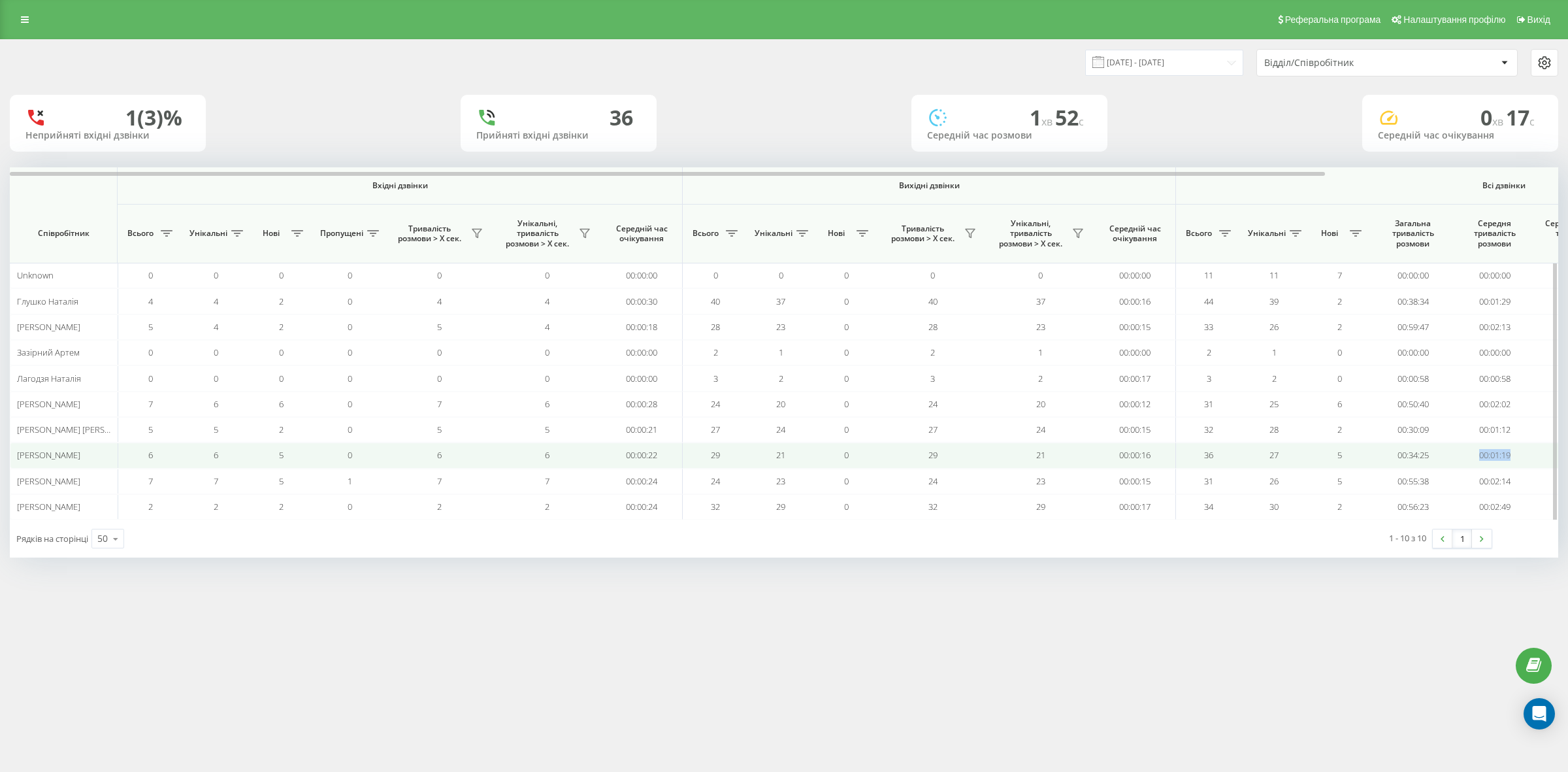
drag, startPoint x: 1526, startPoint y: 459, endPoint x: 1471, endPoint y: 459, distance: 55.0
click at [1471, 459] on td "00:01:19" at bounding box center [1494, 455] width 82 height 25
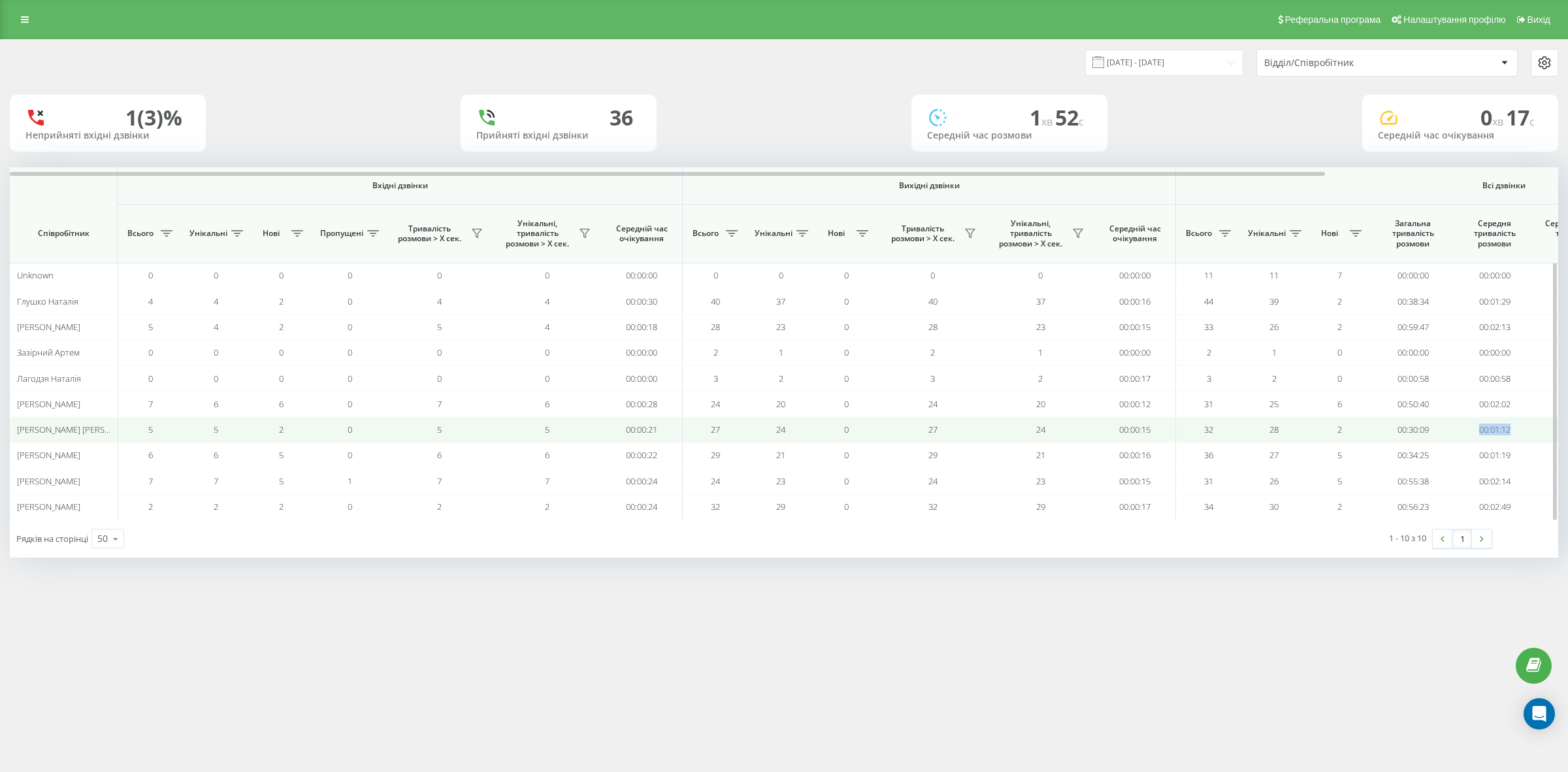
drag, startPoint x: 1517, startPoint y: 433, endPoint x: 1468, endPoint y: 432, distance: 49.0
click at [1468, 432] on td "00:01:12" at bounding box center [1494, 429] width 82 height 25
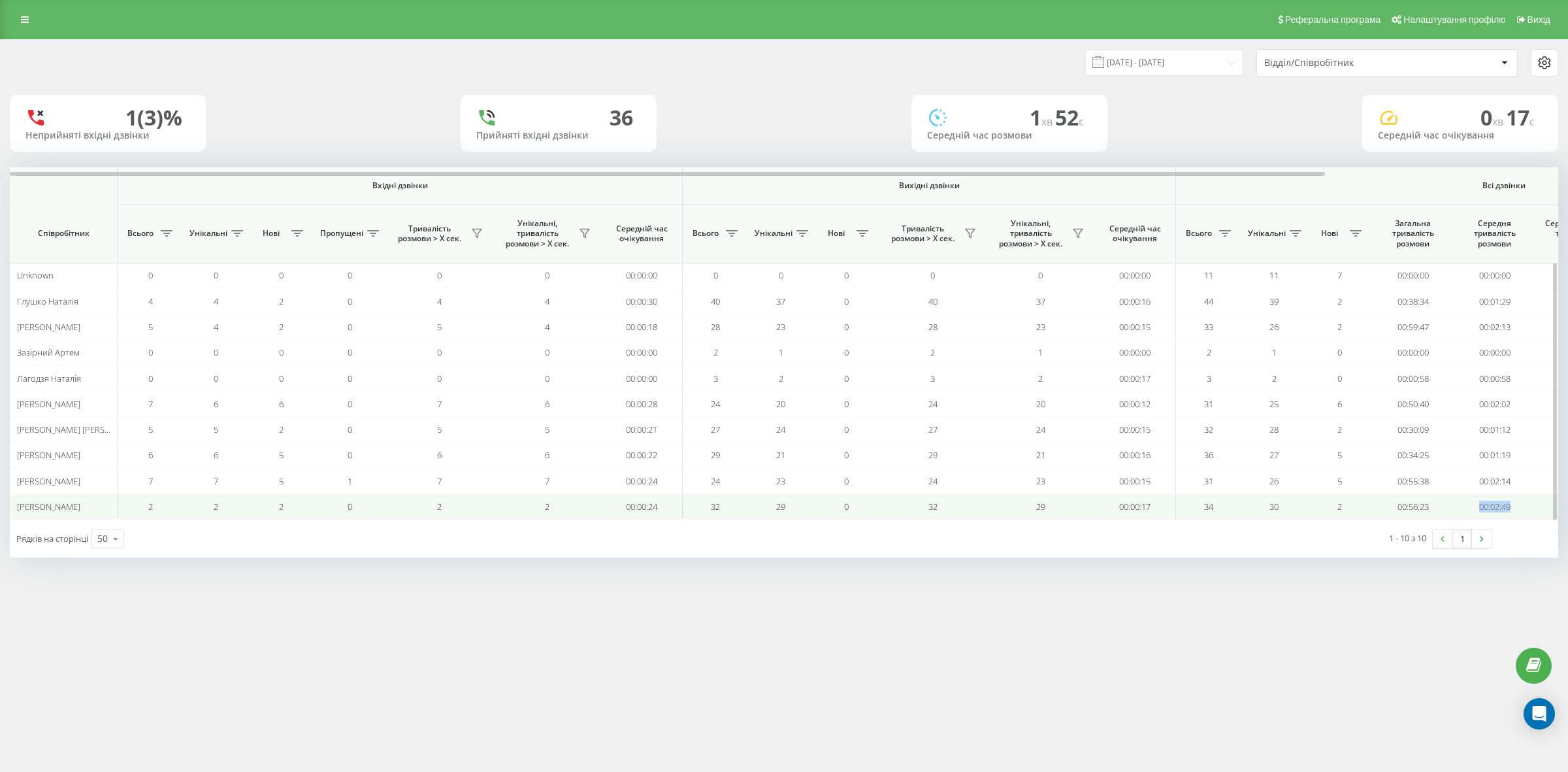
drag, startPoint x: 1520, startPoint y: 511, endPoint x: 1459, endPoint y: 510, distance: 61.0
click at [1459, 510] on td "00:02:49" at bounding box center [1494, 507] width 82 height 25
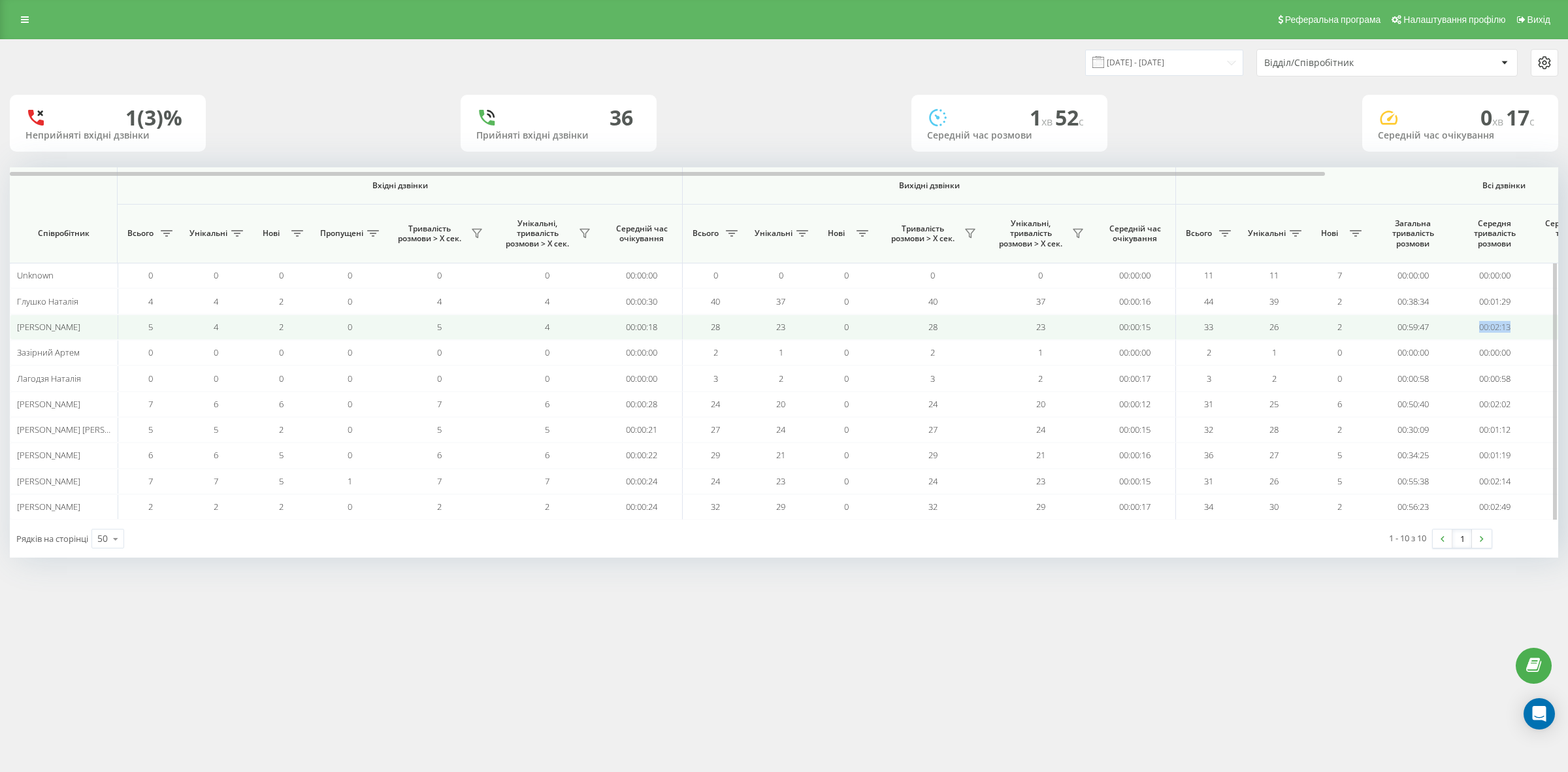
drag, startPoint x: 1533, startPoint y: 320, endPoint x: 1458, endPoint y: 334, distance: 76.3
click at [1458, 334] on td "00:02:13" at bounding box center [1494, 327] width 82 height 25
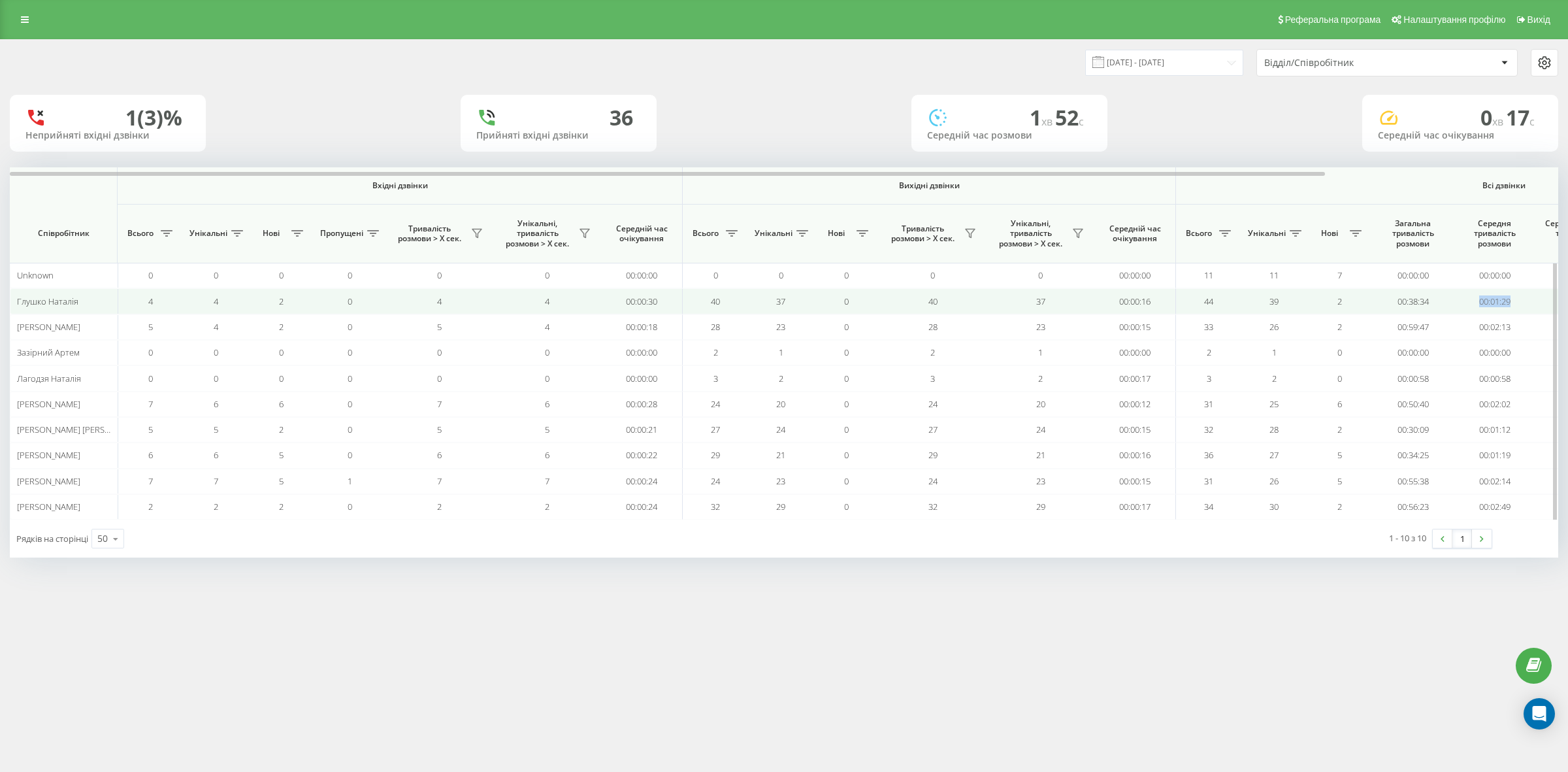
drag, startPoint x: 1521, startPoint y: 295, endPoint x: 1475, endPoint y: 300, distance: 46.3
click at [1477, 301] on td "00:01:29" at bounding box center [1494, 300] width 82 height 25
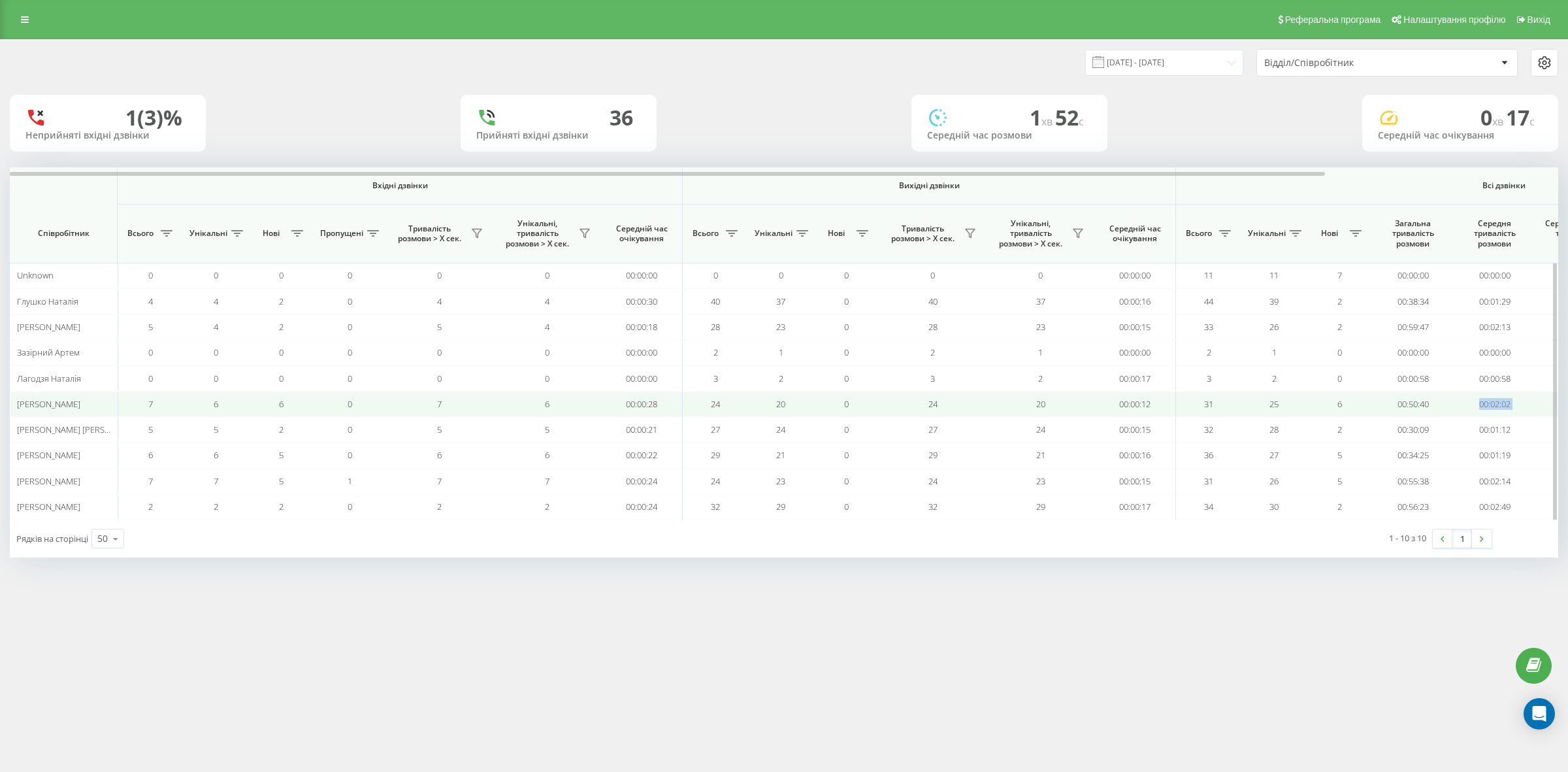
drag, startPoint x: 1536, startPoint y: 401, endPoint x: 1432, endPoint y: 402, distance: 104.0
click at [1432, 402] on tr "Матвієва Марина 7 6 6 0 7 6 00:00:28 24 20 0 24 20 00:00:12 31 25 6 00:50:40 00…" at bounding box center [921, 404] width 1823 height 25
